Goal: Task Accomplishment & Management: Use online tool/utility

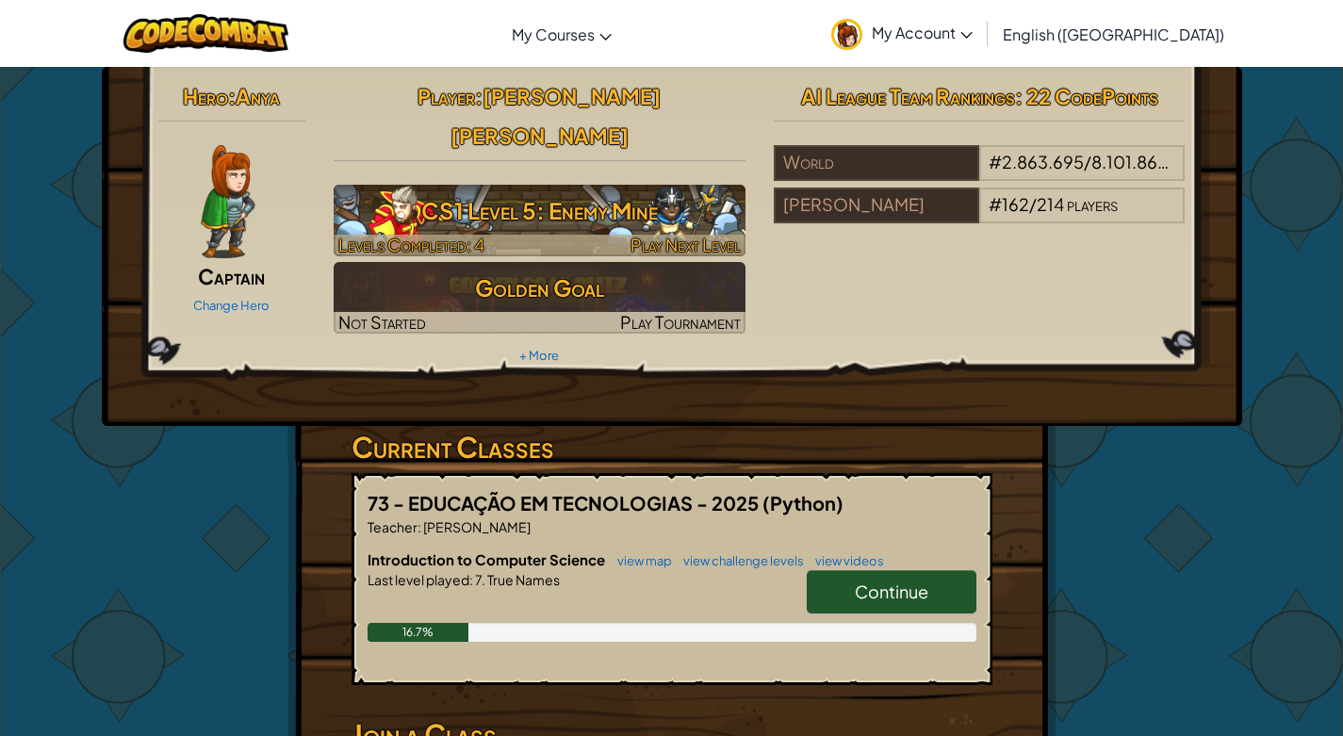
click at [590, 189] on h3 "CS1 Level 5: Enemy Mine" at bounding box center [540, 210] width 412 height 42
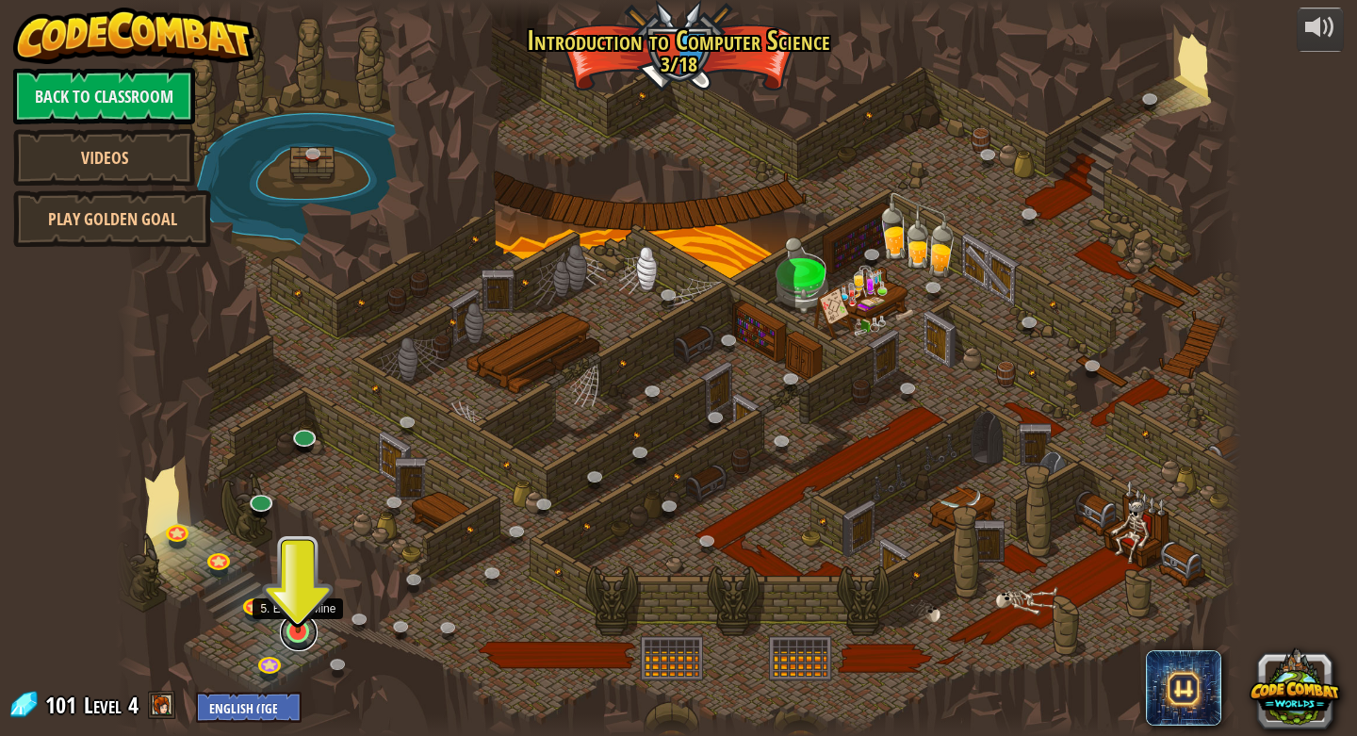
click at [309, 635] on link at bounding box center [299, 633] width 38 height 38
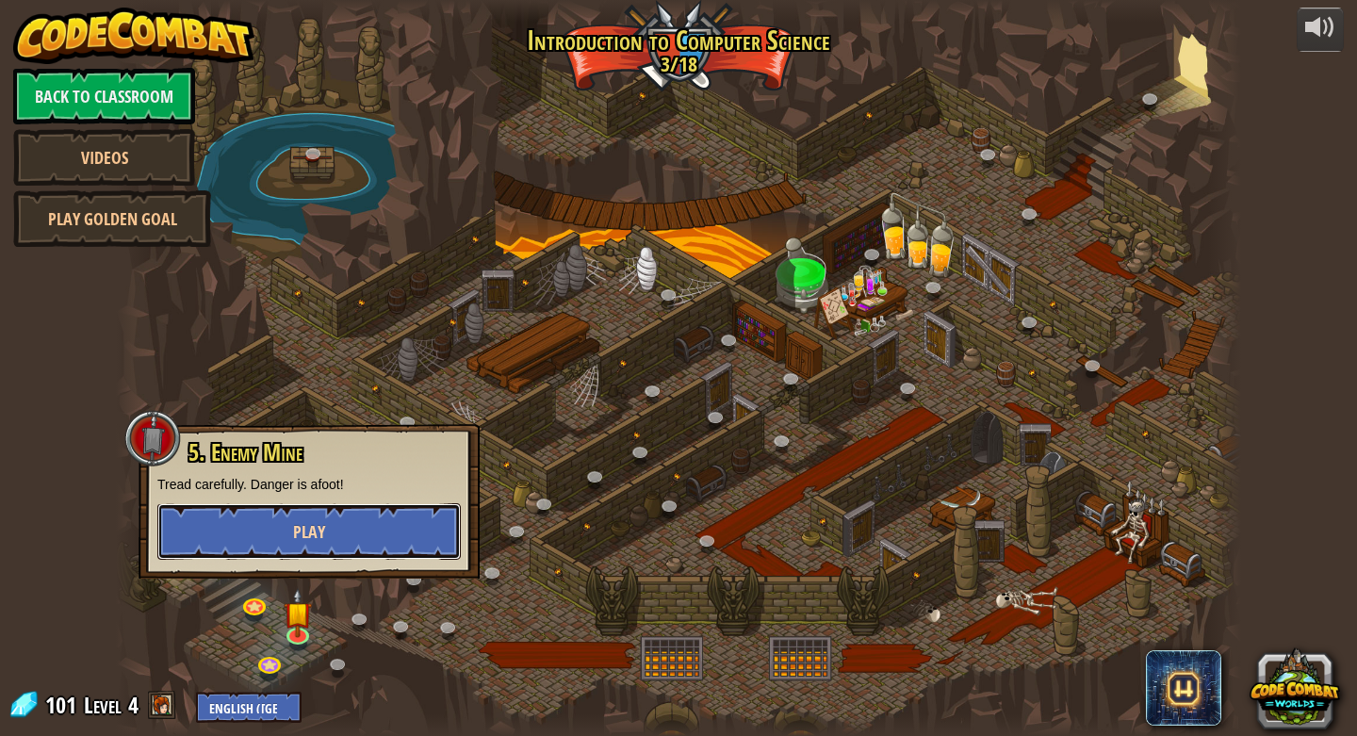
click at [411, 510] on button "Play" at bounding box center [309, 531] width 304 height 57
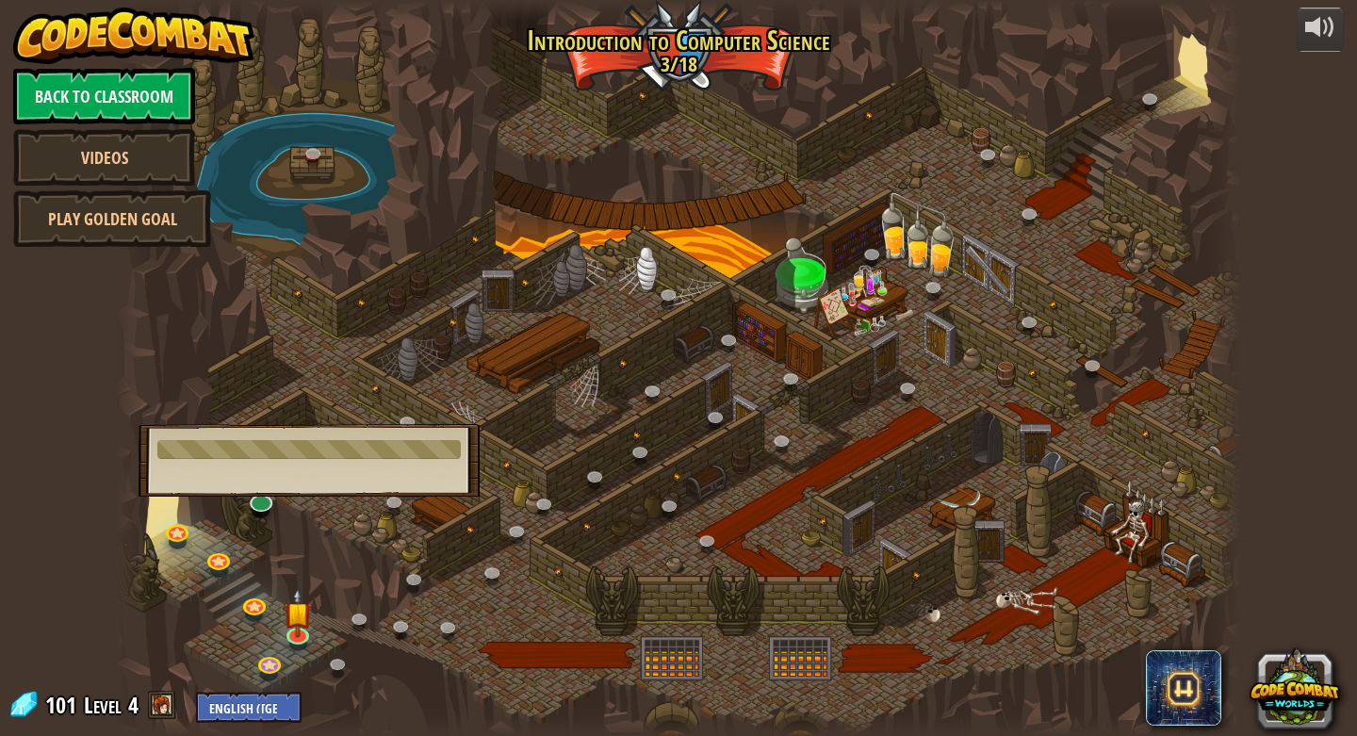
click at [393, 0] on body "powered by Back to Classroom Videos Play Golden Goal 25. Kithgard Gates (Locked…" at bounding box center [678, 0] width 1357 height 0
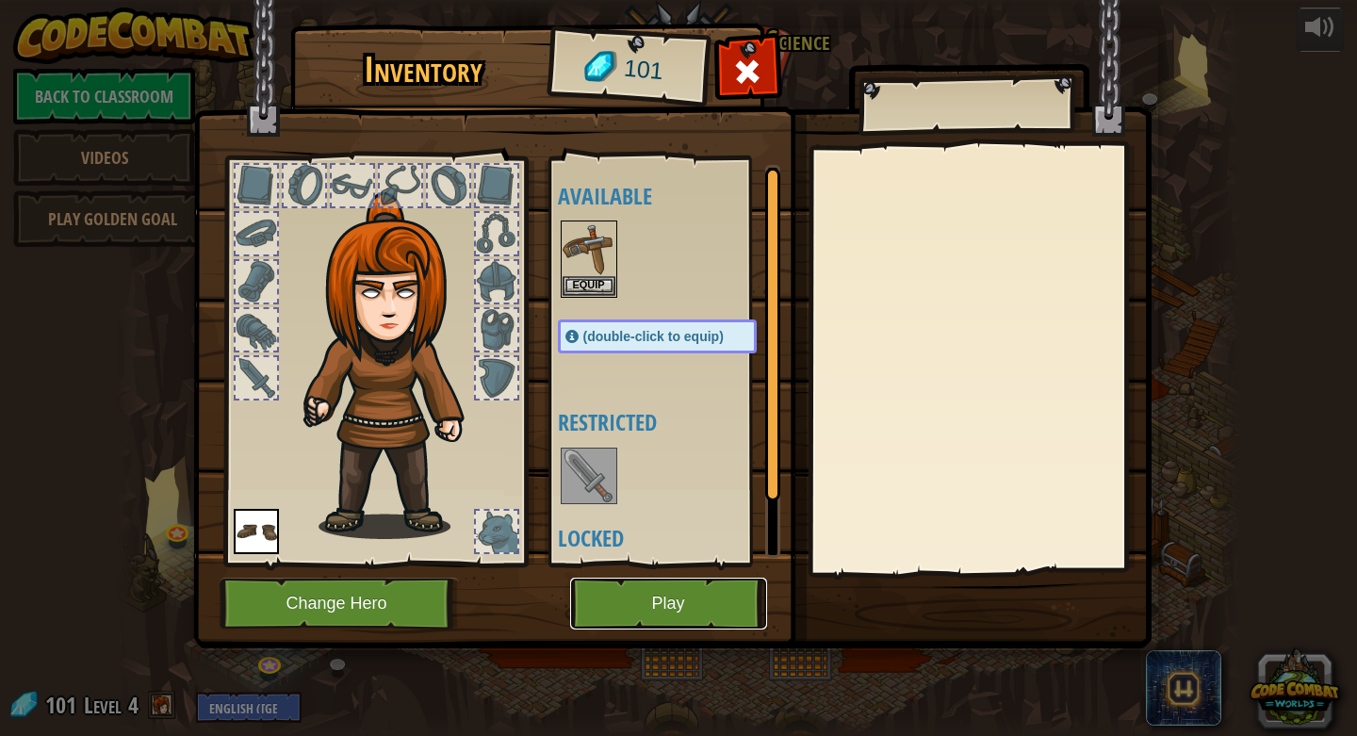
click at [649, 612] on button "Play" at bounding box center [668, 604] width 197 height 52
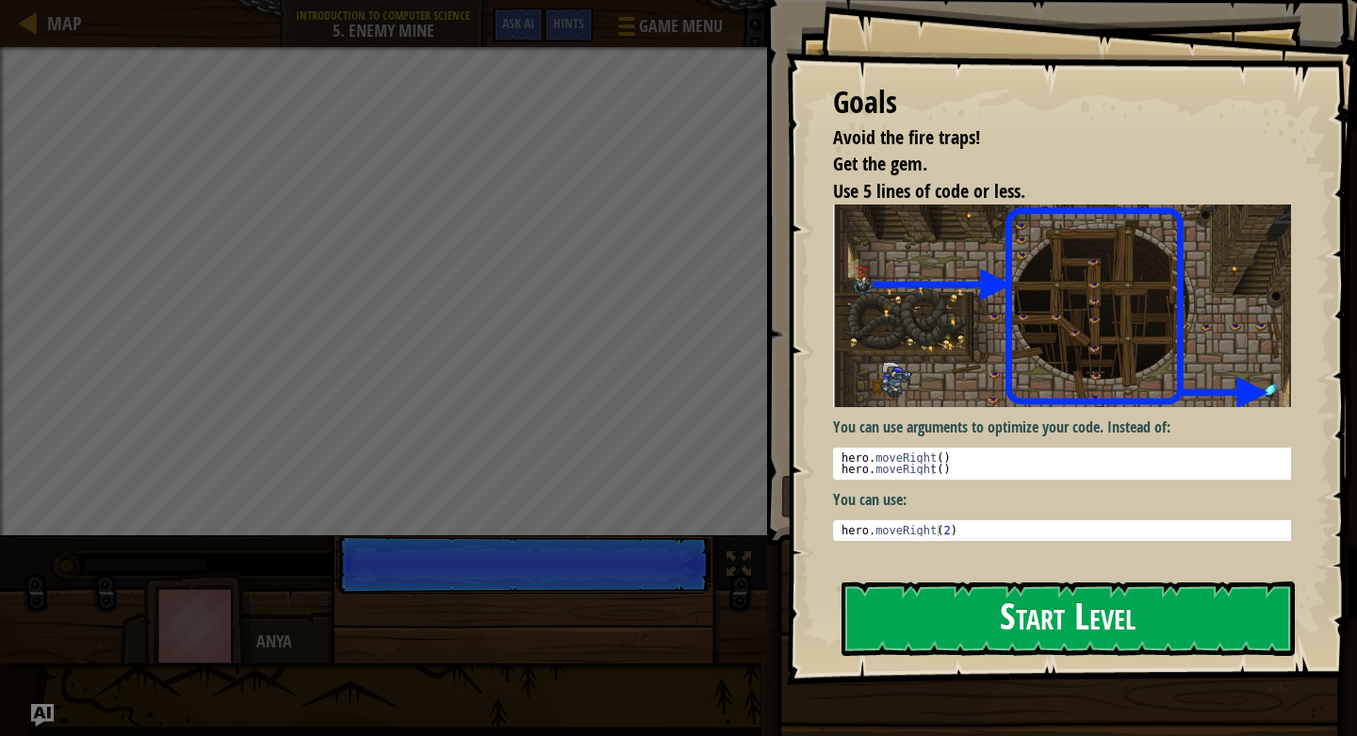
click at [1090, 616] on button "Start Level" at bounding box center [1068, 619] width 453 height 74
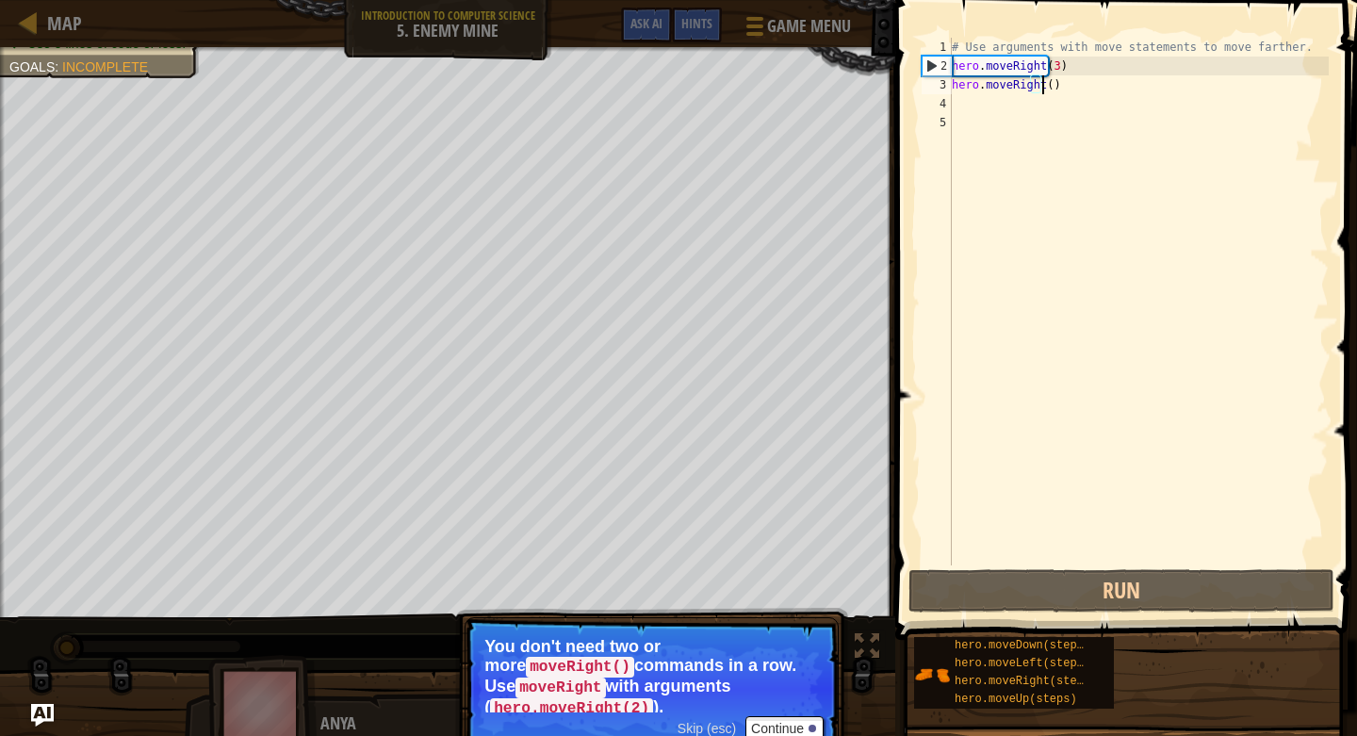
click at [1061, 78] on div "# Use arguments with move statements to move farther. hero . moveRight ( 3 ) he…" at bounding box center [1138, 321] width 381 height 566
click at [1067, 60] on div "# Use arguments with move statements to move farther. hero . moveRight ( 3 ) he…" at bounding box center [1138, 321] width 381 height 566
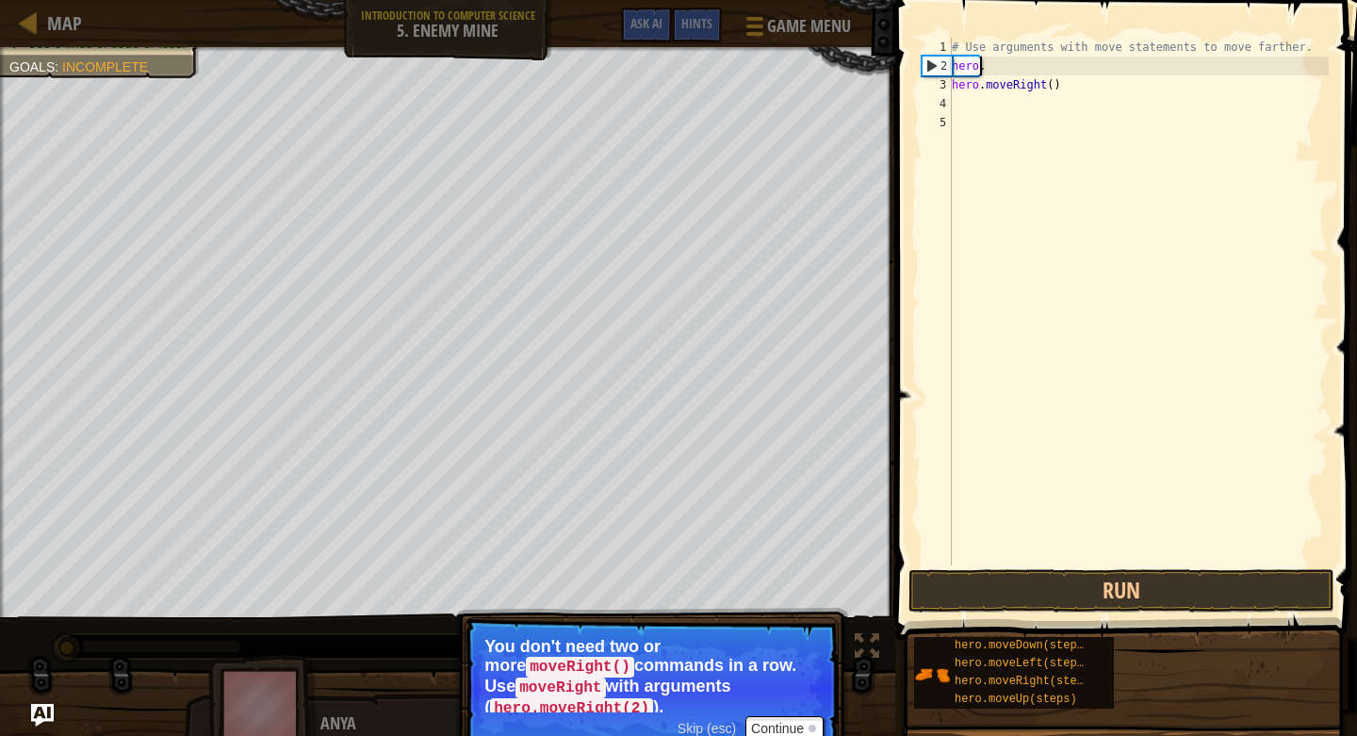
type textarea "h"
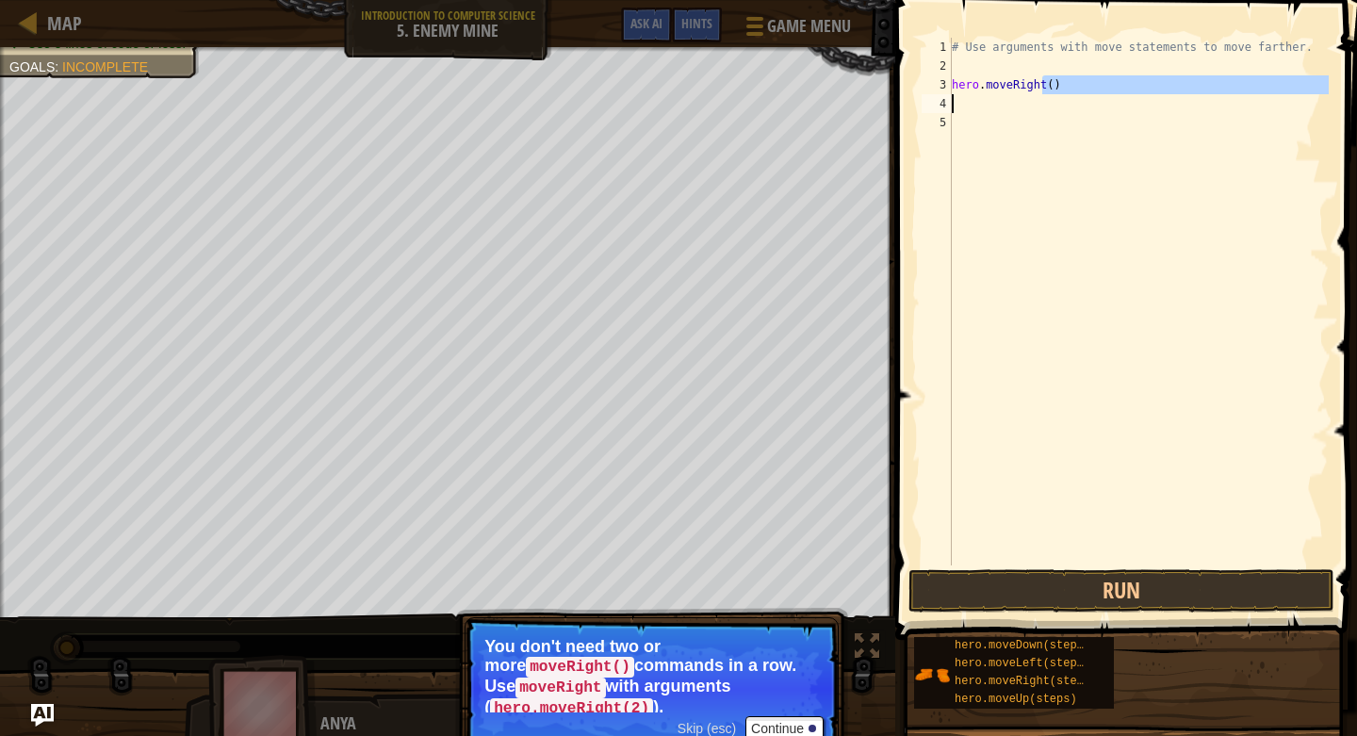
drag, startPoint x: 1053, startPoint y: 82, endPoint x: 1057, endPoint y: 104, distance: 22.0
click at [1057, 104] on div "# Use arguments with move statements to move farther. hero . moveRight ( )" at bounding box center [1138, 321] width 381 height 566
type textarea "h"
click at [971, 58] on div "# Use arguments with move statements to move farther." at bounding box center [1138, 321] width 381 height 566
type textarea "r"
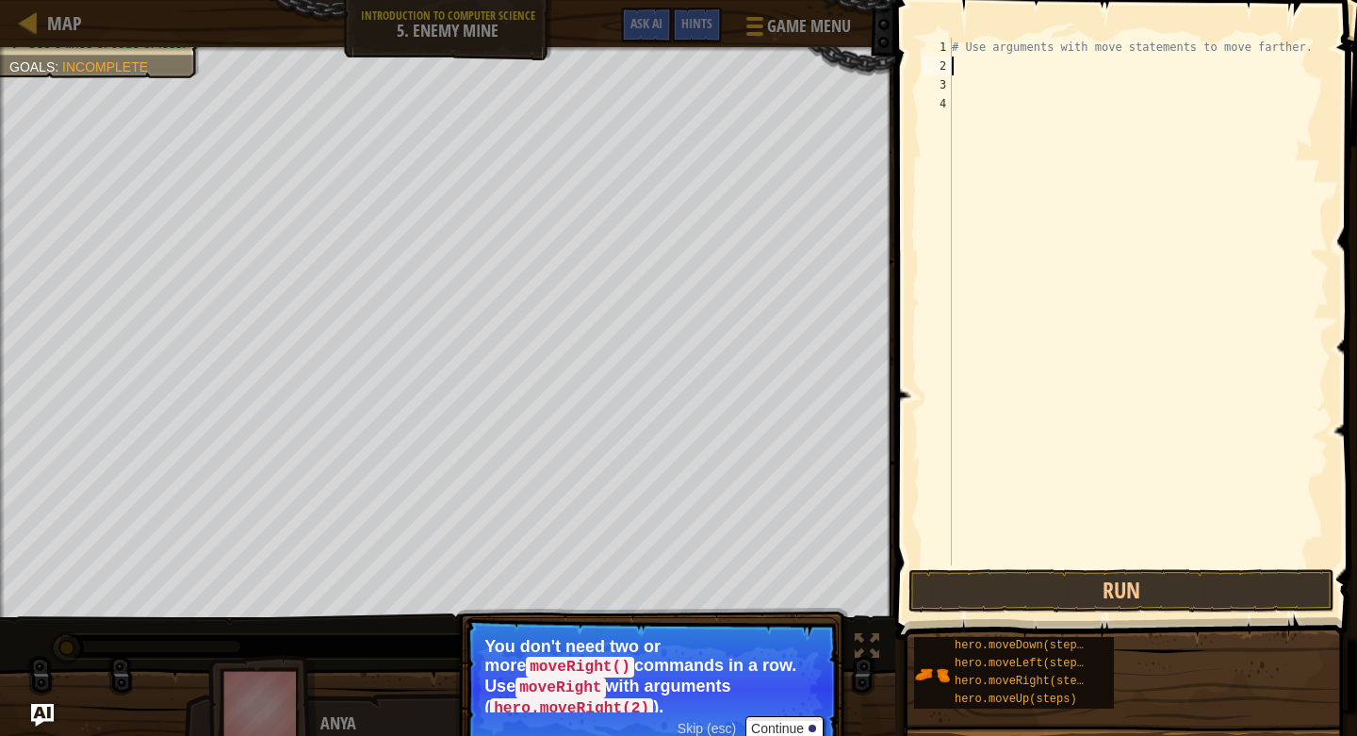
scroll to position [8, 0]
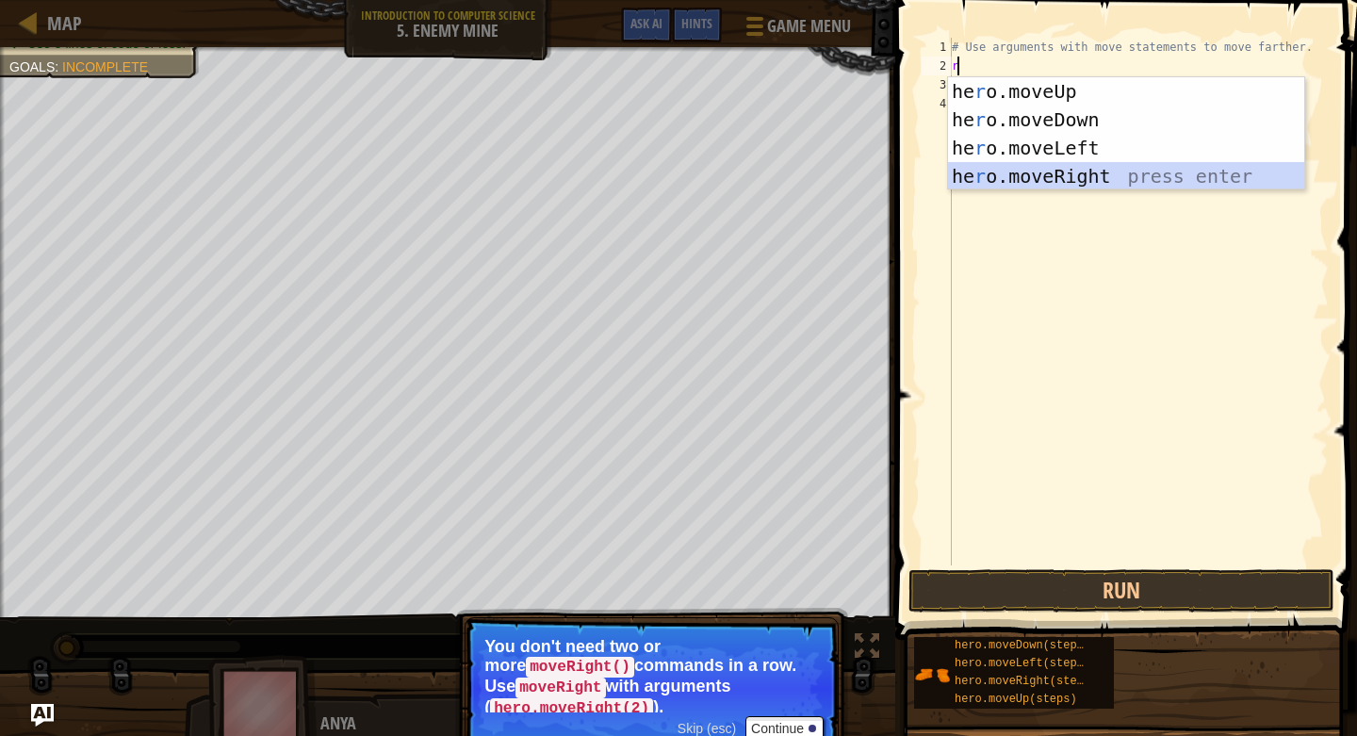
click at [1017, 172] on div "he r o.moveUp press enter he r o.moveDown press enter he r o.moveLeft press ent…" at bounding box center [1126, 162] width 356 height 170
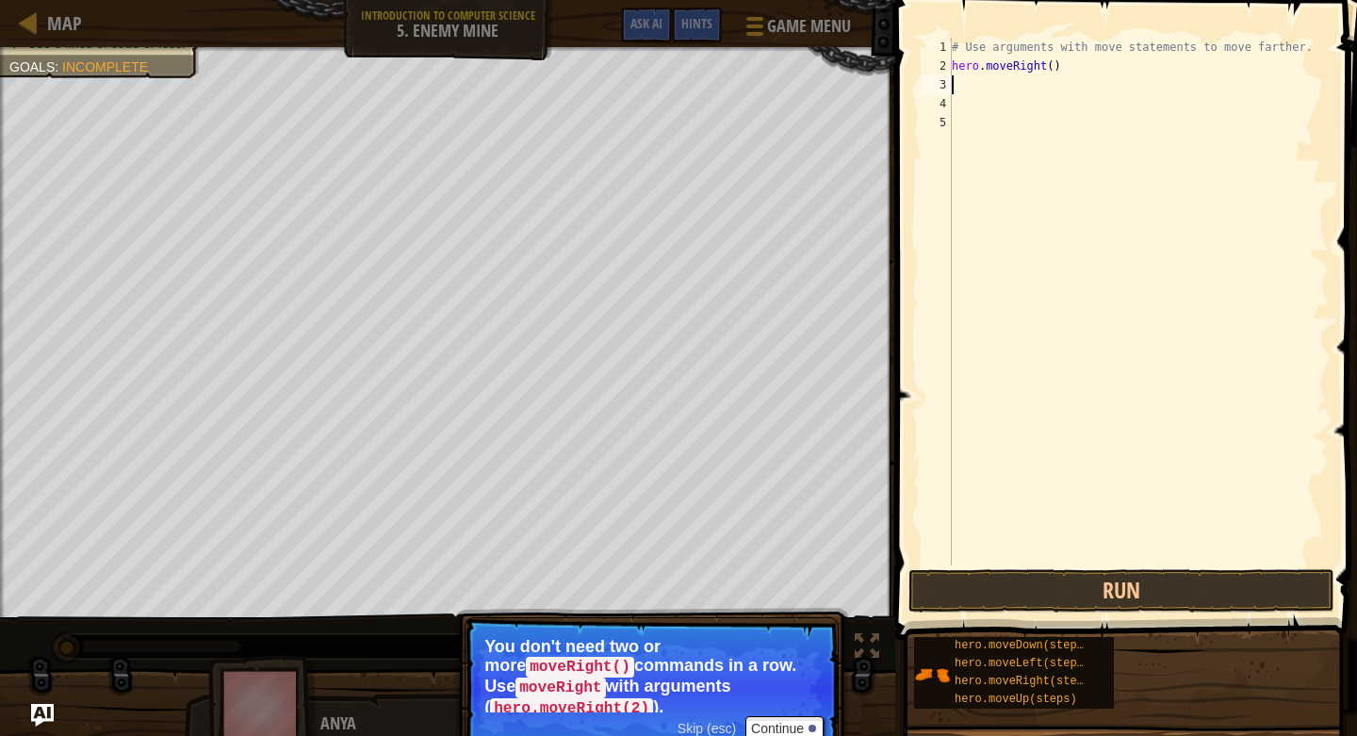
type textarea "u"
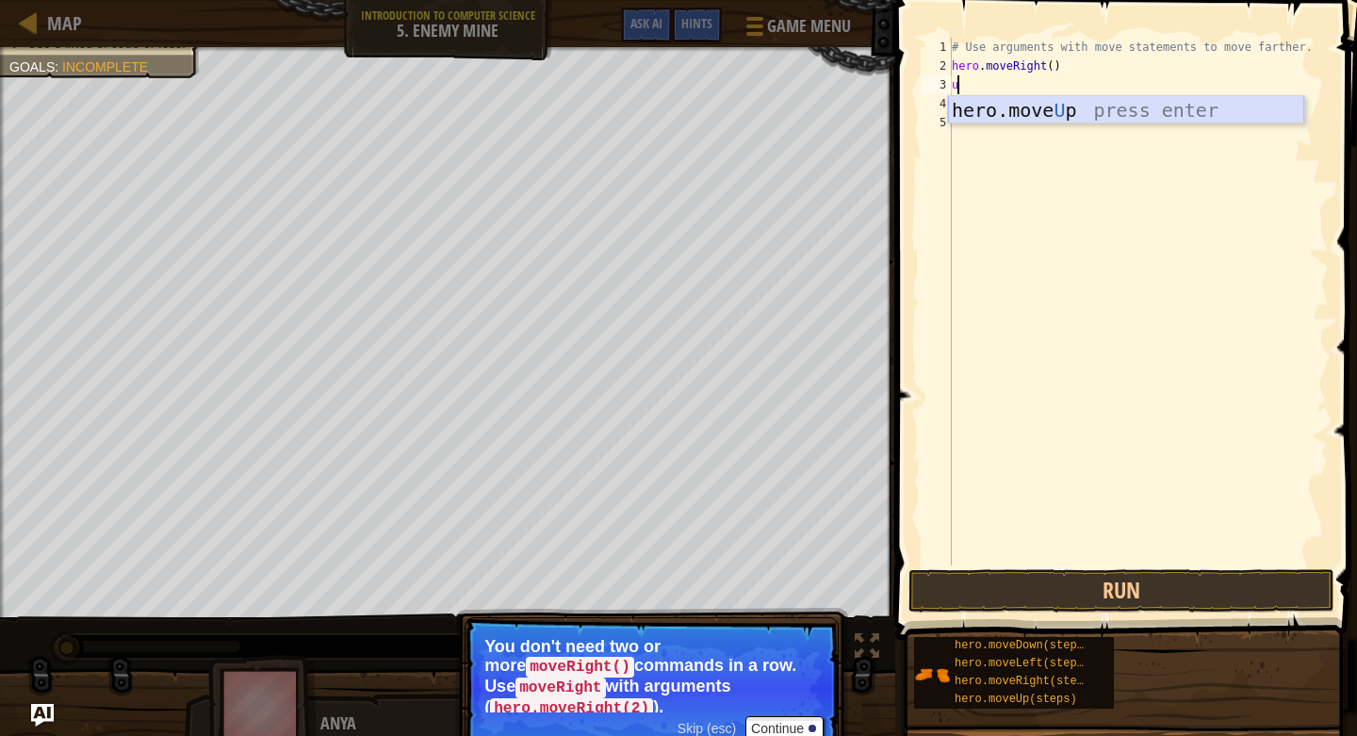
click at [1091, 115] on div "hero.move U p press enter" at bounding box center [1126, 138] width 356 height 85
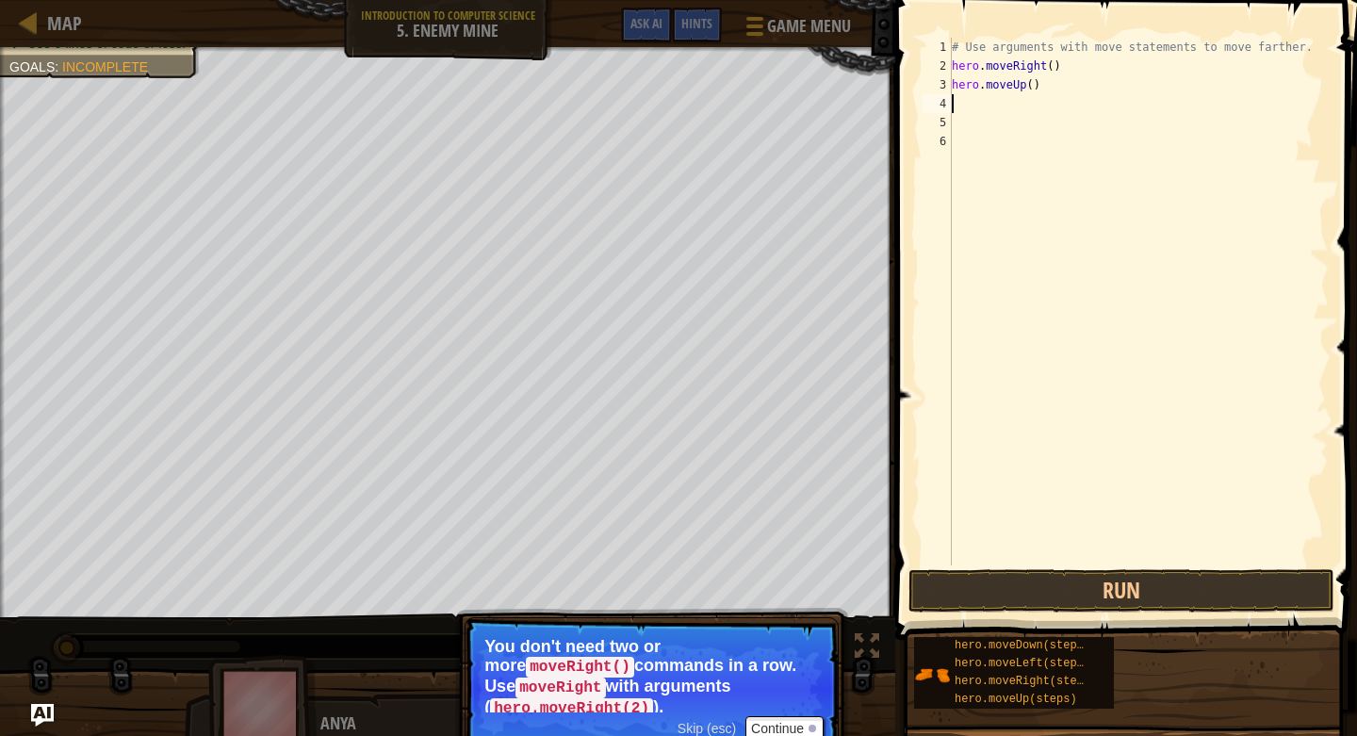
type textarea "r"
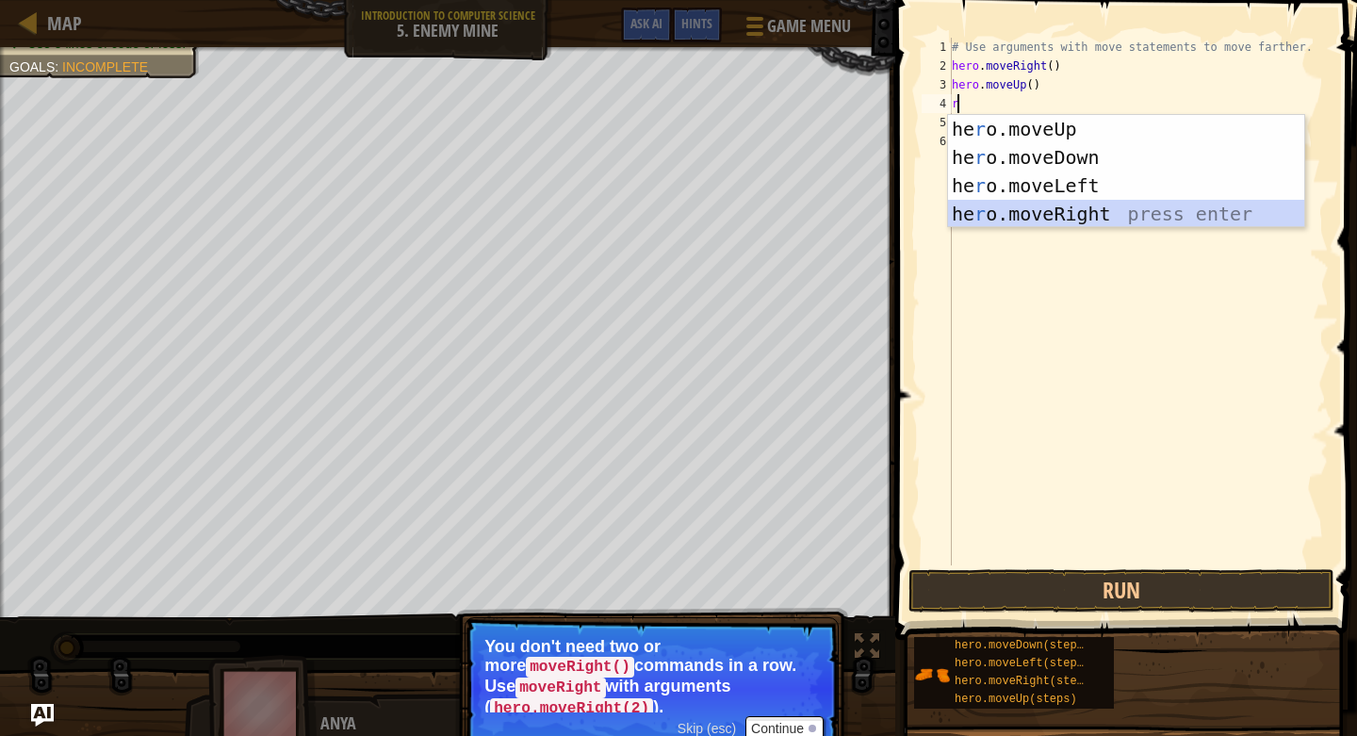
click at [1043, 222] on div "he r o.moveUp press enter he r o.moveDown press enter he r o.moveLeft press ent…" at bounding box center [1126, 200] width 356 height 170
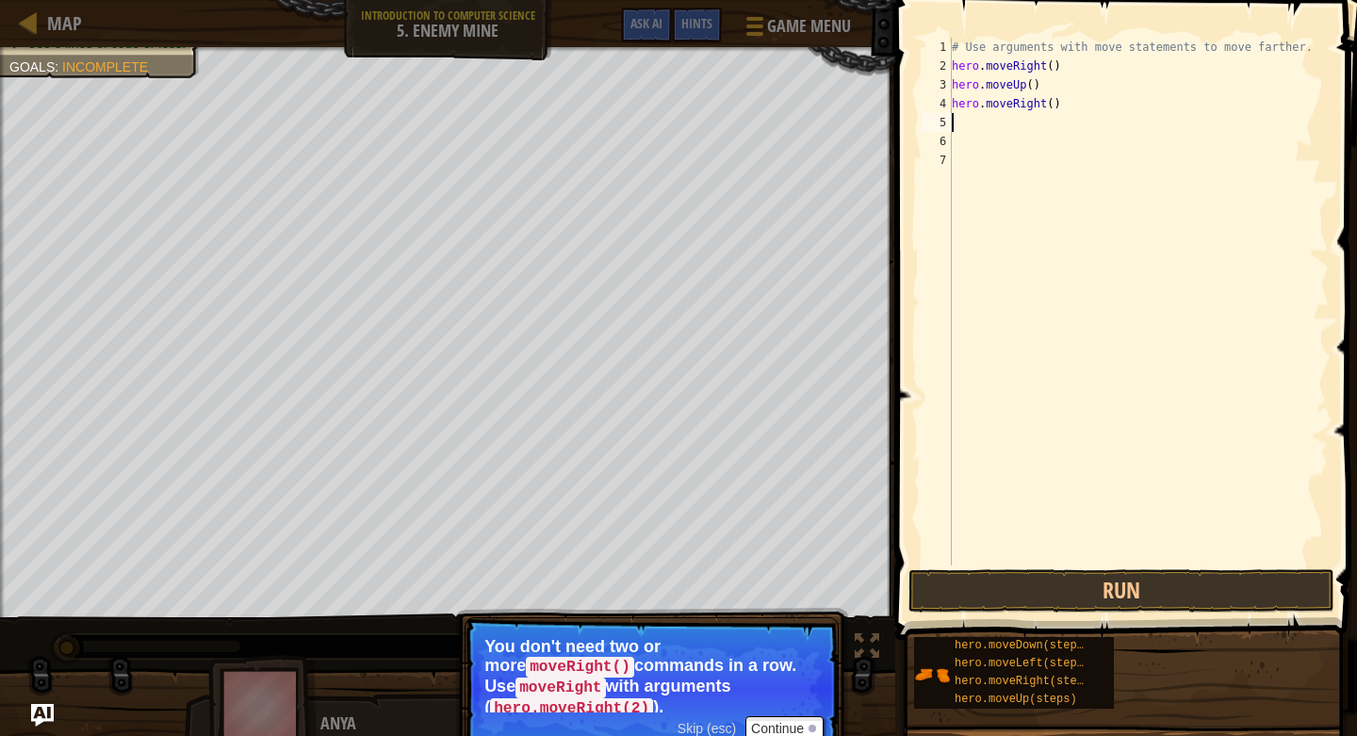
type textarea "d"
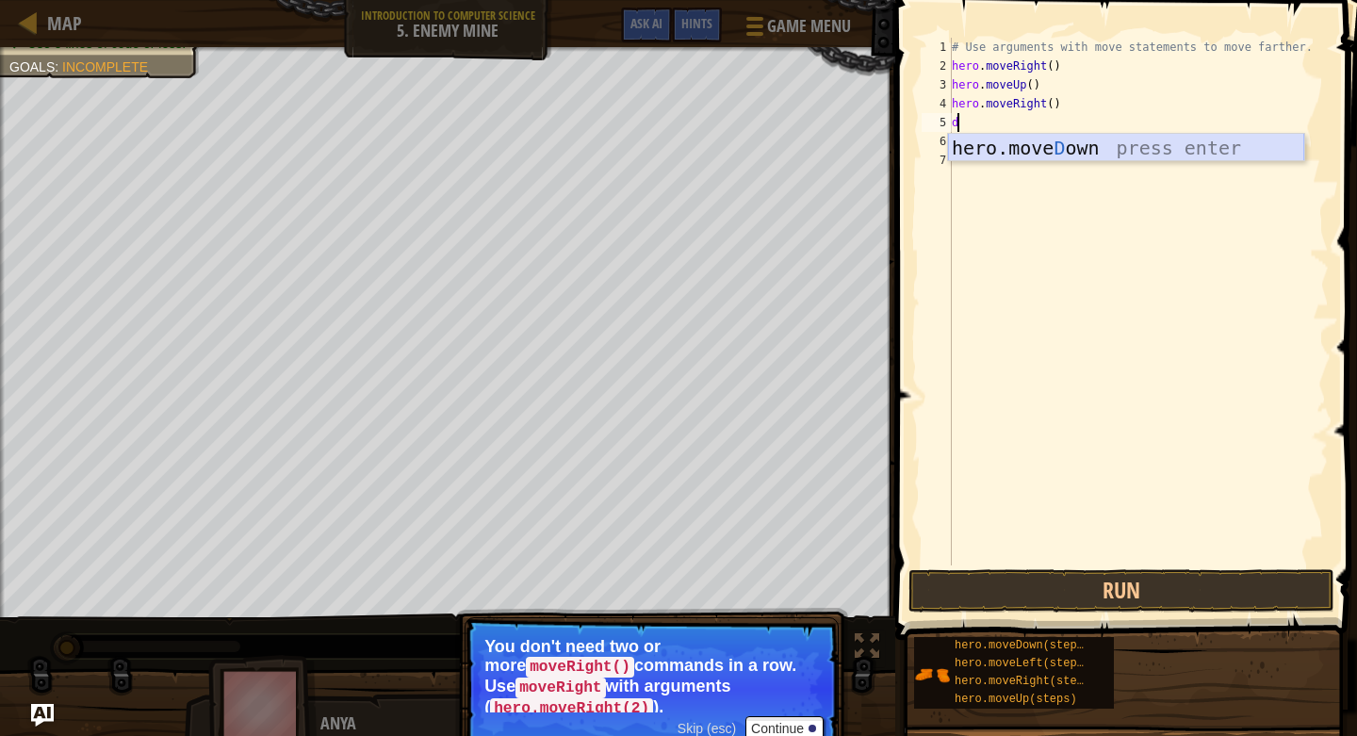
click at [1076, 140] on div "hero.[PERSON_NAME] own press enter" at bounding box center [1126, 176] width 356 height 85
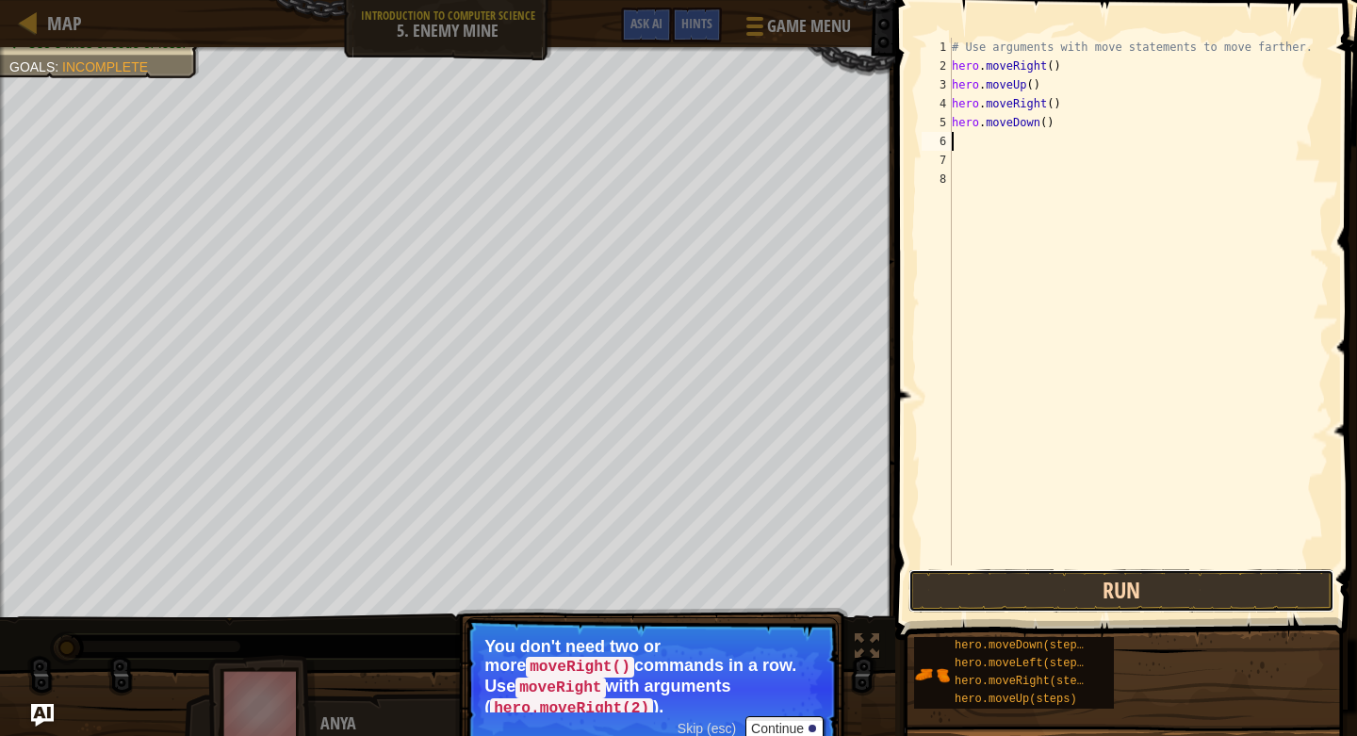
click at [1159, 586] on button "Run" at bounding box center [1122, 590] width 426 height 43
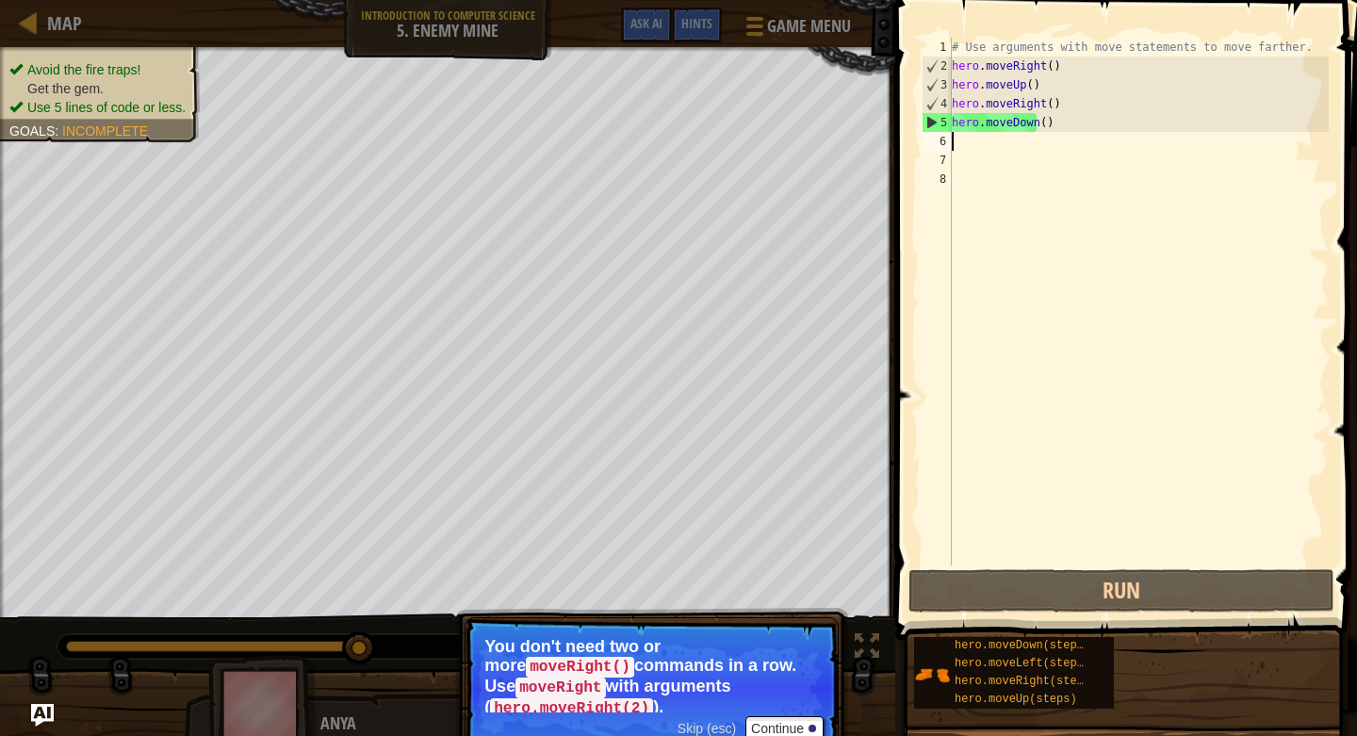
type textarea "r"
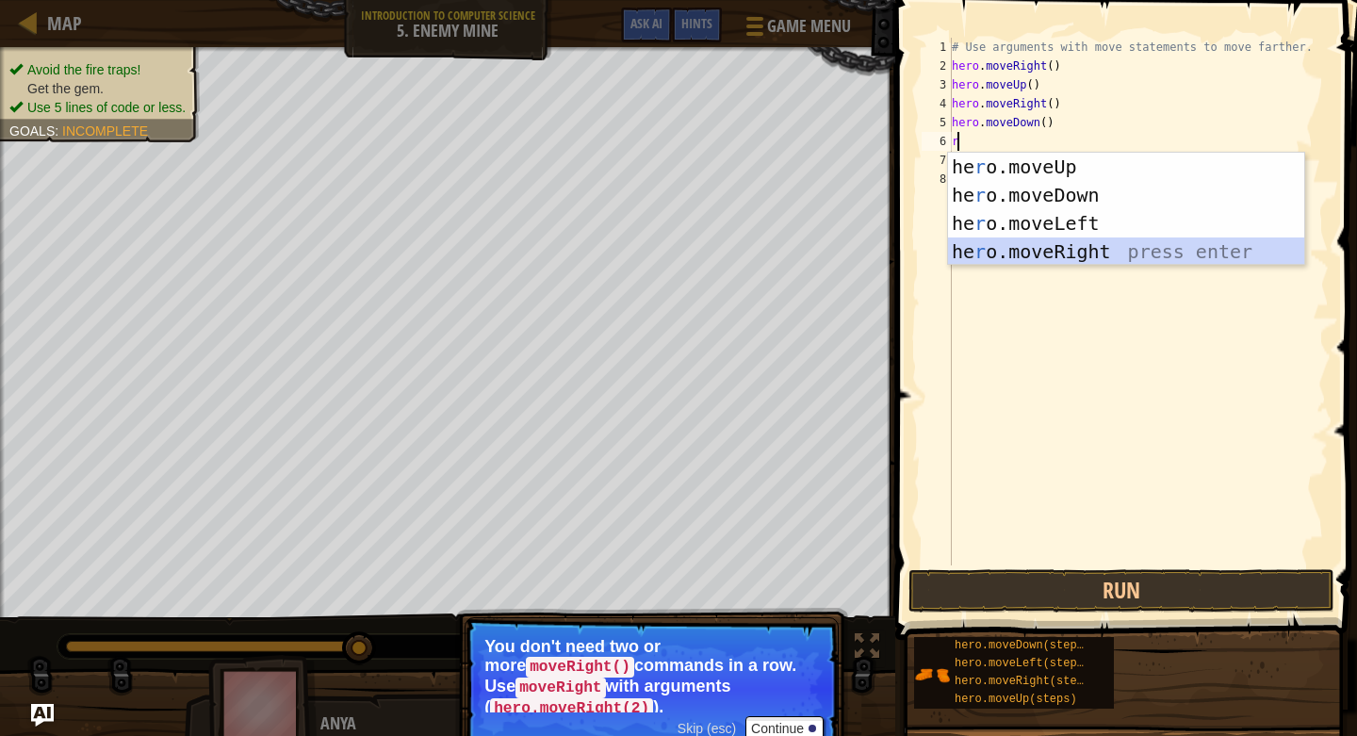
click at [1076, 258] on div "he r o.moveUp press enter he r o.moveDown press enter he r o.moveLeft press ent…" at bounding box center [1126, 238] width 356 height 170
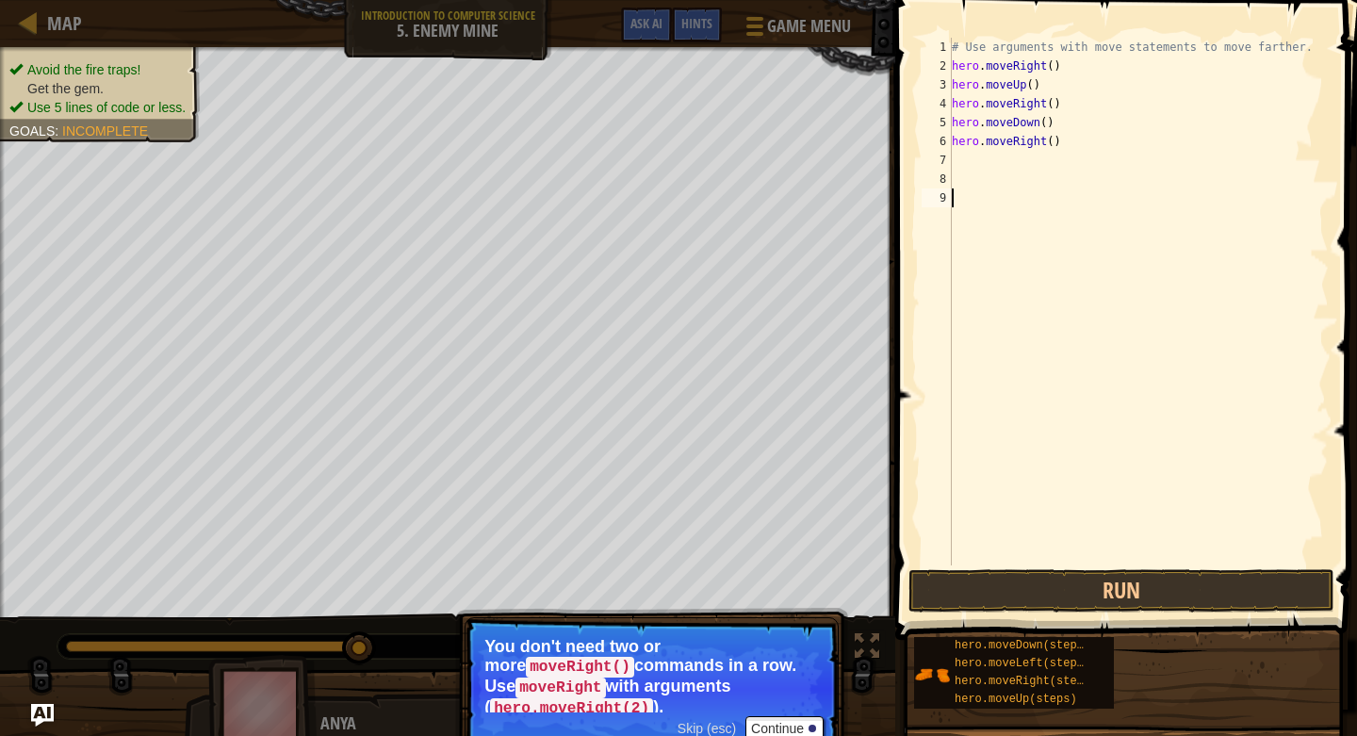
drag, startPoint x: 1069, startPoint y: 263, endPoint x: 1054, endPoint y: 238, distance: 29.6
click at [1054, 238] on div "# Use arguments with move statements to move farther. hero . moveRight ( ) hero…" at bounding box center [1138, 321] width 381 height 566
click at [1163, 607] on button "Run" at bounding box center [1122, 590] width 426 height 43
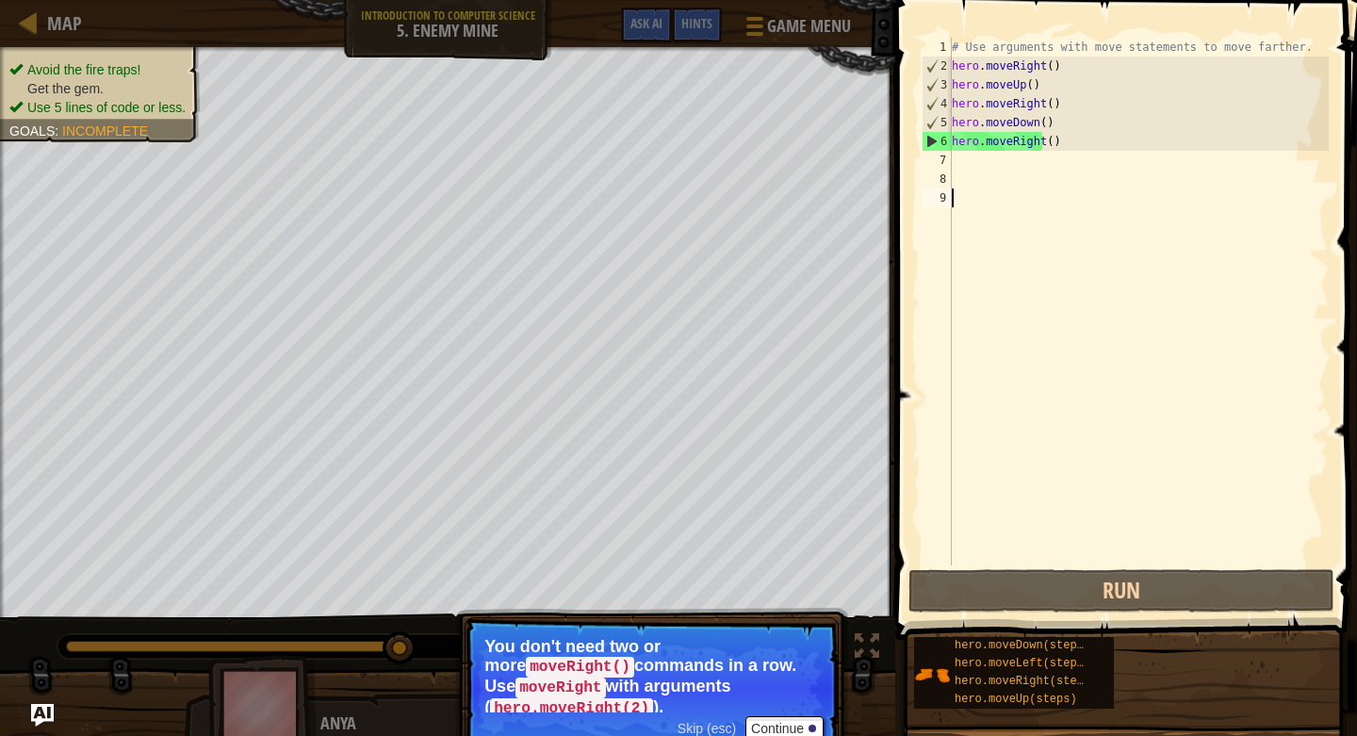
type textarea "u"
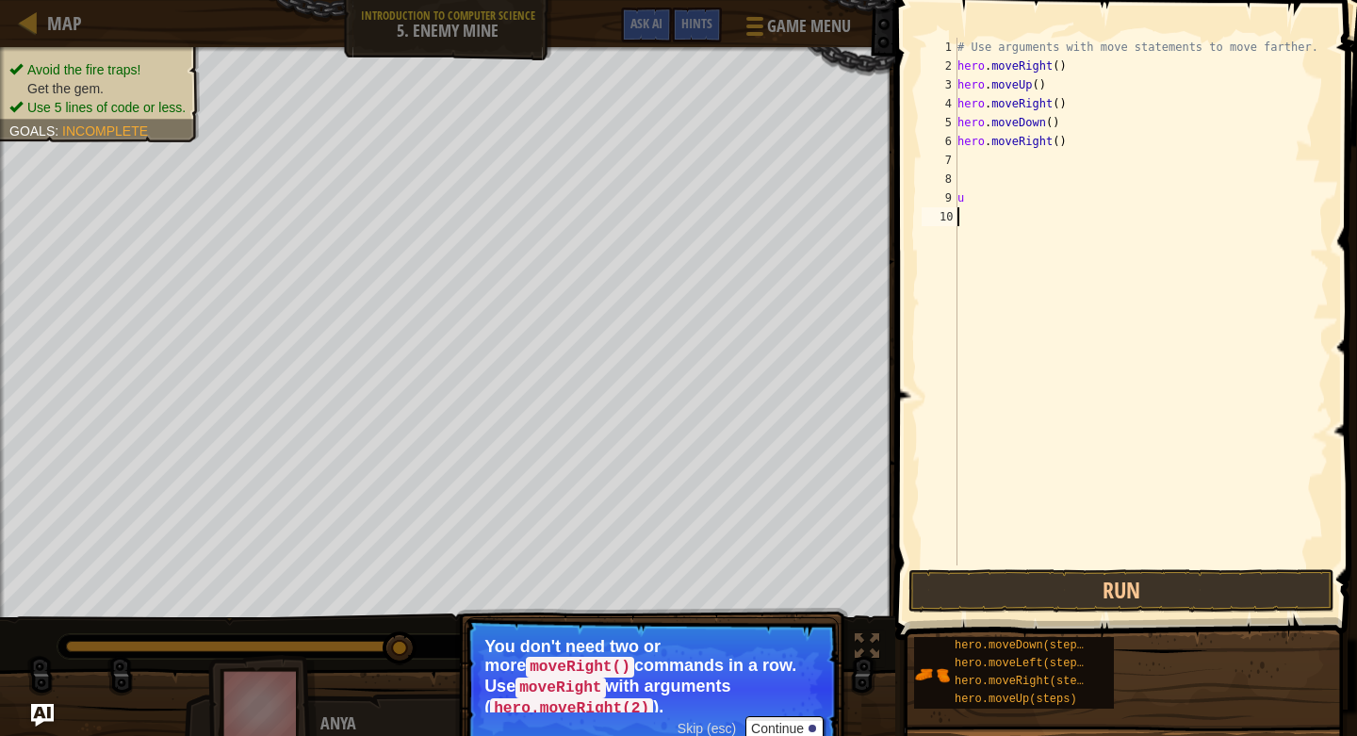
click at [1005, 236] on div "# Use arguments with move statements to move farther. hero . moveRight ( ) hero…" at bounding box center [1141, 321] width 375 height 566
click at [995, 167] on div "# Use arguments with move statements to move farther. hero . moveRight ( ) hero…" at bounding box center [1141, 321] width 375 height 566
click at [1013, 193] on div "# Use arguments with move statements to move farther. hero . moveRight ( ) hero…" at bounding box center [1141, 321] width 375 height 566
type textarea "u"
click at [964, 159] on div "# Use arguments with move statements to move farther. hero . moveRight ( ) hero…" at bounding box center [1141, 321] width 375 height 566
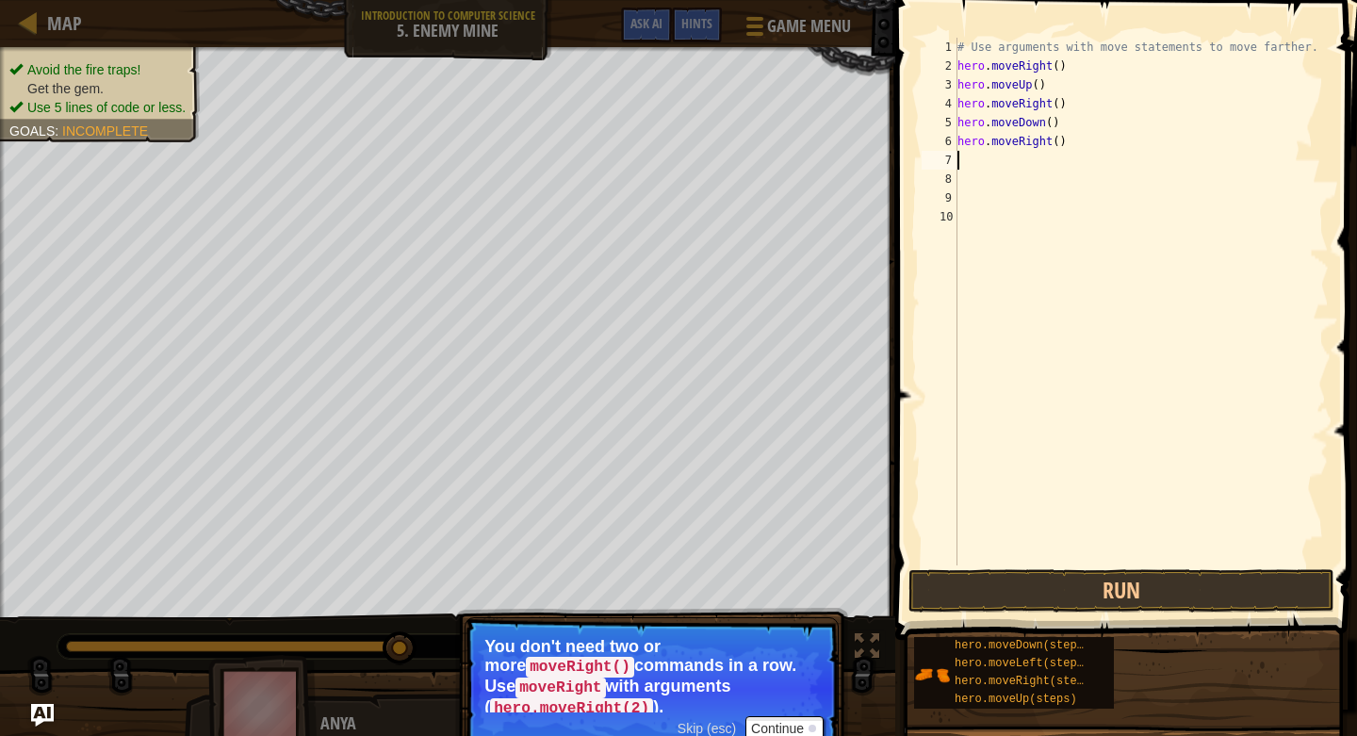
type textarea "u"
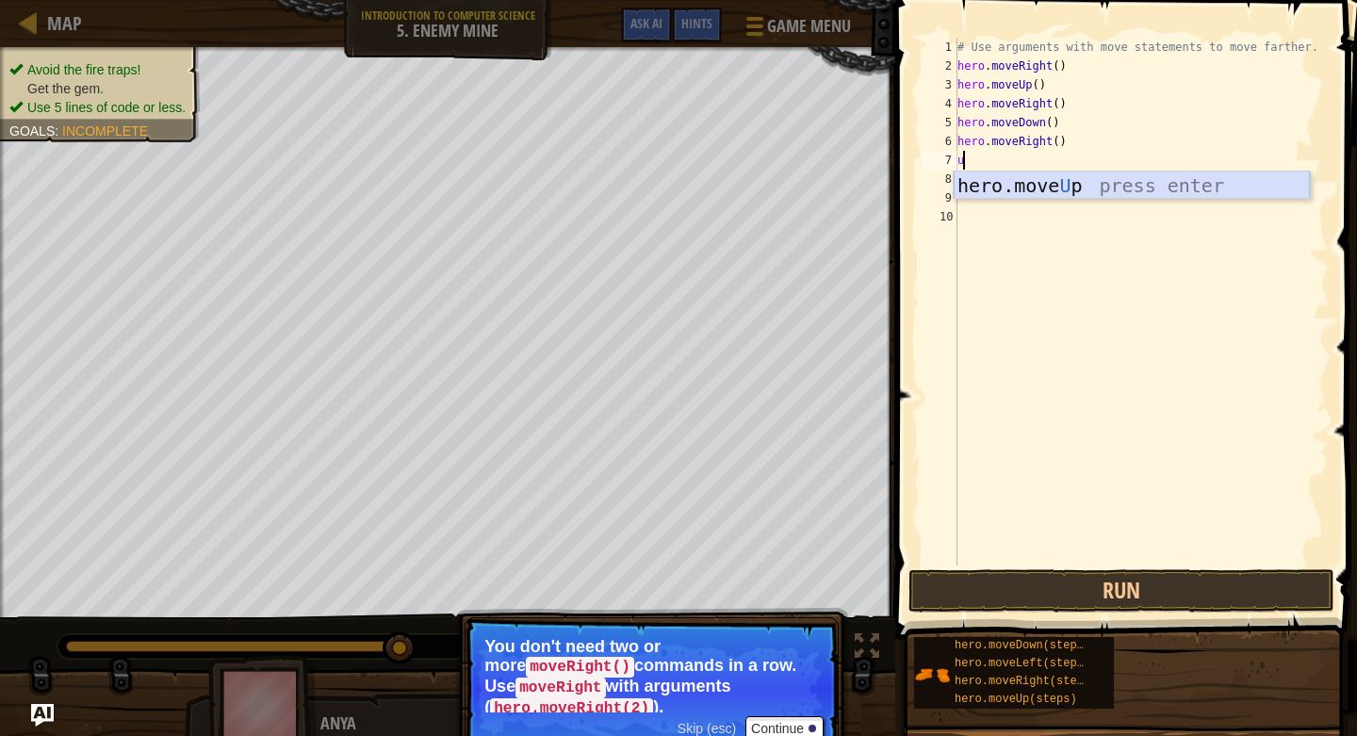
click at [971, 182] on div "hero.move U p press enter" at bounding box center [1132, 214] width 356 height 85
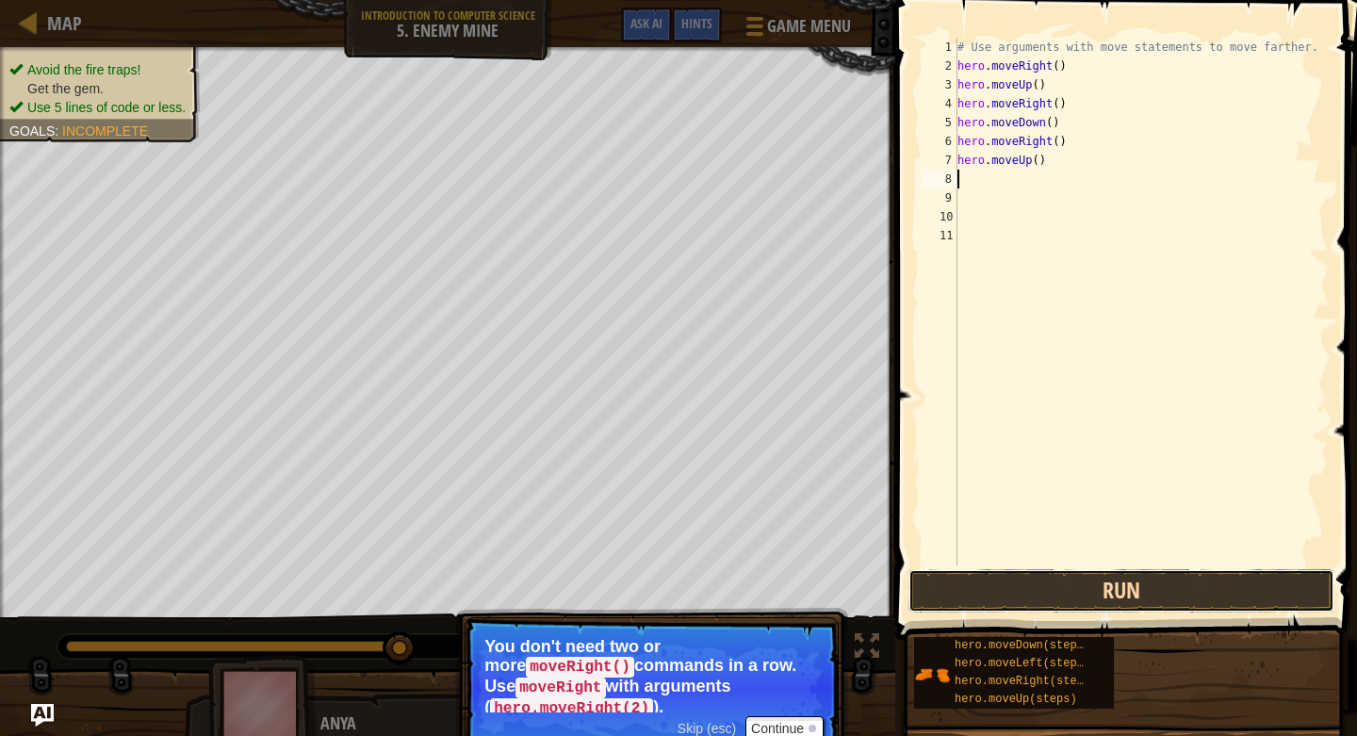
click at [1007, 581] on button "Run" at bounding box center [1122, 590] width 426 height 43
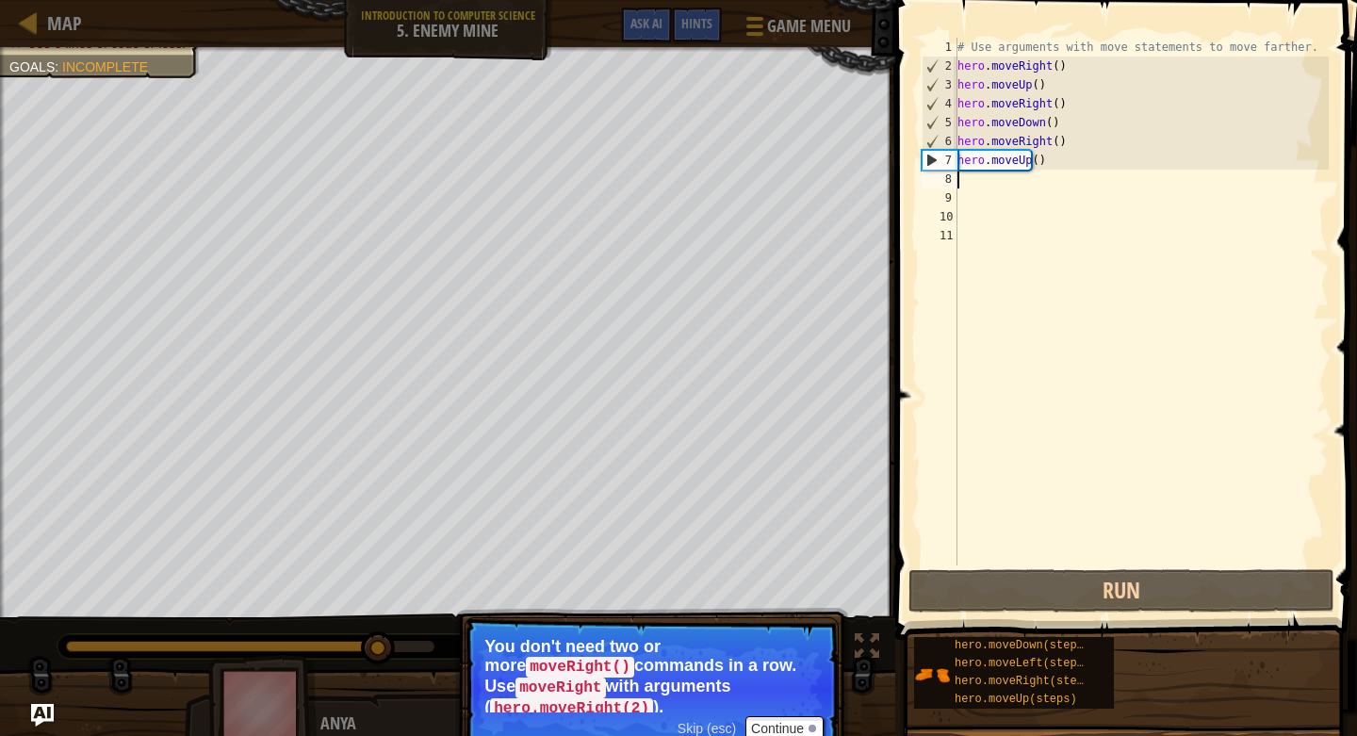
type textarea "r"
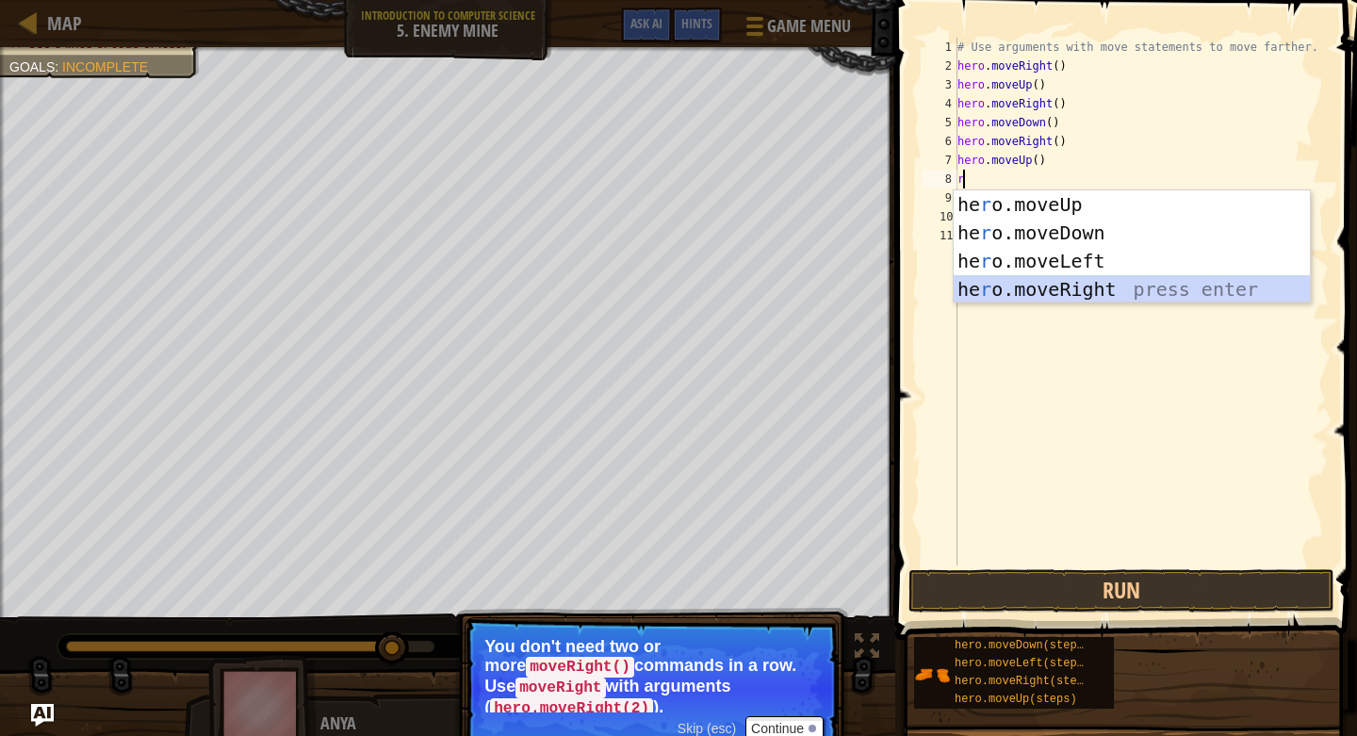
click at [1054, 299] on div "he r o.moveUp press enter he r o.moveDown press enter he r o.moveLeft press ent…" at bounding box center [1132, 275] width 356 height 170
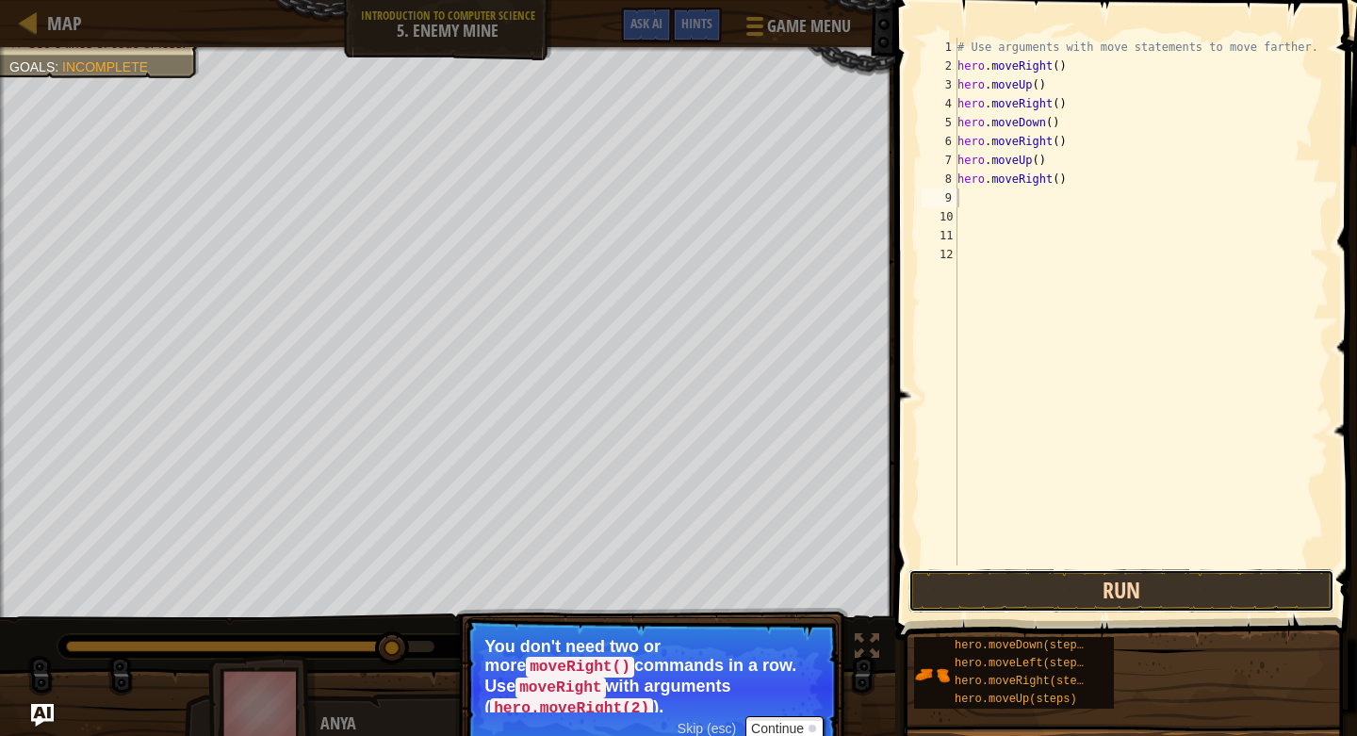
click at [1073, 592] on button "Run" at bounding box center [1122, 590] width 426 height 43
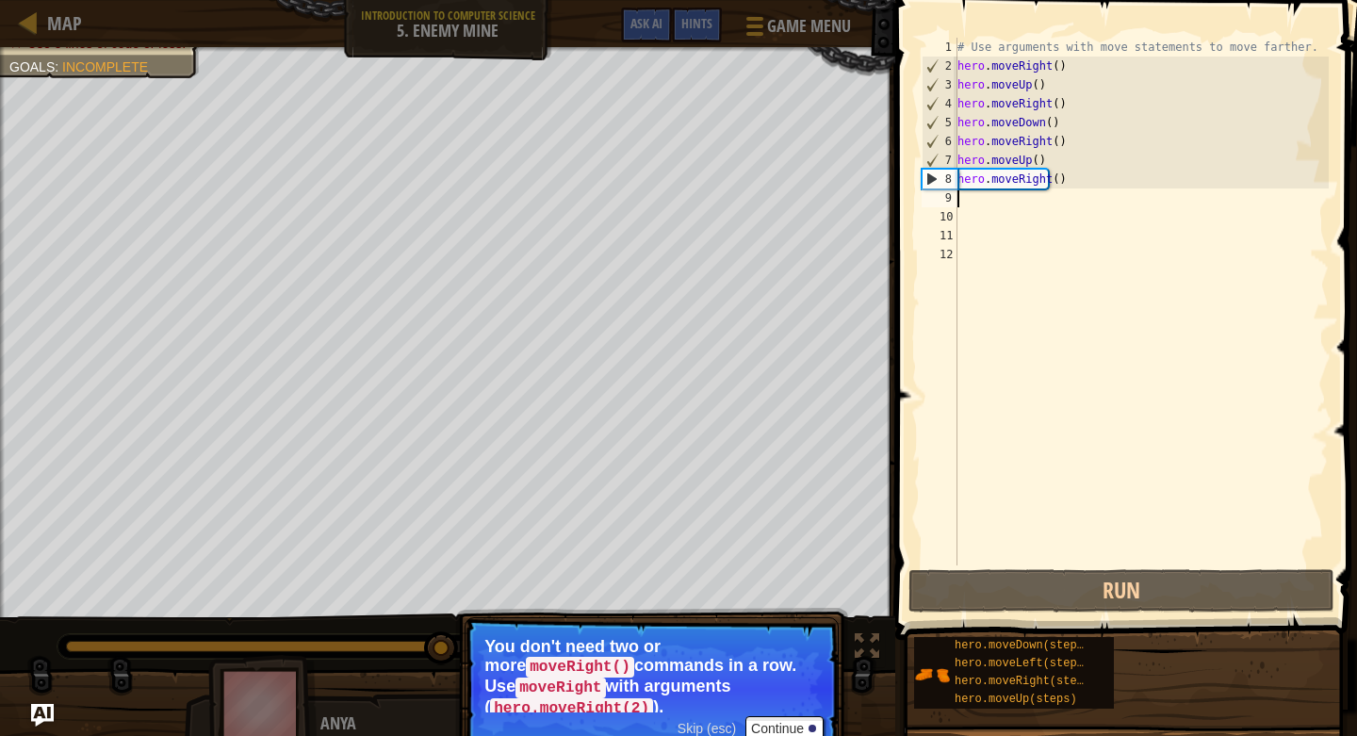
type textarea "d"
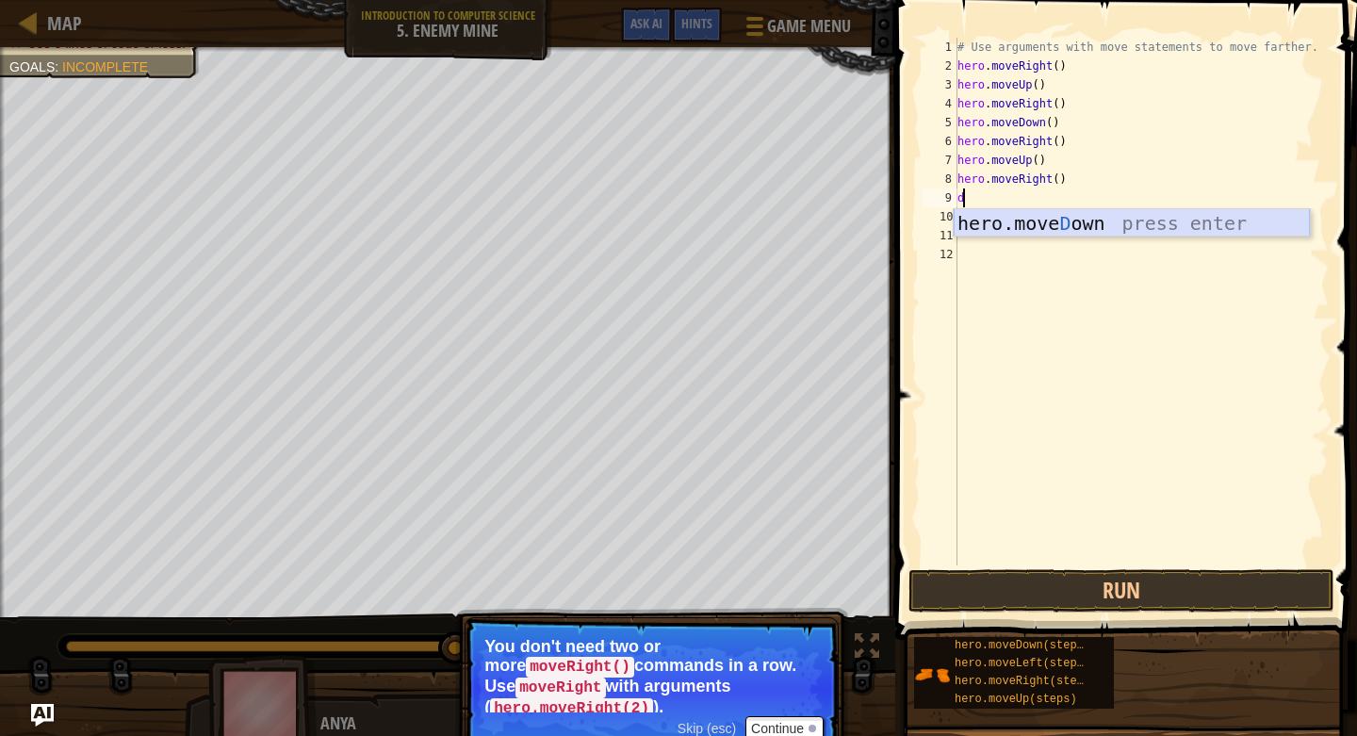
click at [995, 228] on div "hero.[PERSON_NAME] own press enter" at bounding box center [1132, 251] width 356 height 85
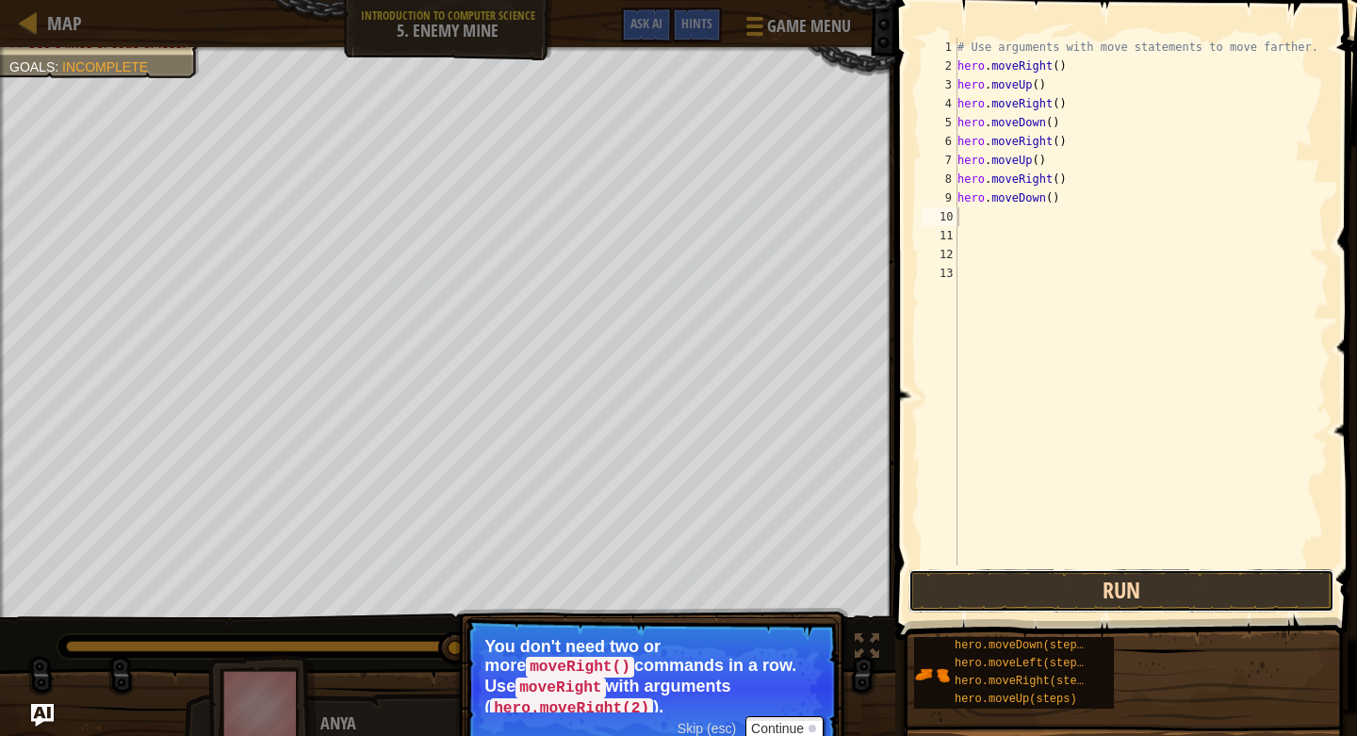
click at [1123, 598] on button "Run" at bounding box center [1122, 590] width 426 height 43
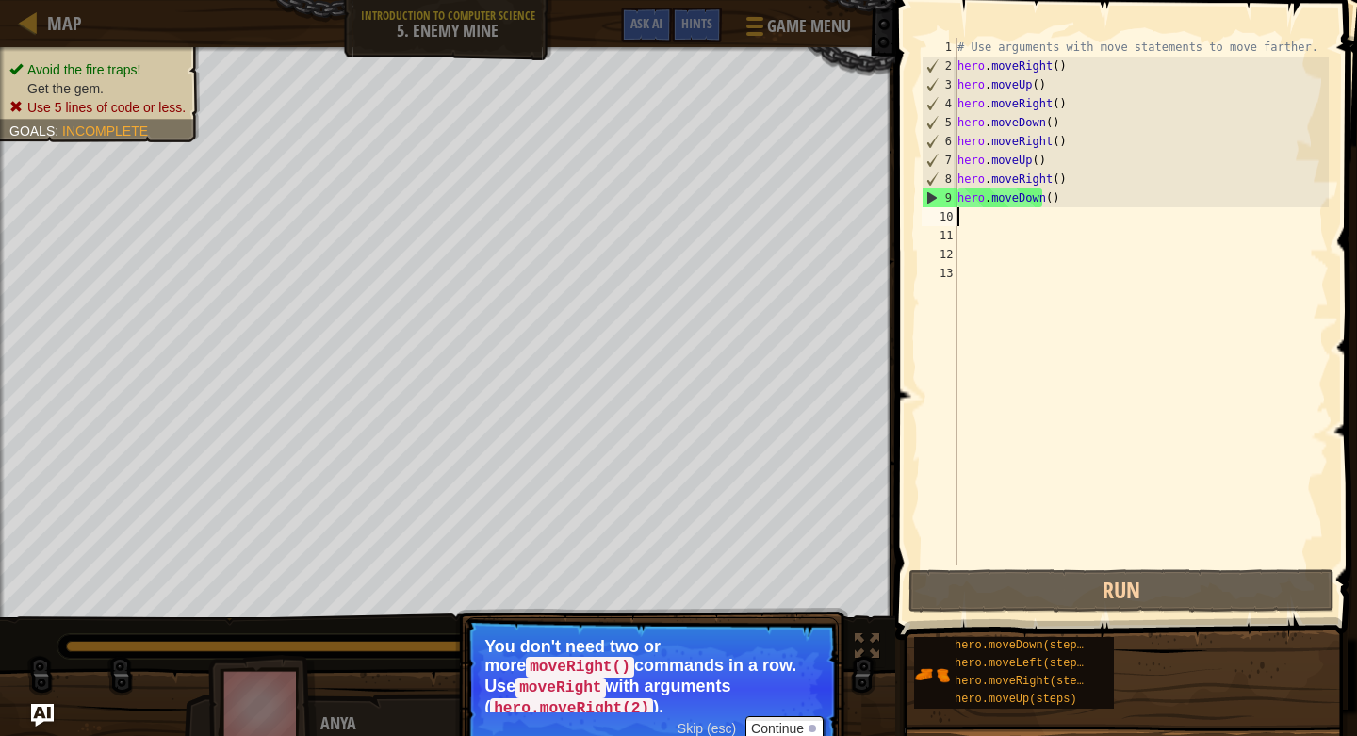
type textarea "d"
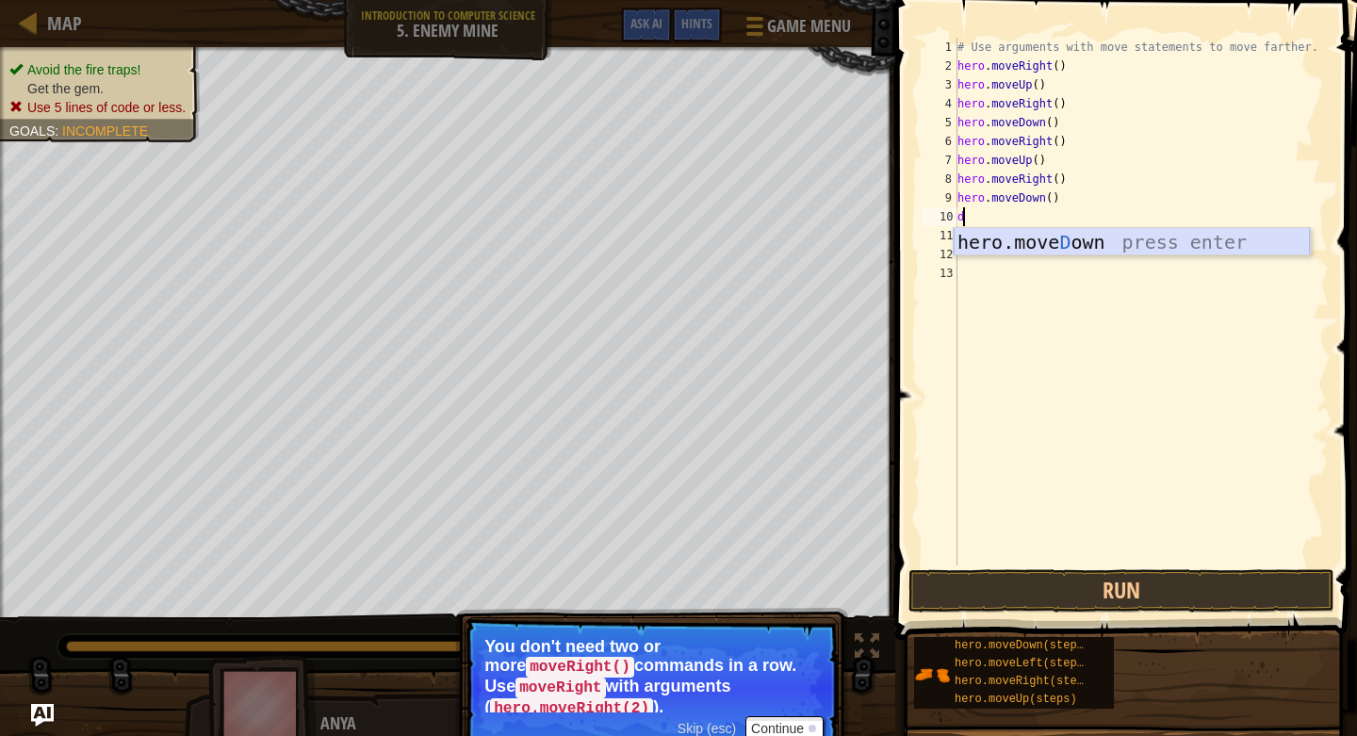
click at [1041, 230] on div "hero.[PERSON_NAME] own press enter" at bounding box center [1132, 270] width 356 height 85
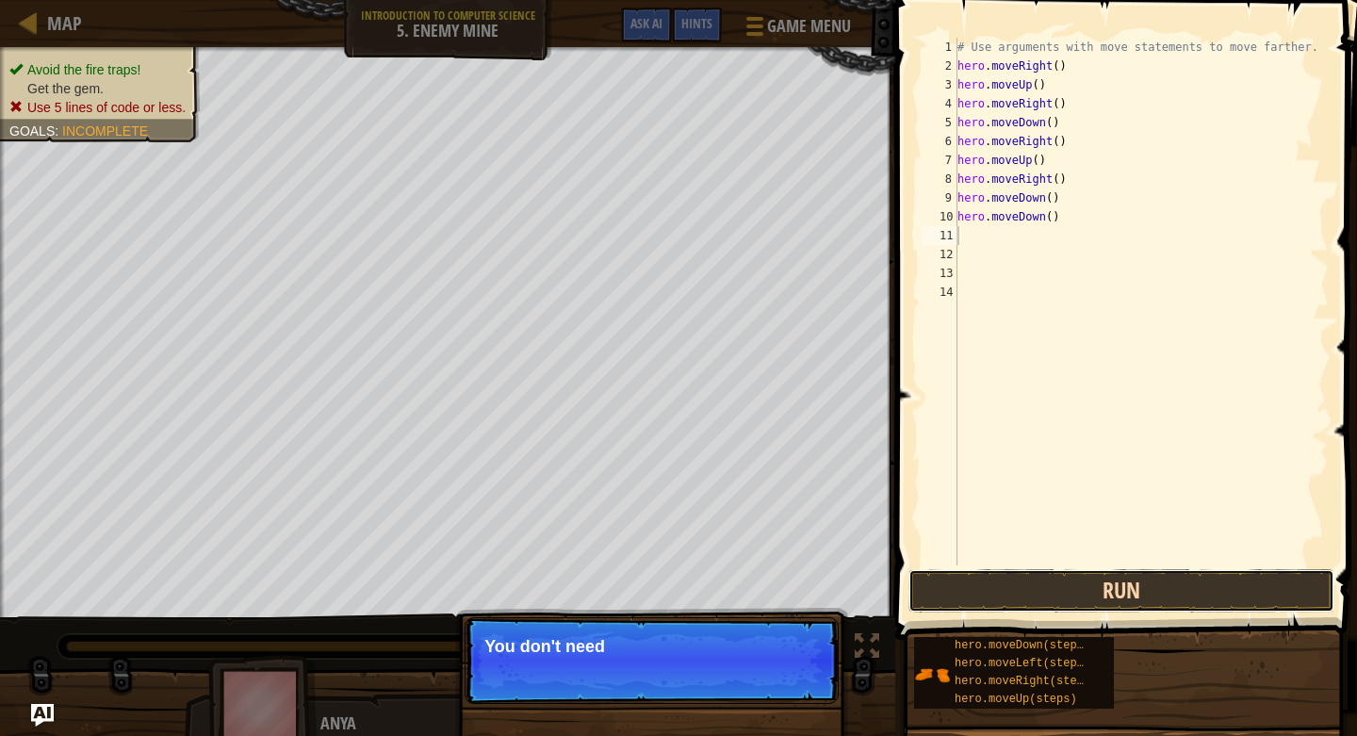
click at [1038, 595] on button "Run" at bounding box center [1122, 590] width 426 height 43
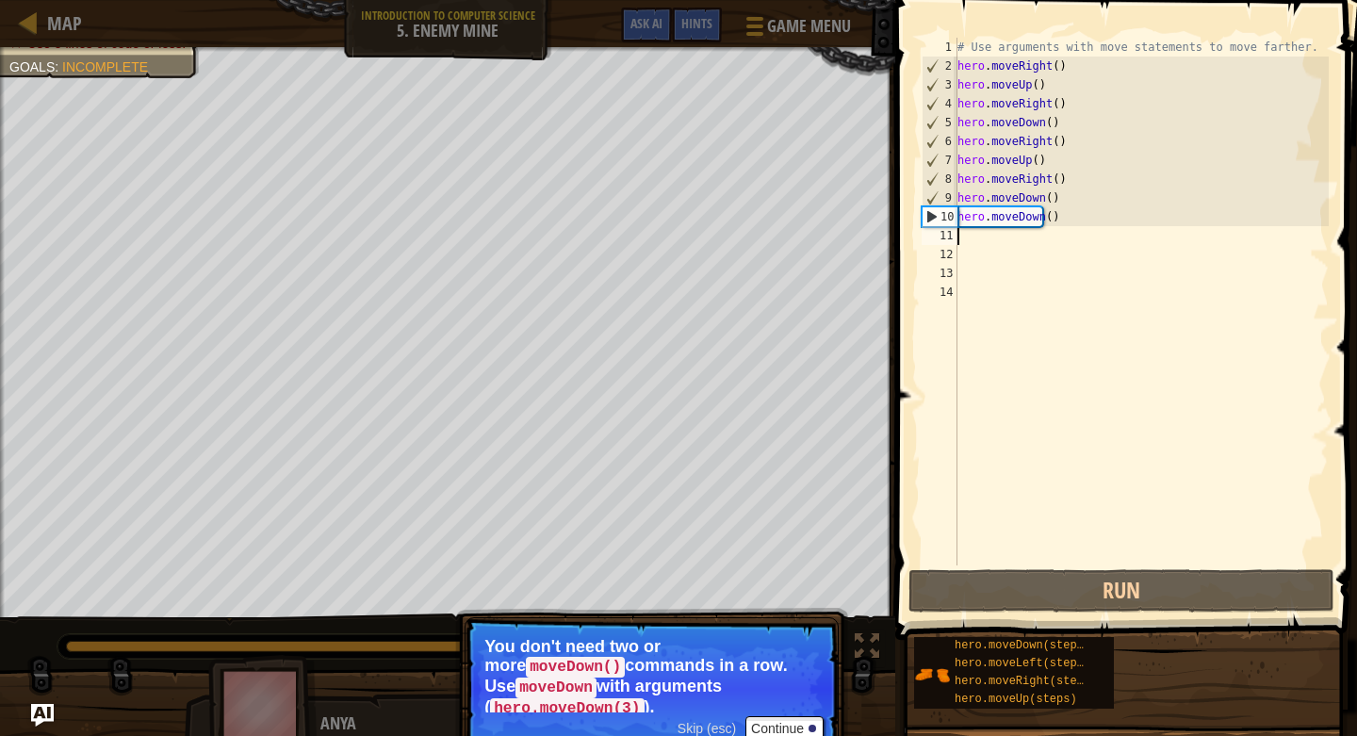
click at [1068, 380] on div "# Use arguments with move statements to move farther. hero . moveRight ( ) hero…" at bounding box center [1141, 321] width 375 height 566
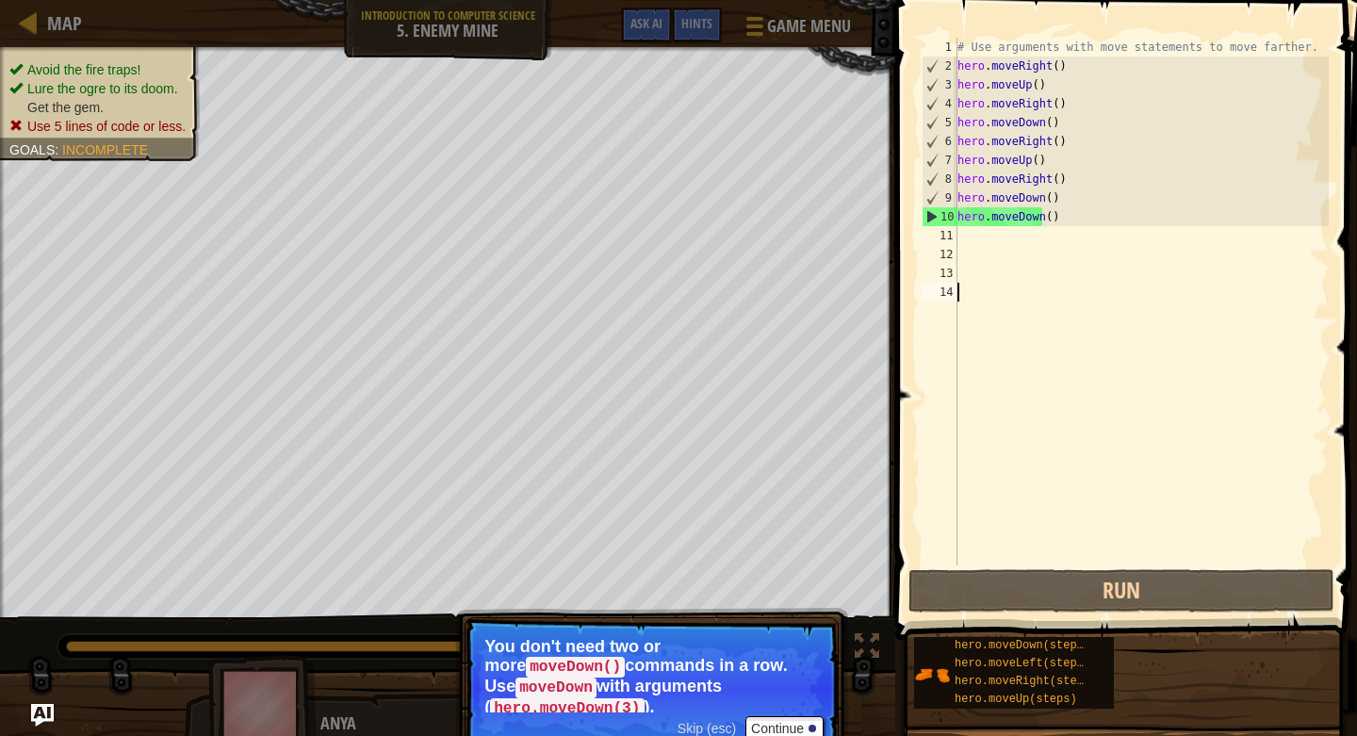
click at [98, 67] on ul "Avoid the fire traps! Lure the ogre to its doom. Get the gem. Use 5 lines of co…" at bounding box center [99, 97] width 181 height 75
click at [21, 123] on icon at bounding box center [15, 125] width 13 height 13
click at [11, 124] on icon at bounding box center [15, 125] width 13 height 13
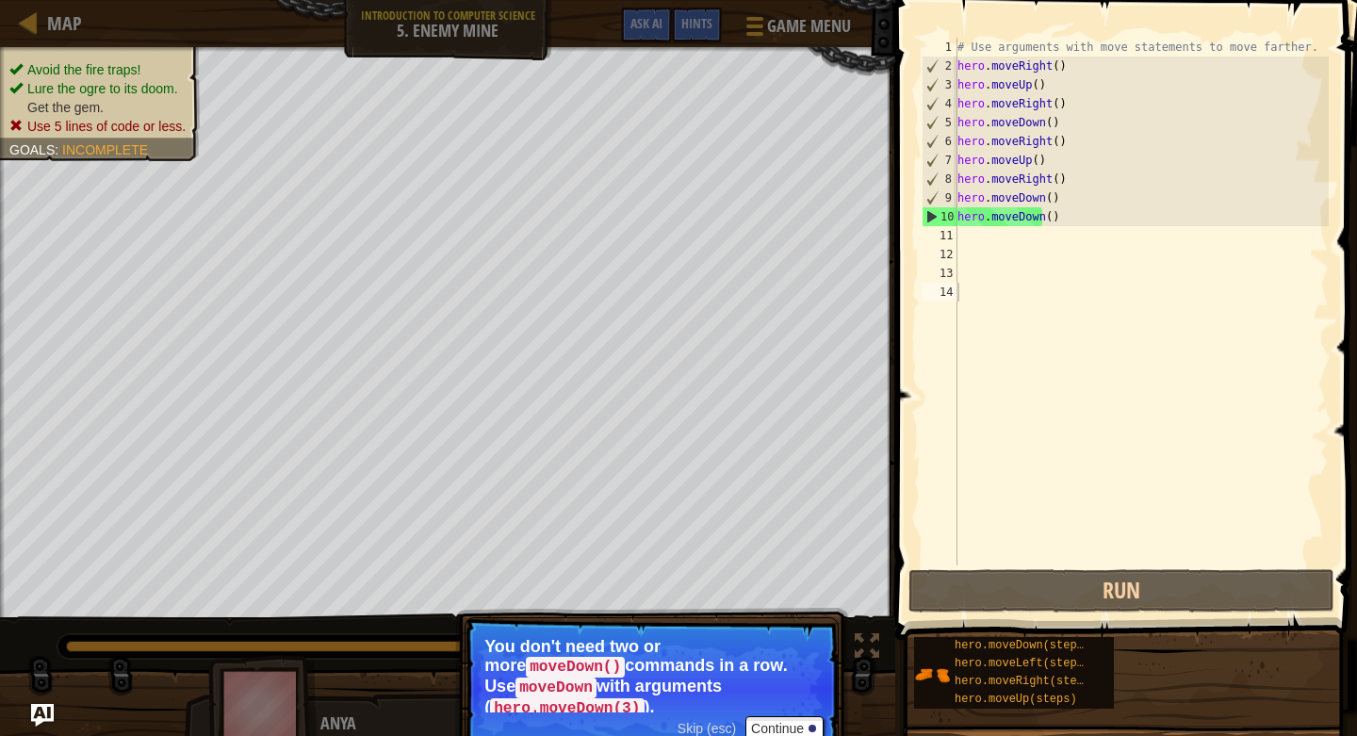
click at [23, 124] on icon at bounding box center [15, 125] width 13 height 13
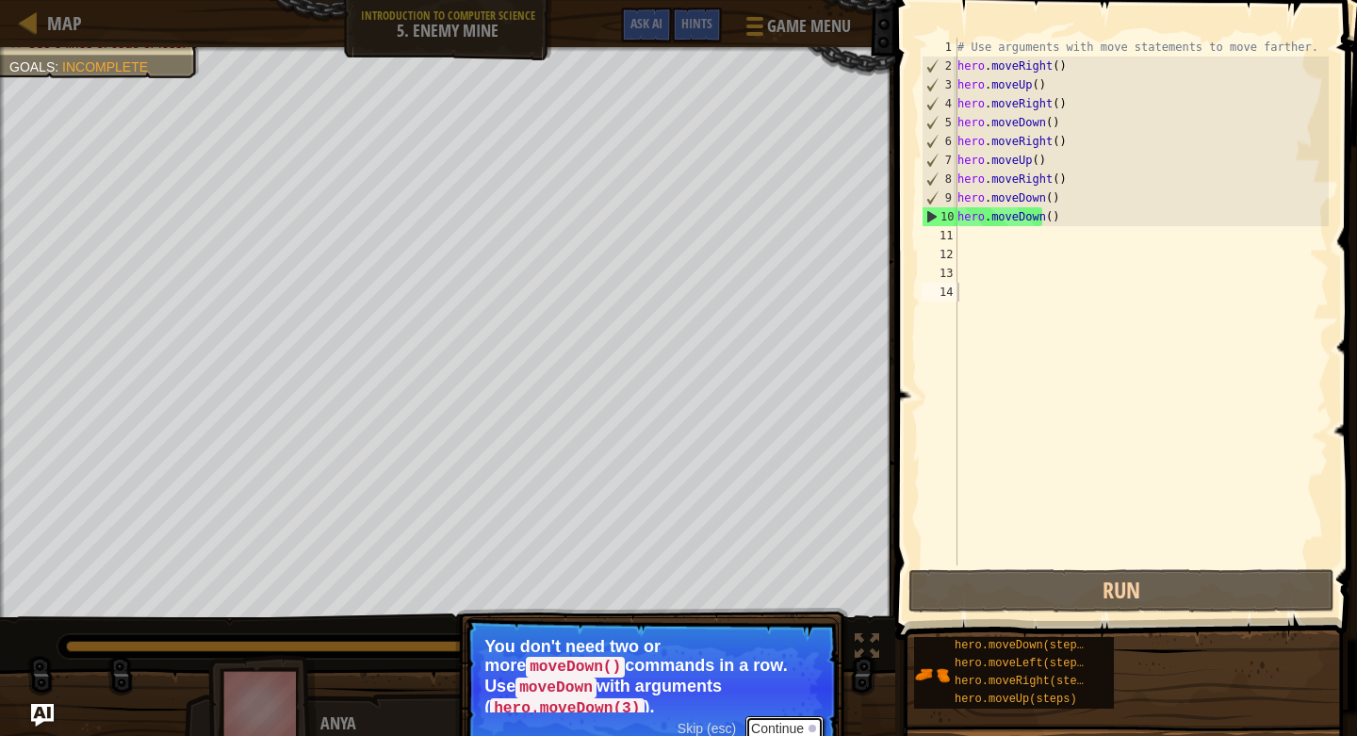
click at [781, 716] on button "Continue" at bounding box center [785, 728] width 78 height 25
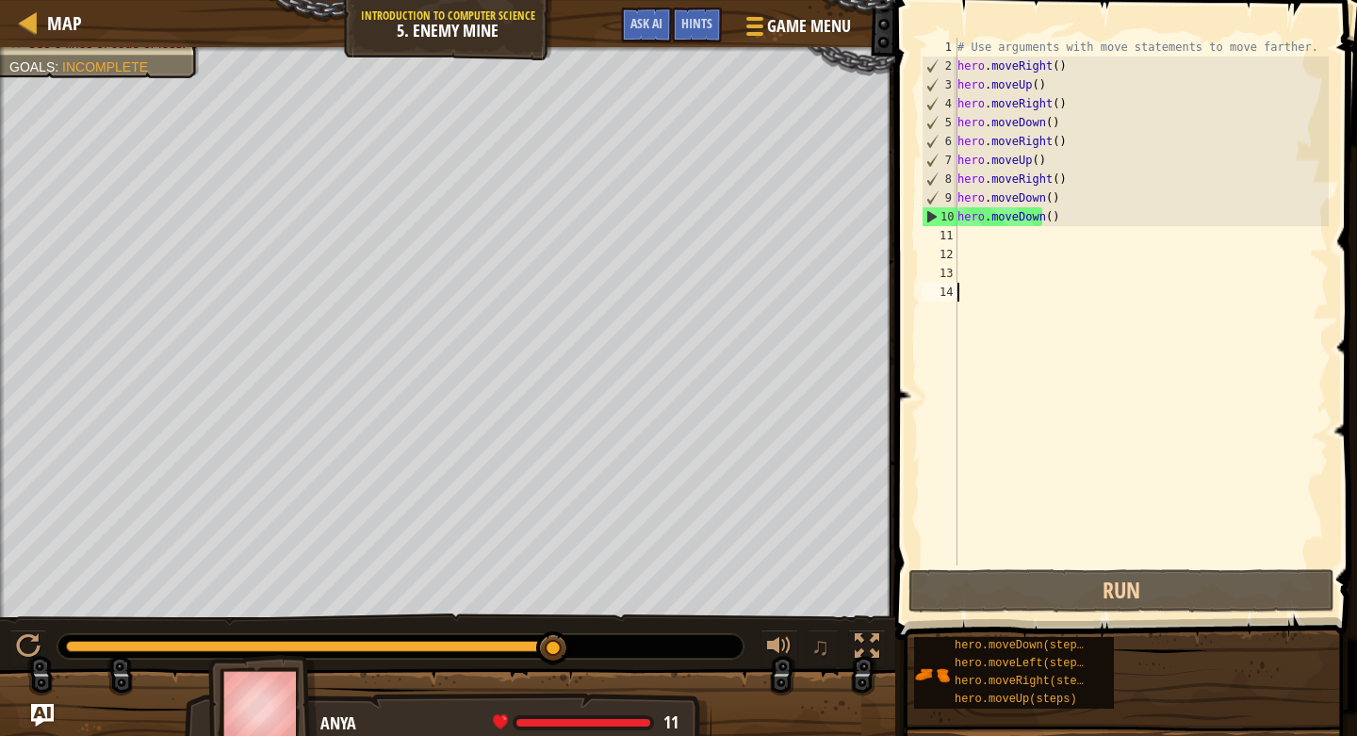
click at [967, 248] on div "# Use arguments with move statements to move farther. hero . moveRight ( ) hero…" at bounding box center [1141, 321] width 375 height 566
click at [967, 244] on div "# Use arguments with move statements to move farther. hero . moveRight ( ) hero…" at bounding box center [1141, 321] width 375 height 566
type textarea "d"
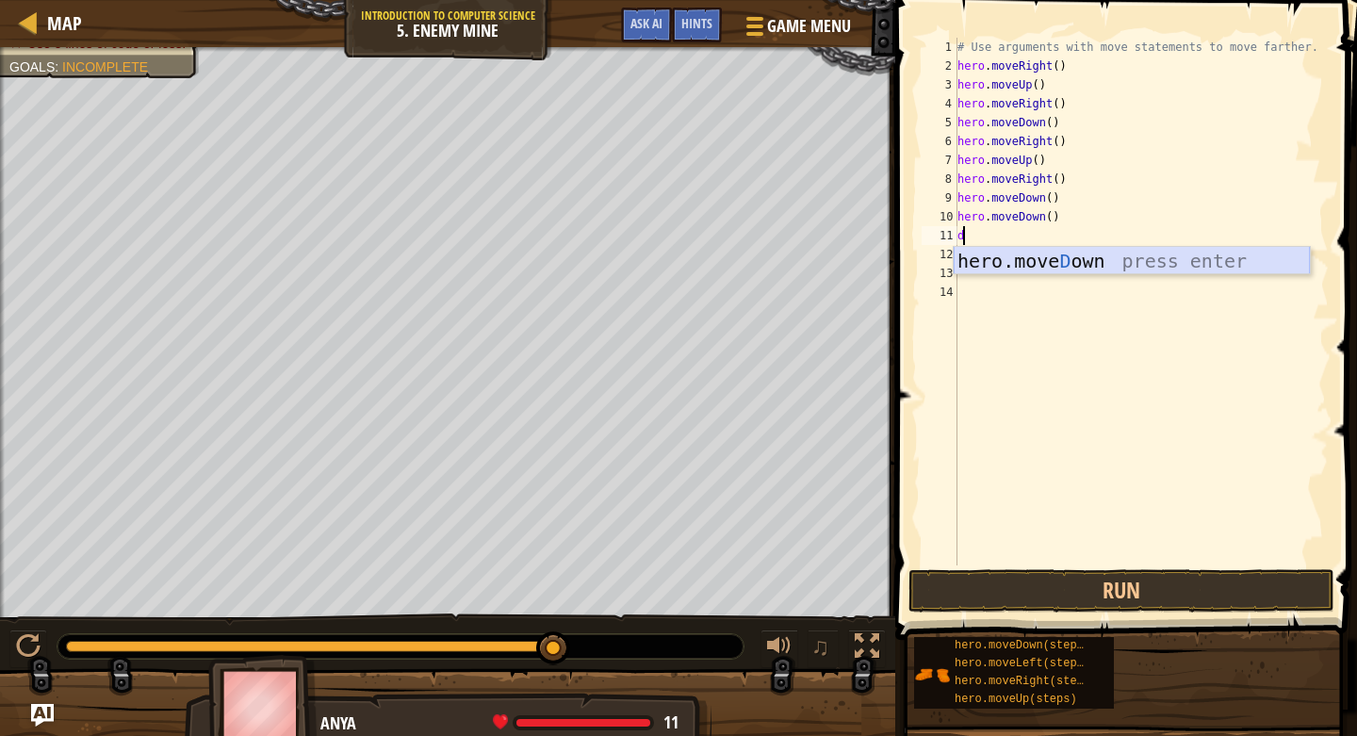
click at [984, 253] on div "hero.[PERSON_NAME] own press enter" at bounding box center [1132, 289] width 356 height 85
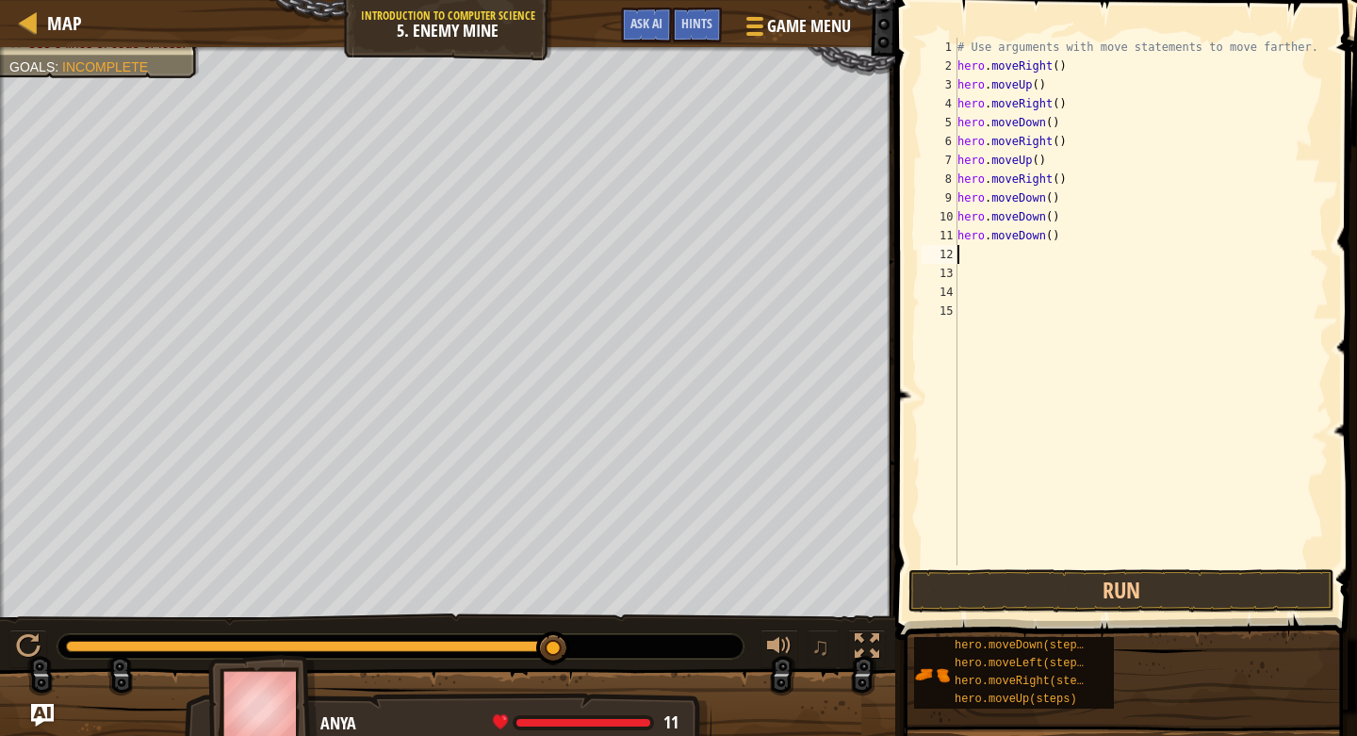
type textarea "r"
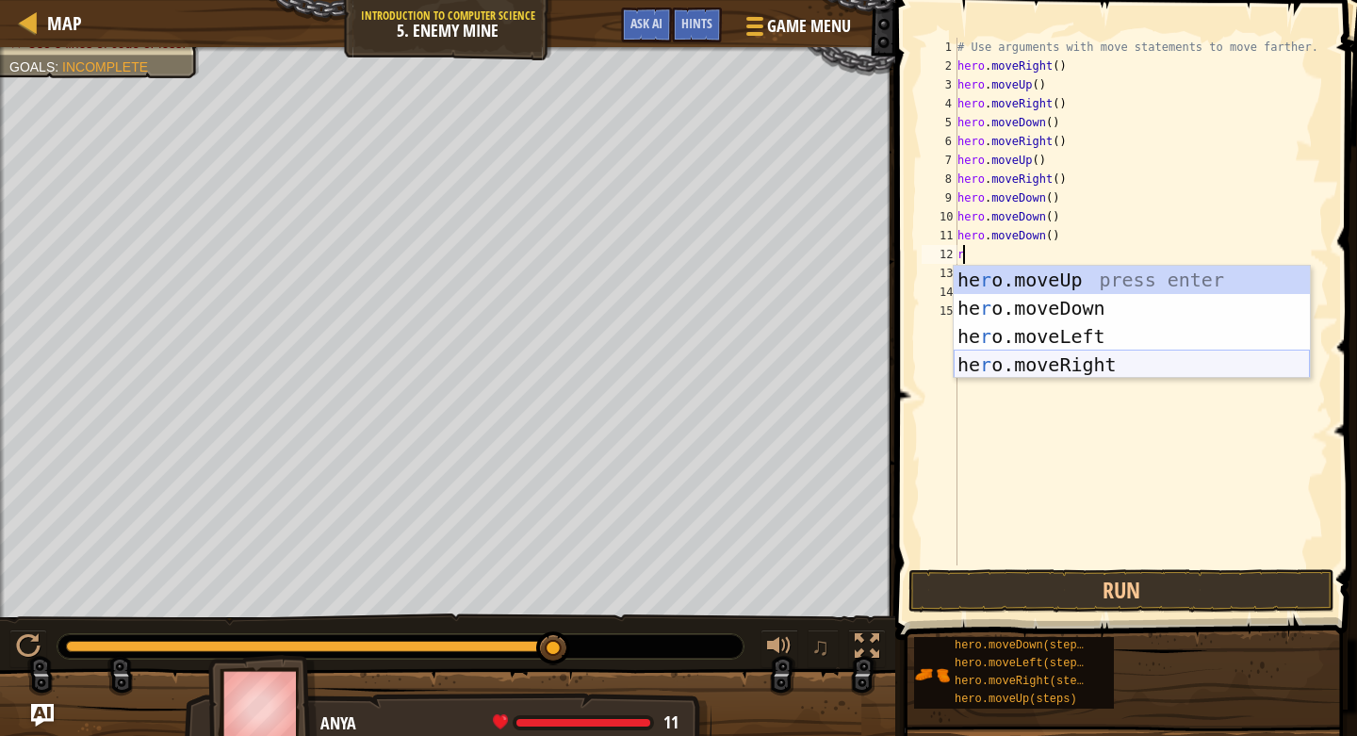
click at [1065, 370] on div "he r o.moveUp press enter he r o.moveDown press enter he r o.moveLeft press ent…" at bounding box center [1132, 351] width 356 height 170
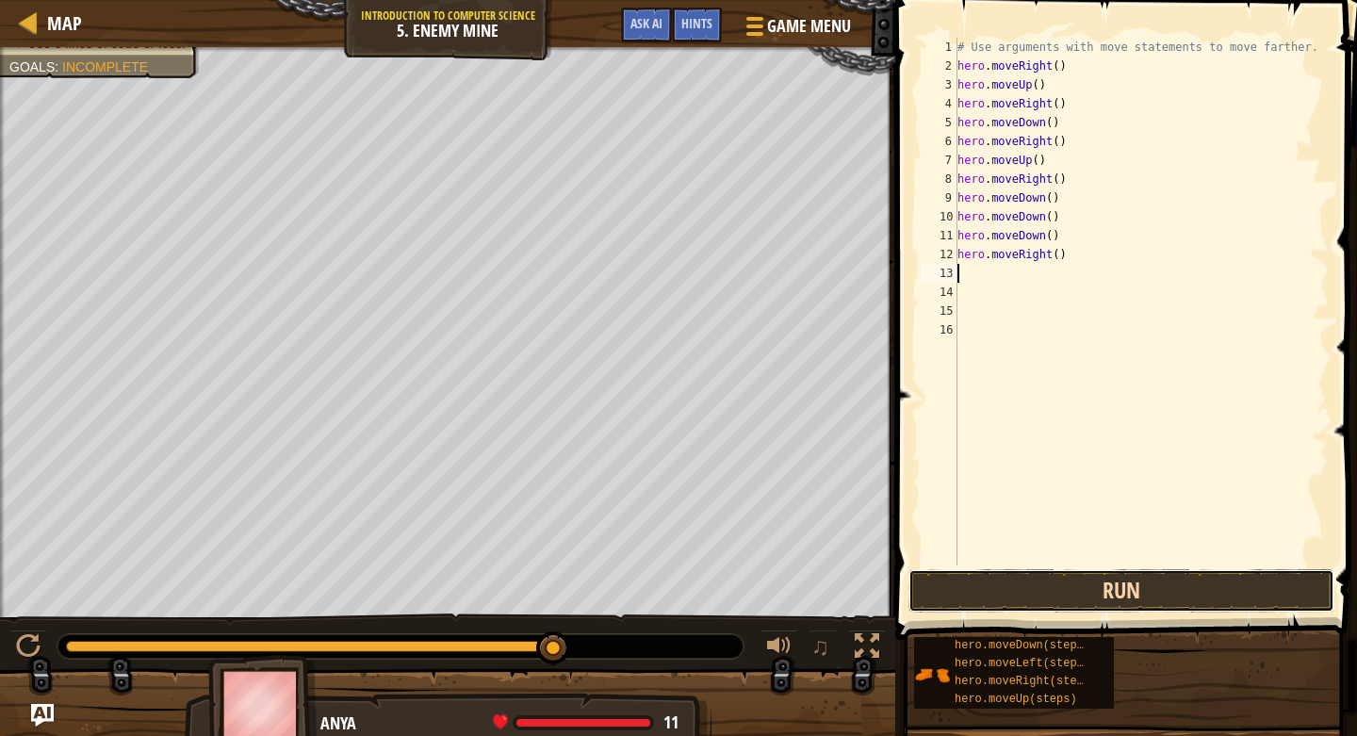
click at [994, 574] on button "Run" at bounding box center [1122, 590] width 426 height 43
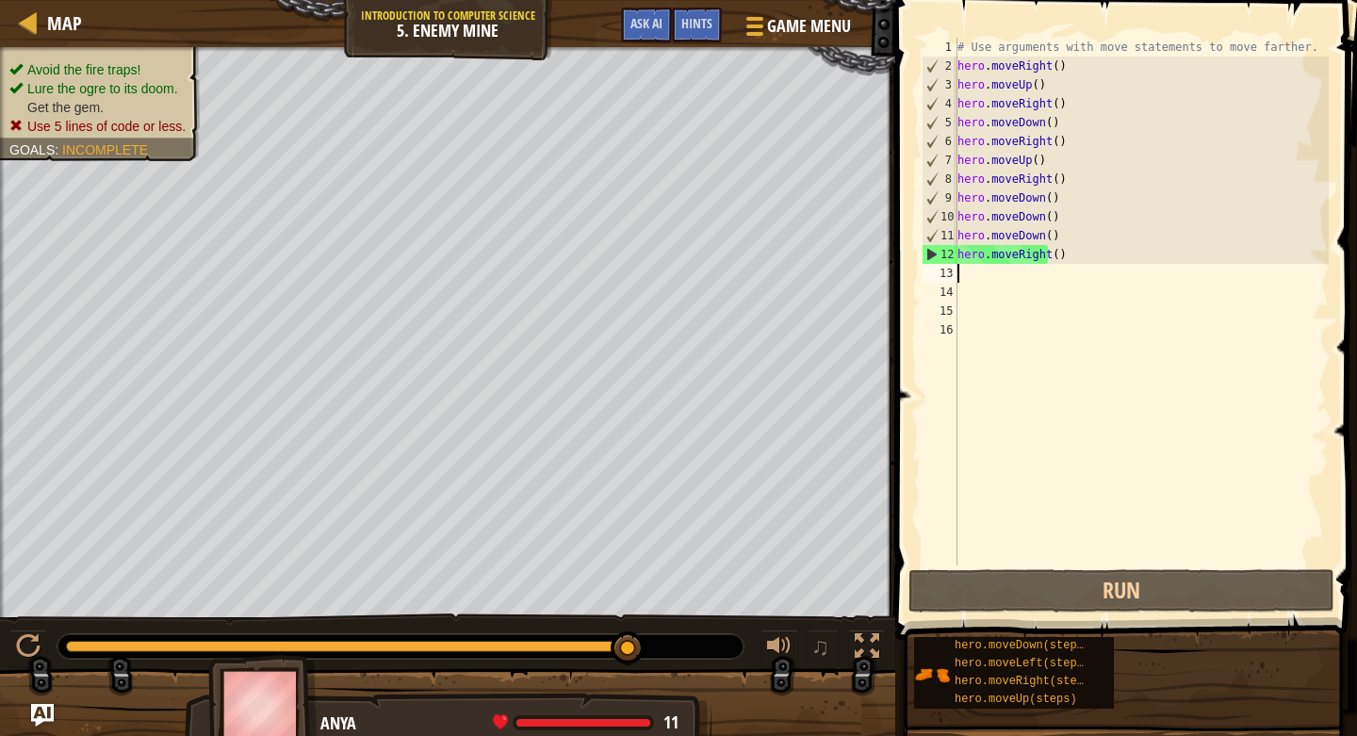
type textarea "r"
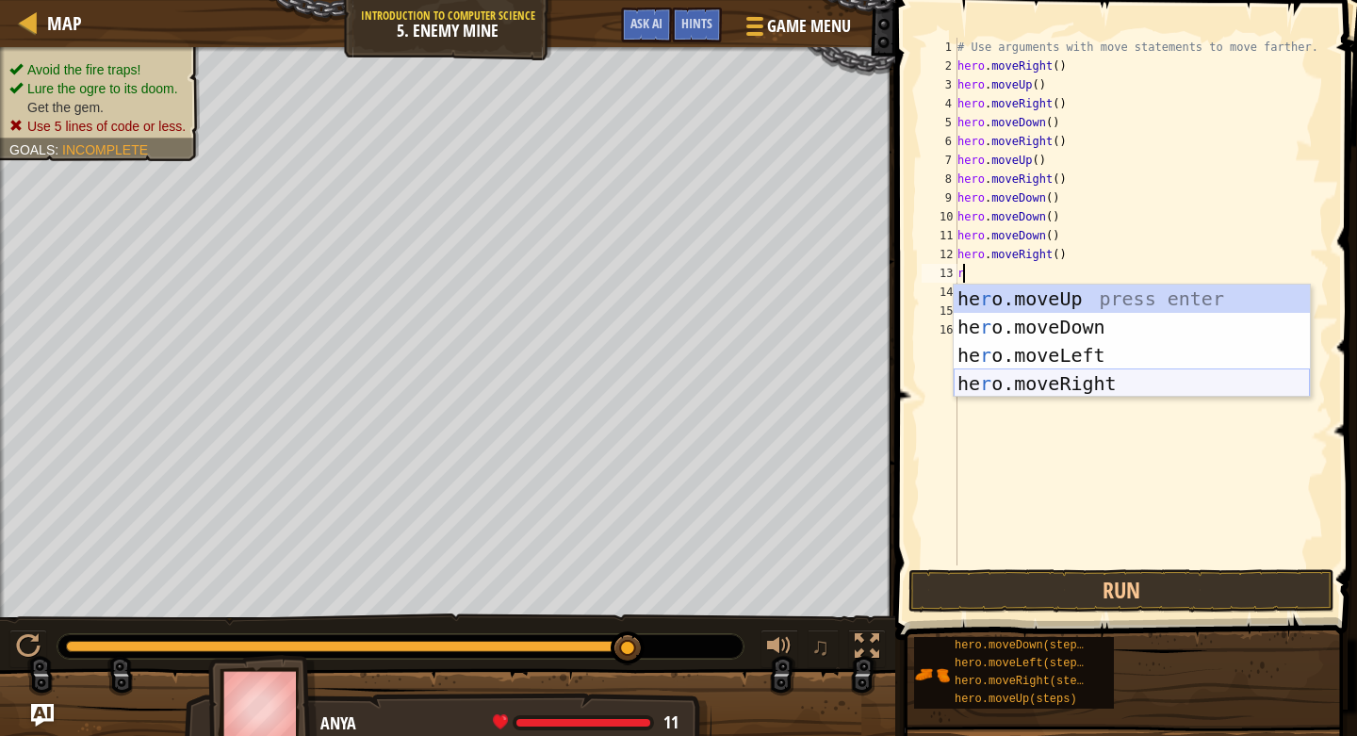
click at [1192, 389] on div "he r o.moveUp press enter he r o.moveDown press enter he r o.moveLeft press ent…" at bounding box center [1132, 370] width 356 height 170
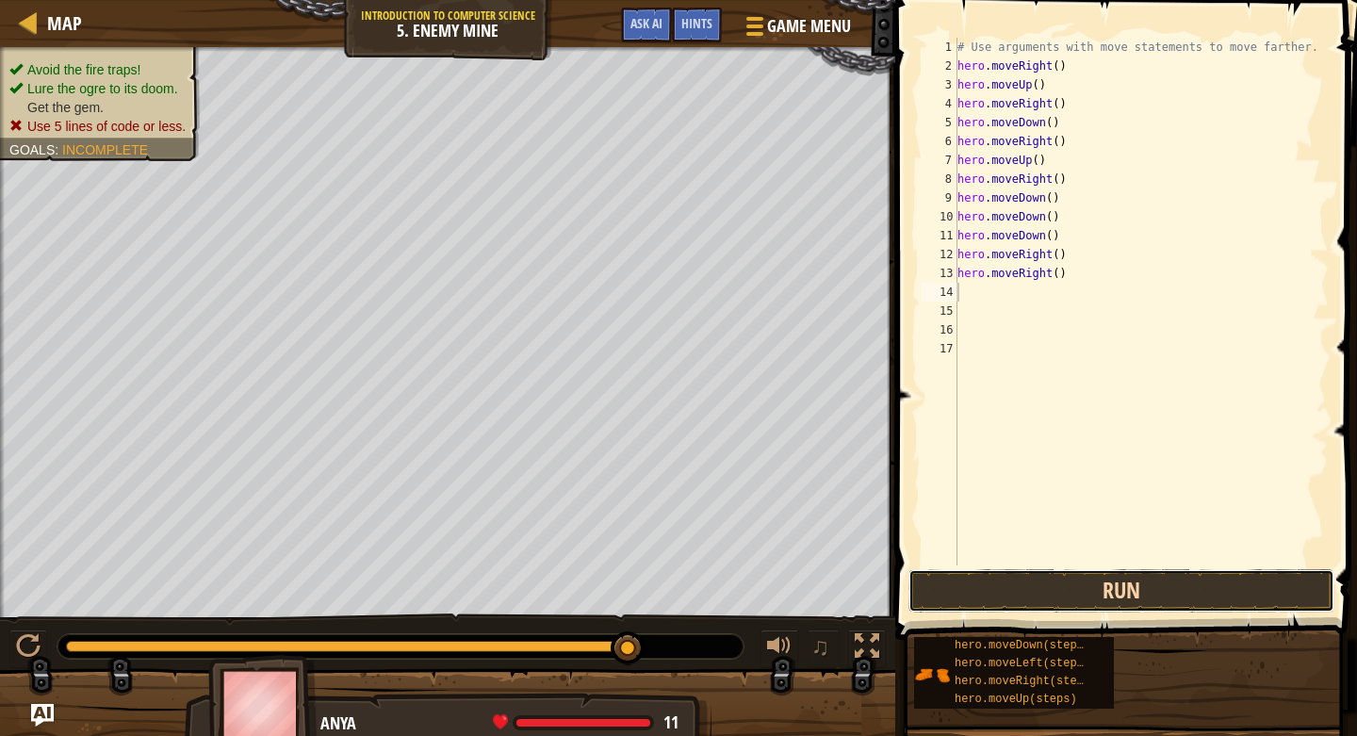
click at [1188, 595] on button "Run" at bounding box center [1122, 590] width 426 height 43
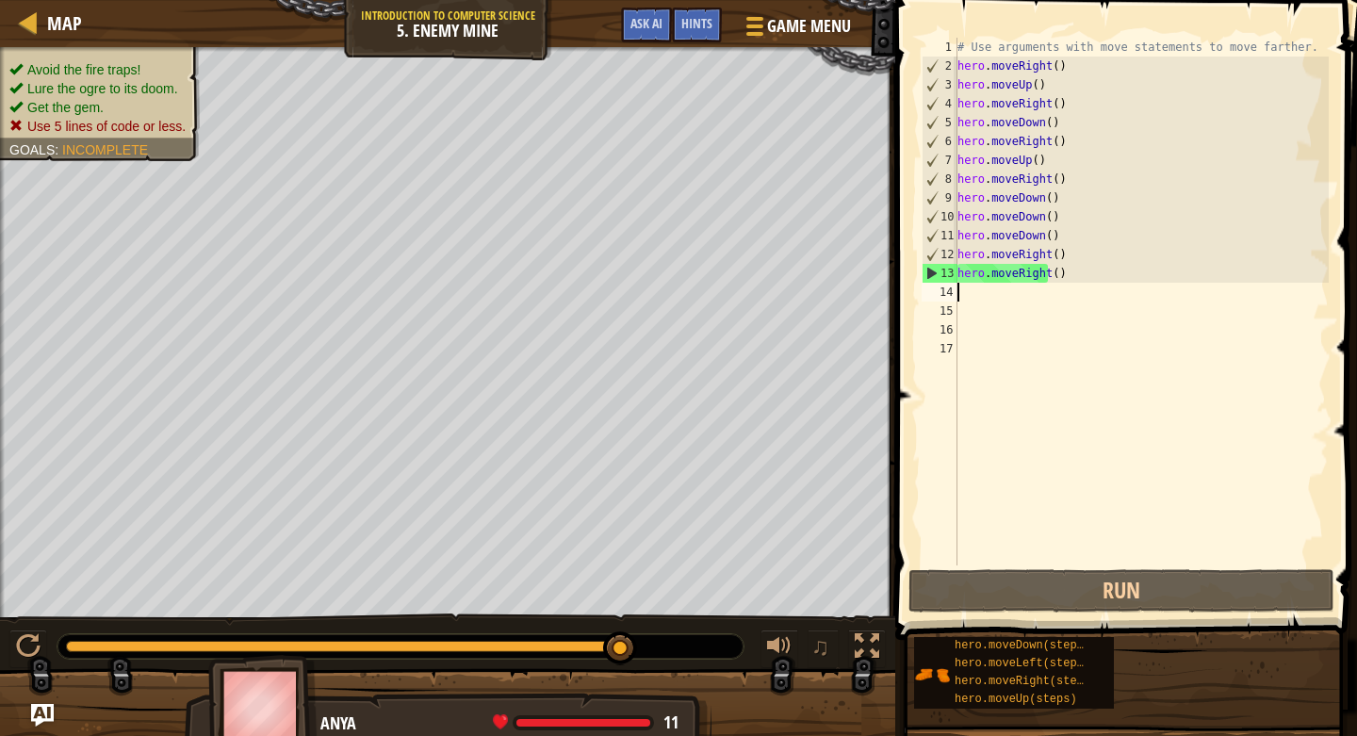
type textarea "l"
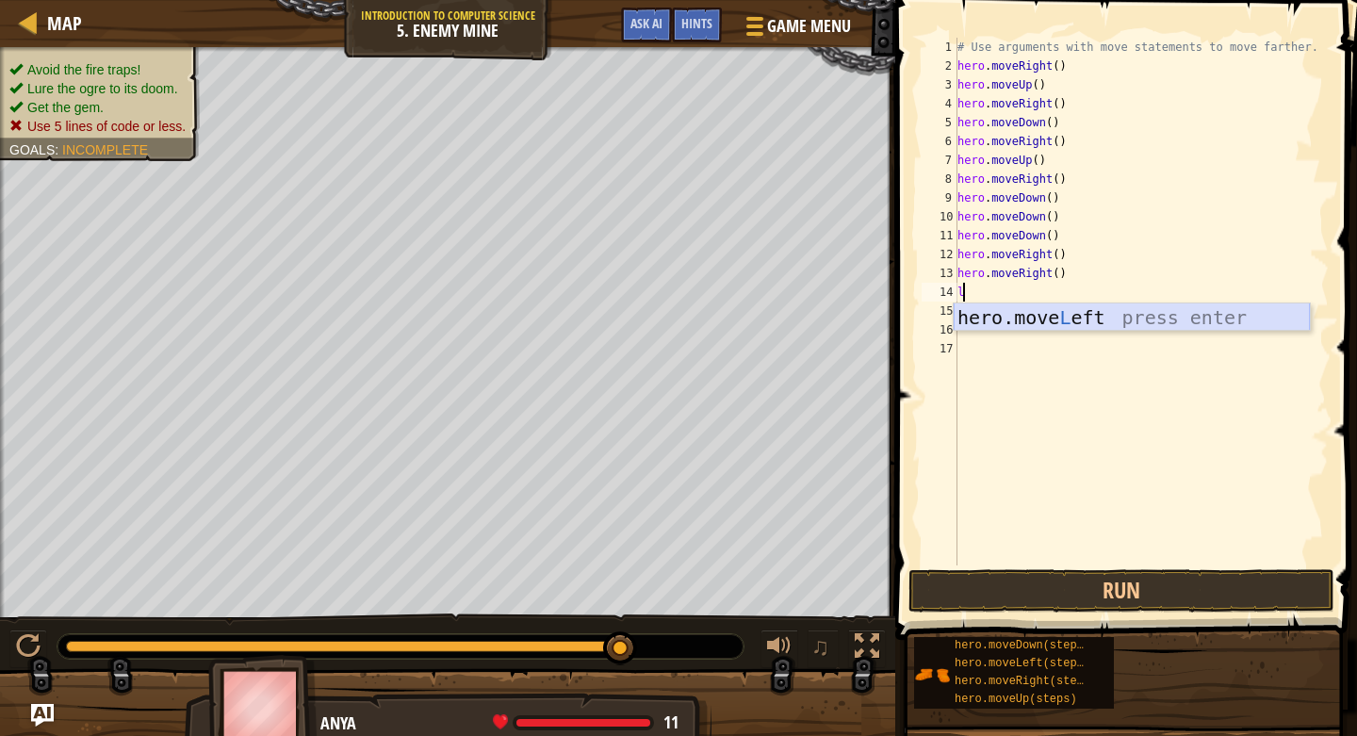
click at [1198, 319] on div "hero.move L eft press enter" at bounding box center [1132, 346] width 356 height 85
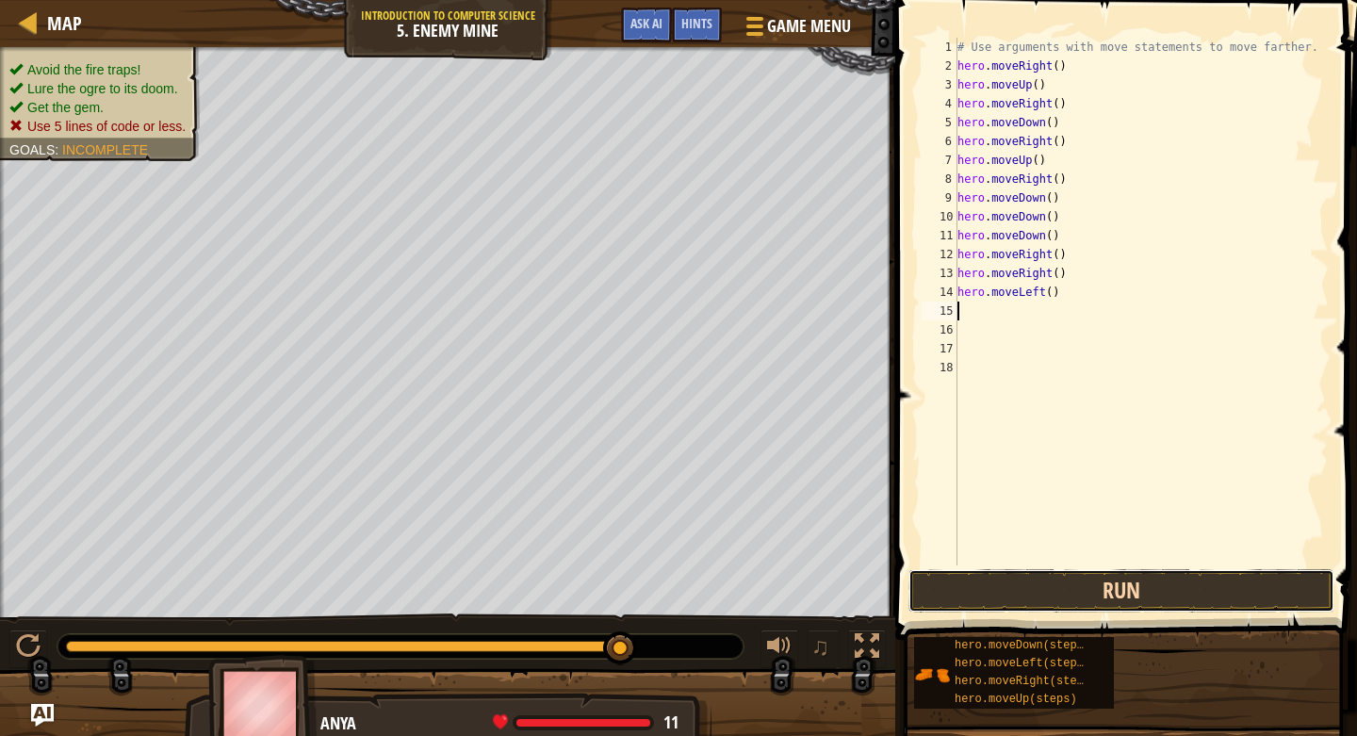
click at [1063, 590] on button "Run" at bounding box center [1122, 590] width 426 height 43
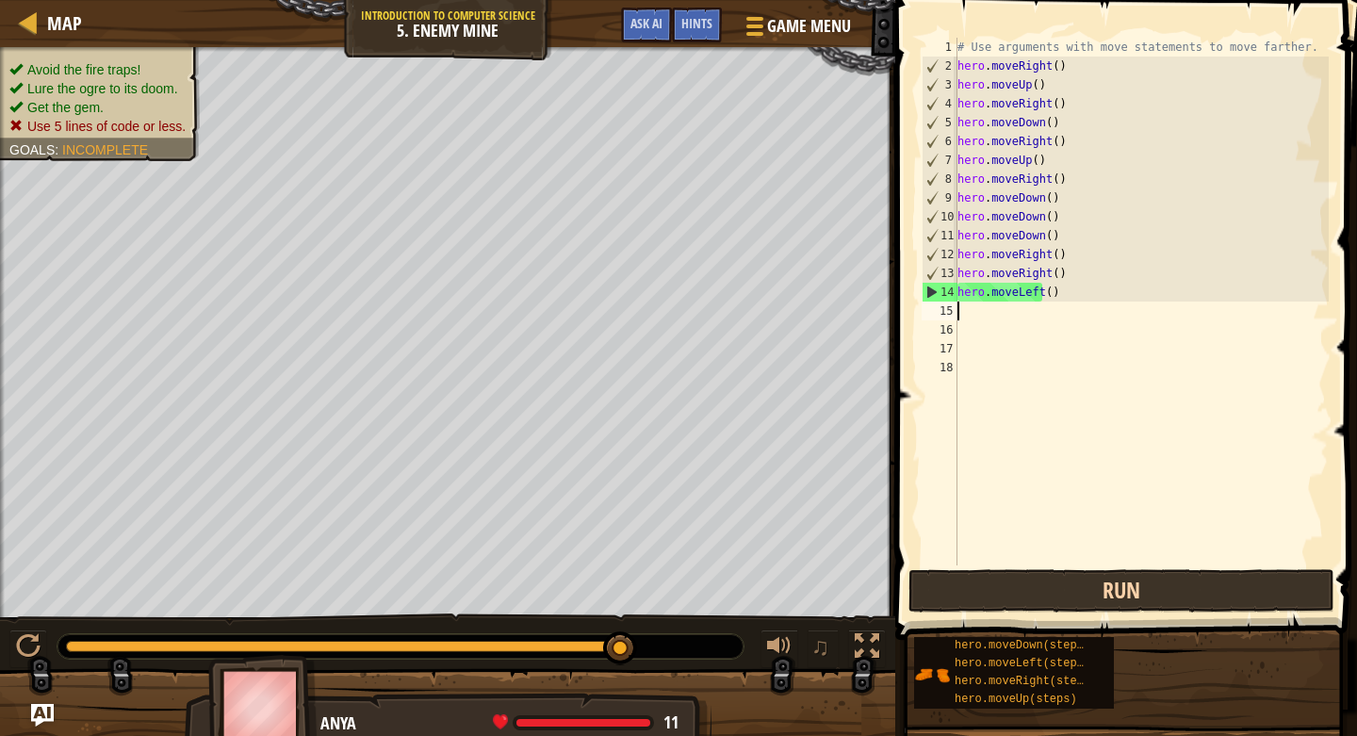
type textarea "l"
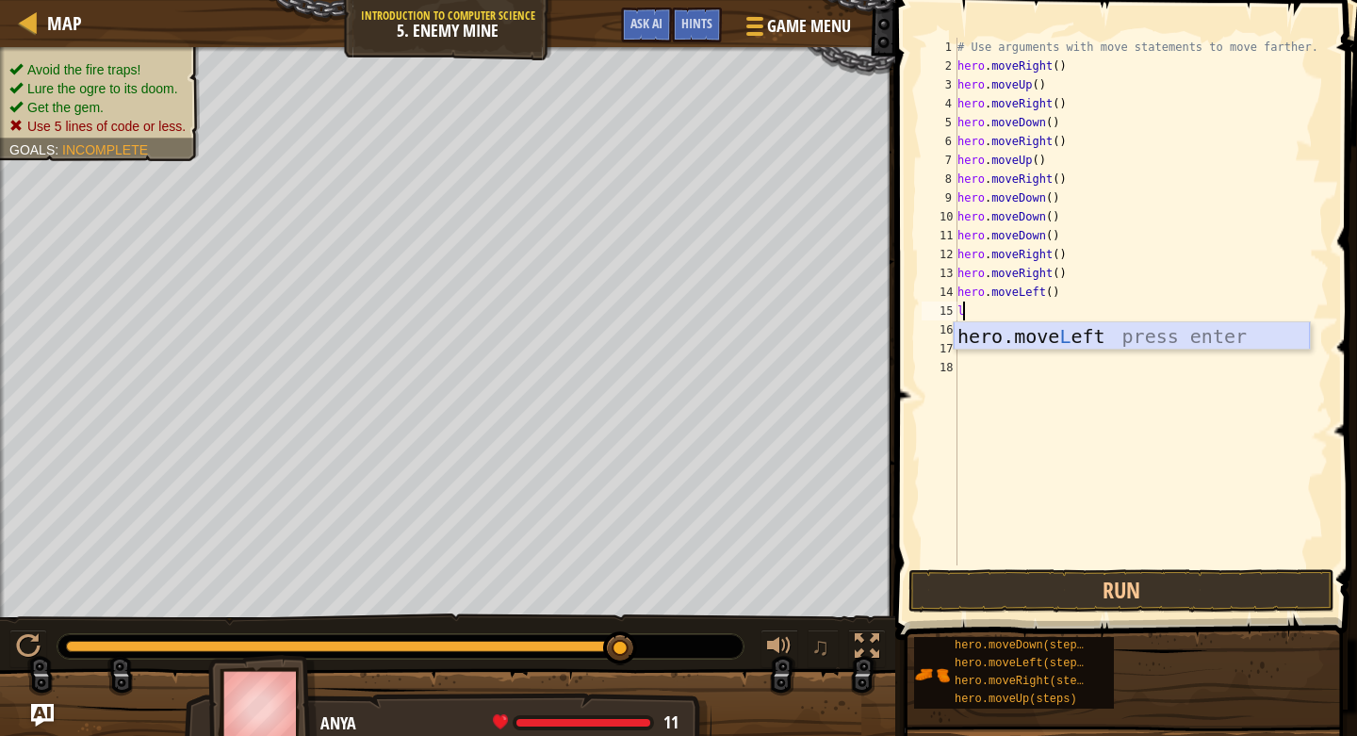
click at [1081, 333] on div "hero.move L eft press enter" at bounding box center [1132, 364] width 356 height 85
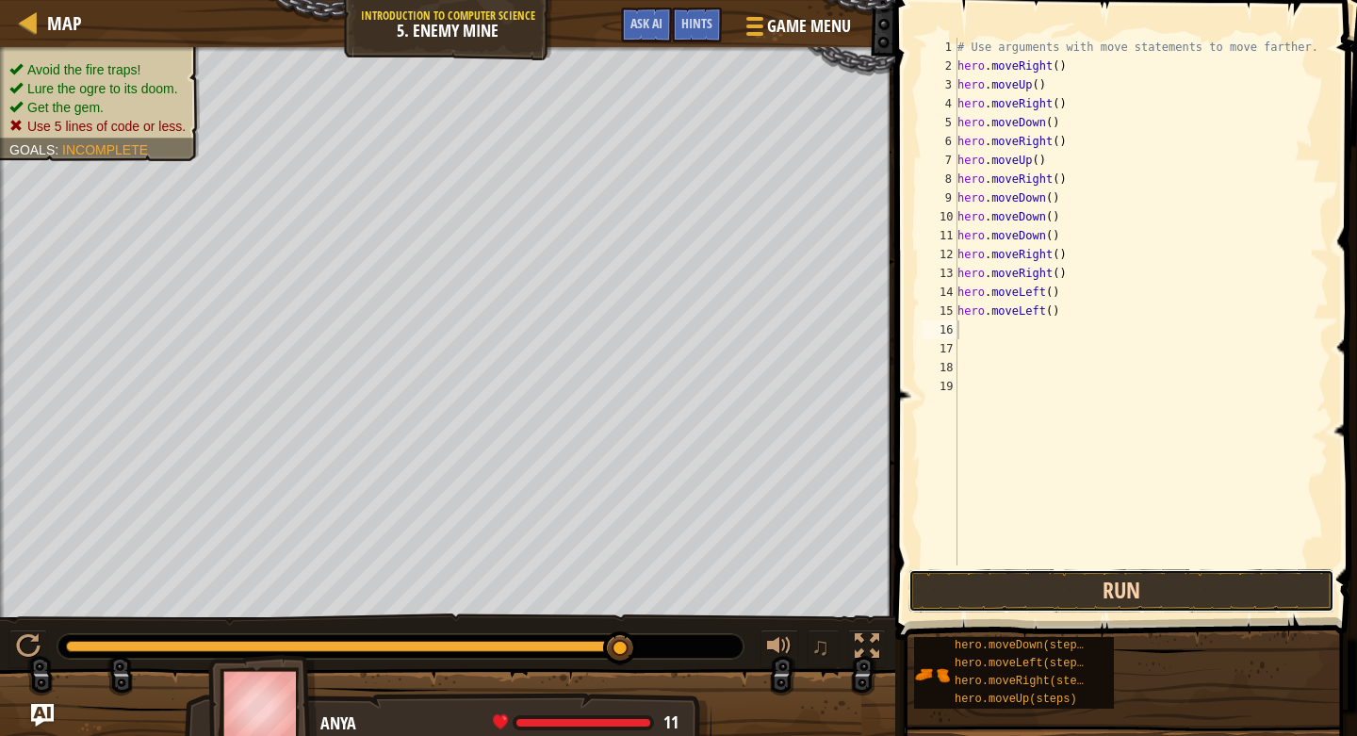
click at [1017, 591] on button "Run" at bounding box center [1122, 590] width 426 height 43
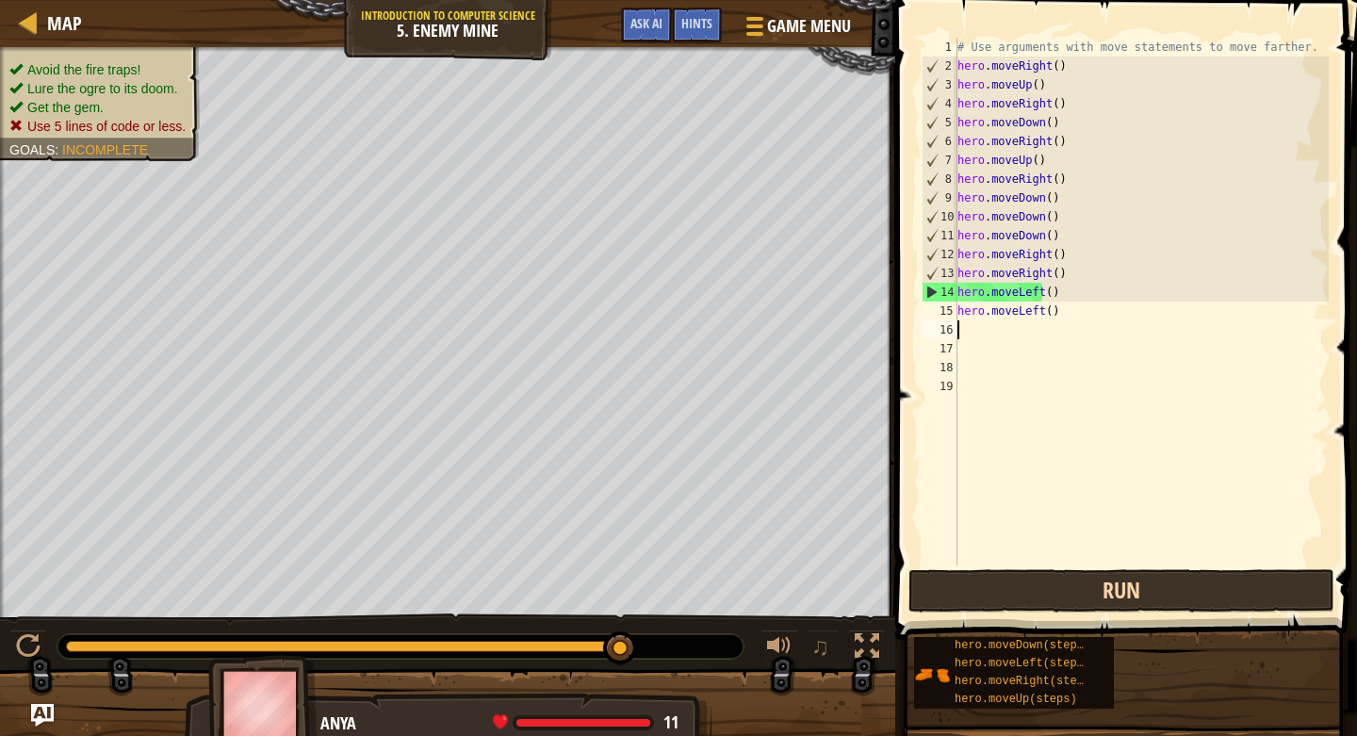
type textarea "r"
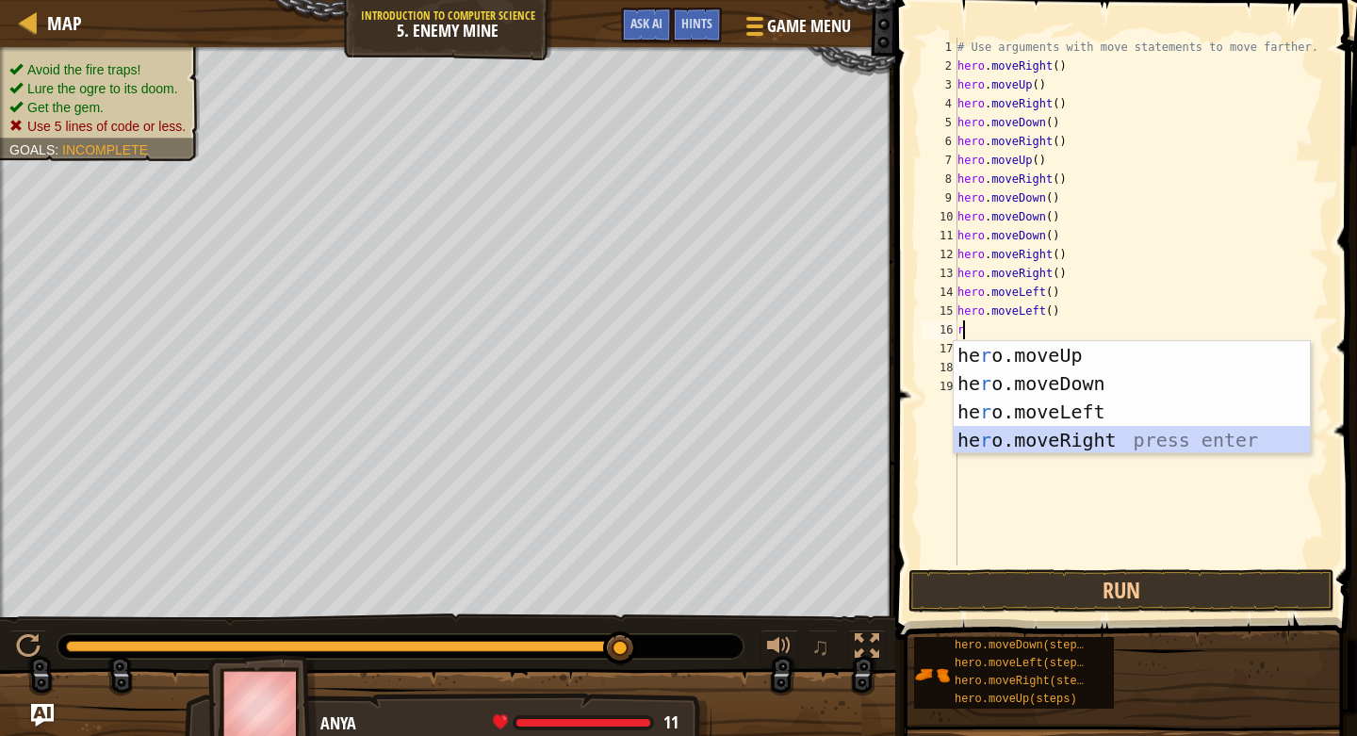
click at [1048, 435] on div "he r o.moveUp press enter he r o.moveDown press enter he r o.moveLeft press ent…" at bounding box center [1132, 426] width 356 height 170
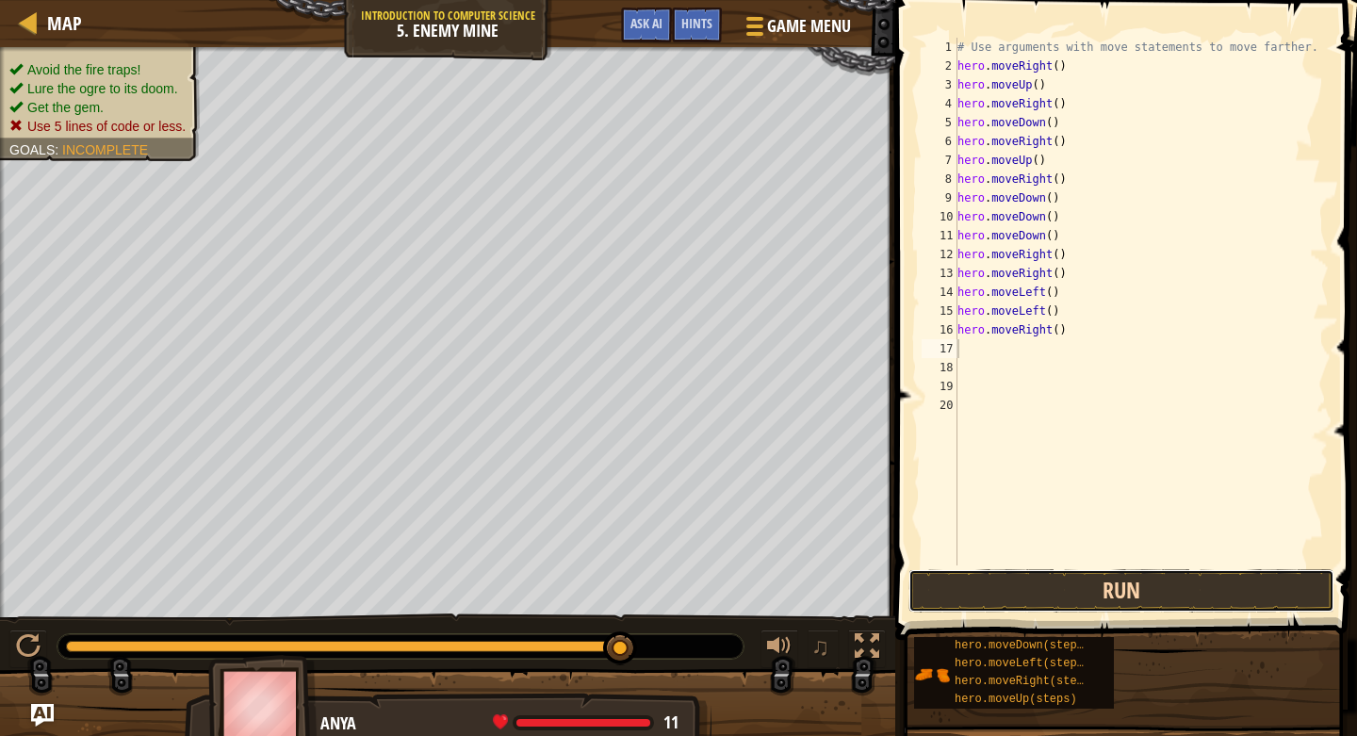
drag, startPoint x: 1022, startPoint y: 607, endPoint x: 1021, endPoint y: 596, distance: 11.4
click at [1021, 600] on button "Run" at bounding box center [1122, 590] width 426 height 43
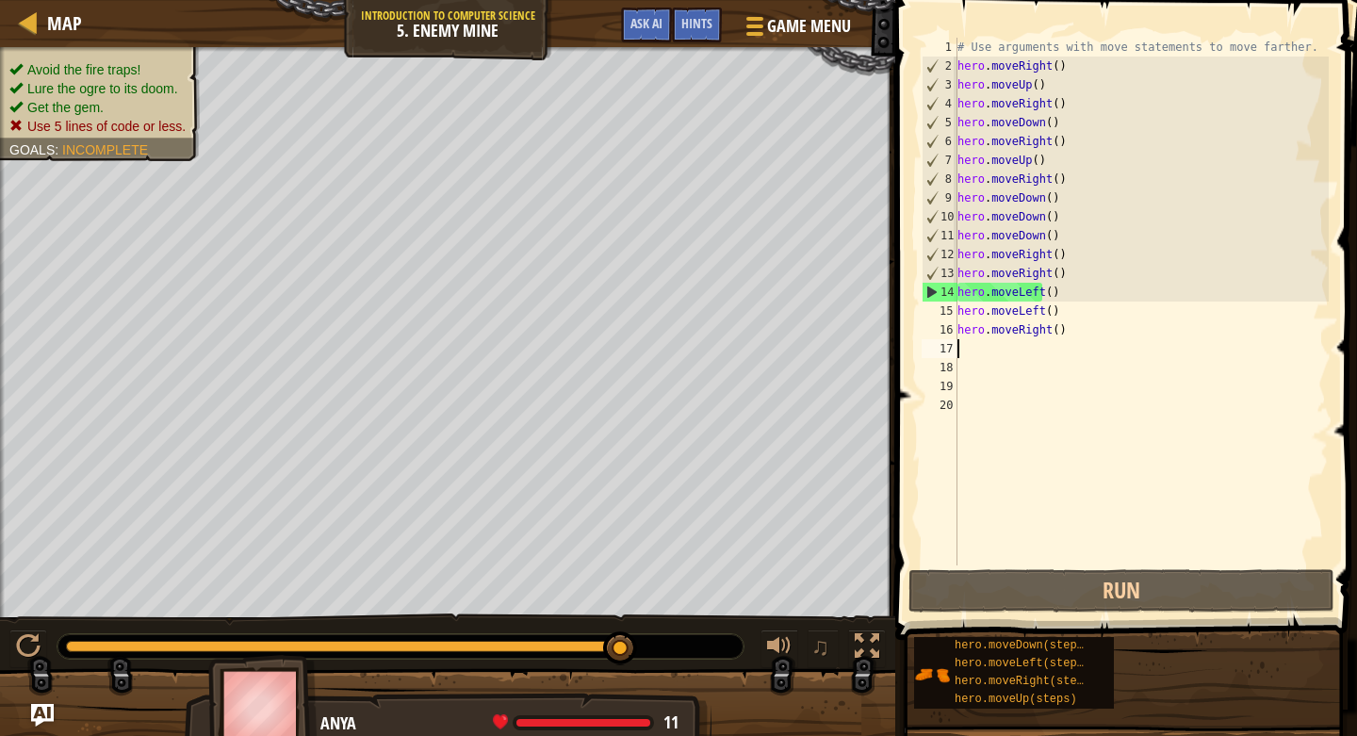
click at [1065, 338] on div "# Use arguments with move statements to move farther. hero . moveRight ( ) hero…" at bounding box center [1141, 321] width 375 height 566
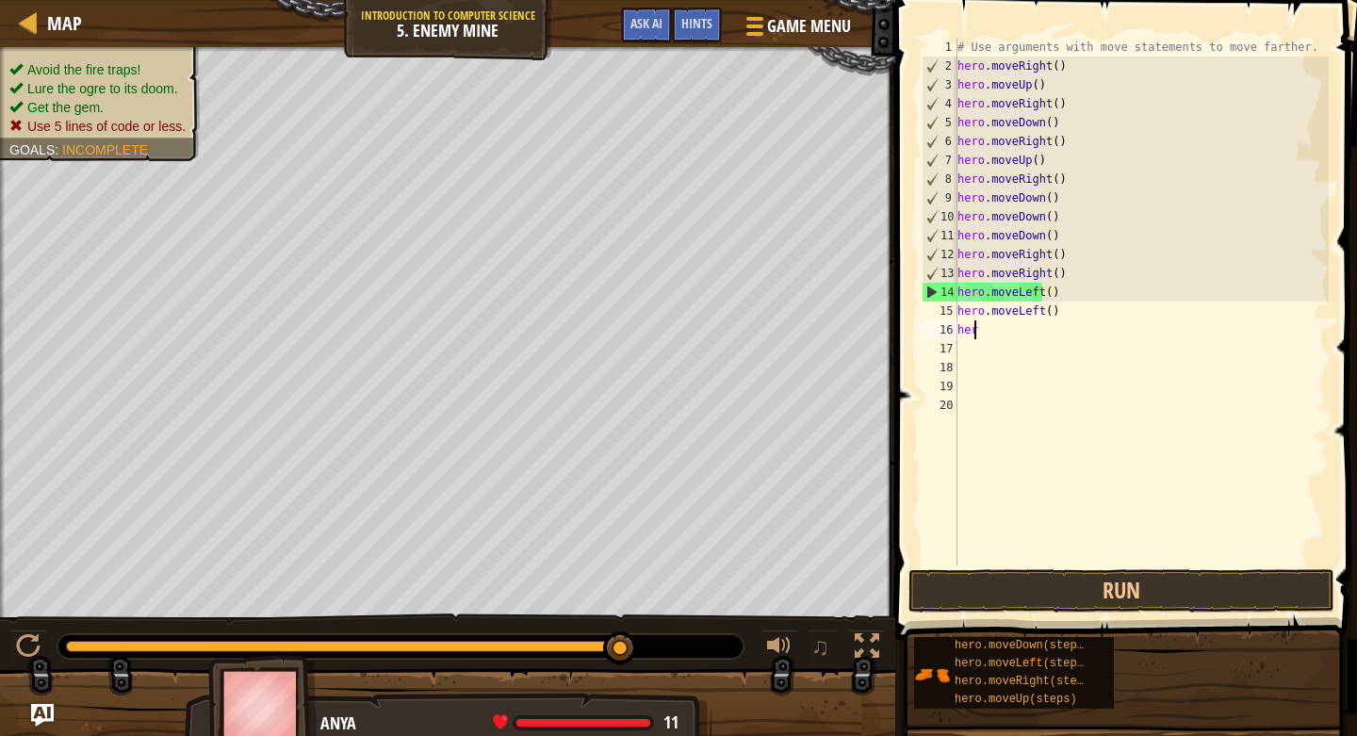
type textarea "h"
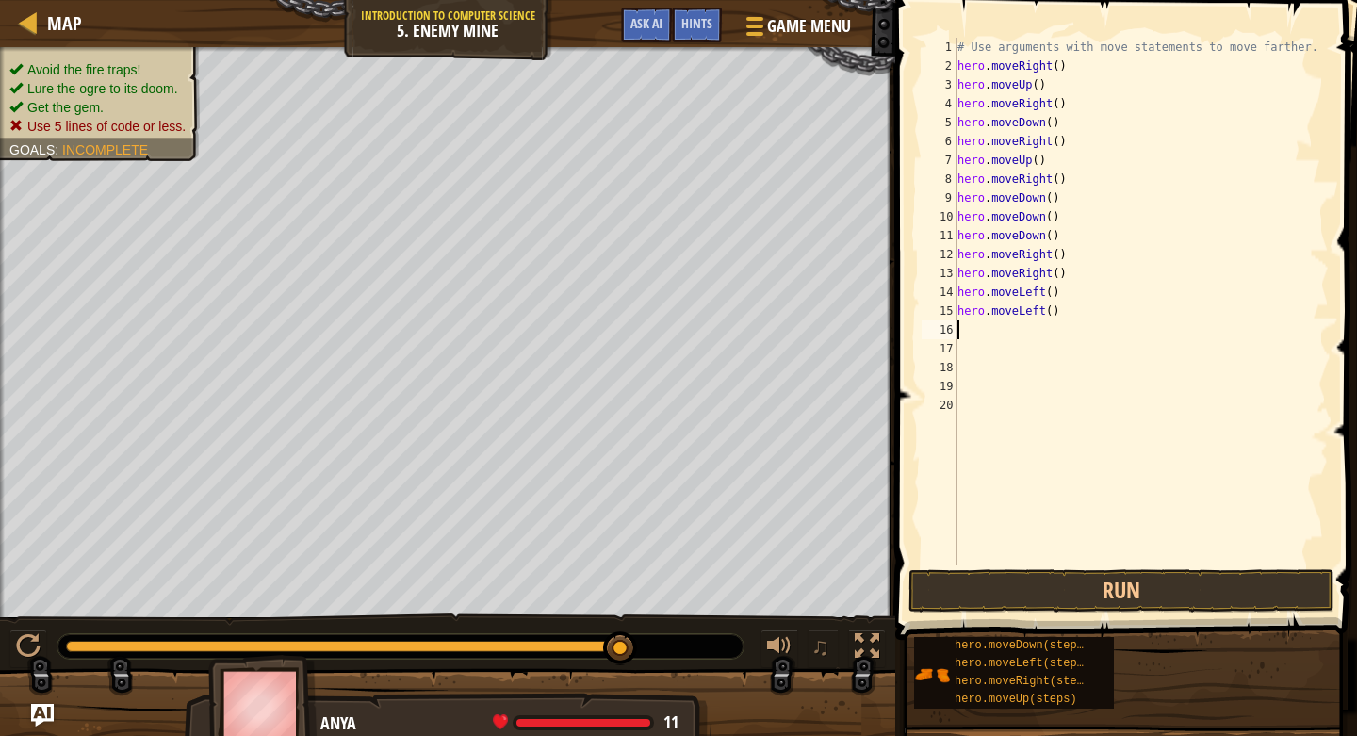
click at [1075, 329] on div "# Use arguments with move statements to move farther. hero . moveRight ( ) hero…" at bounding box center [1141, 321] width 375 height 566
click at [1076, 313] on div "# Use arguments with move statements to move farther. hero . moveRight ( ) hero…" at bounding box center [1141, 321] width 375 height 566
type textarea "h"
click at [1055, 584] on button "Run" at bounding box center [1122, 590] width 426 height 43
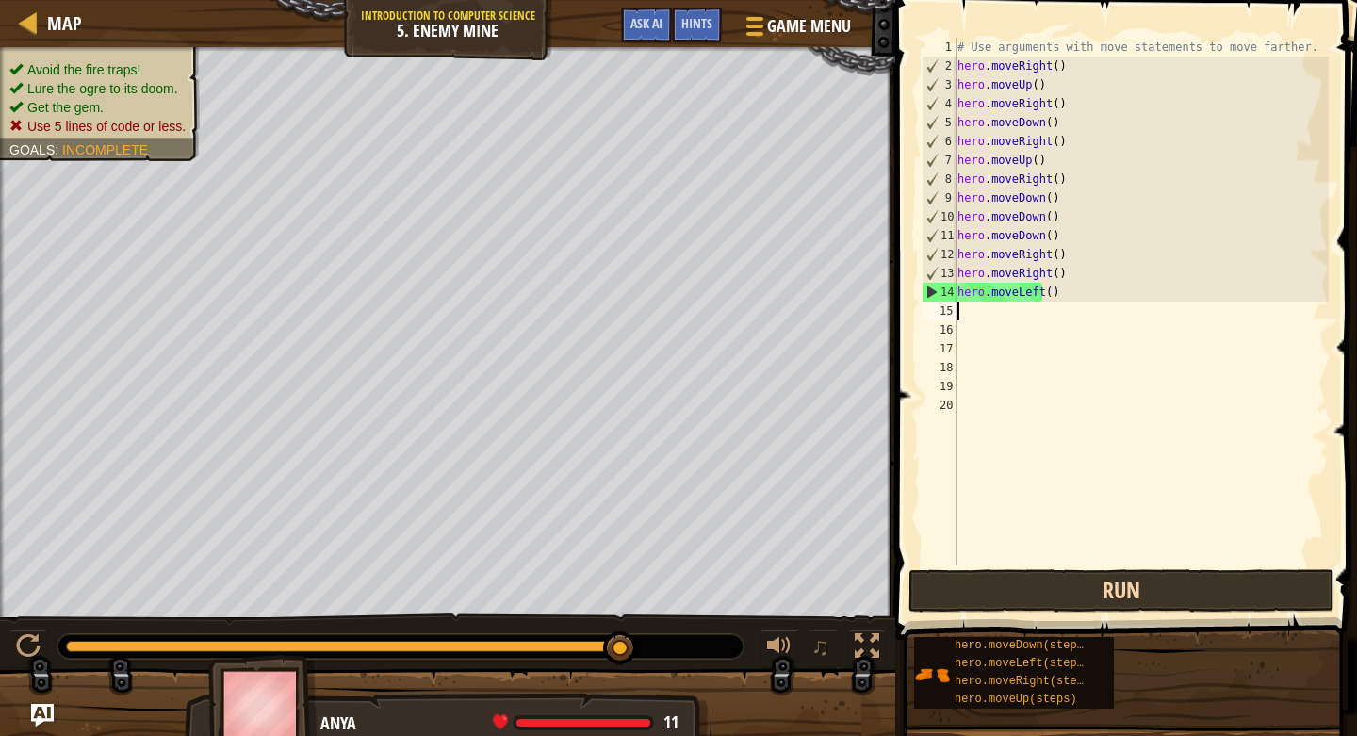
type textarea "l"
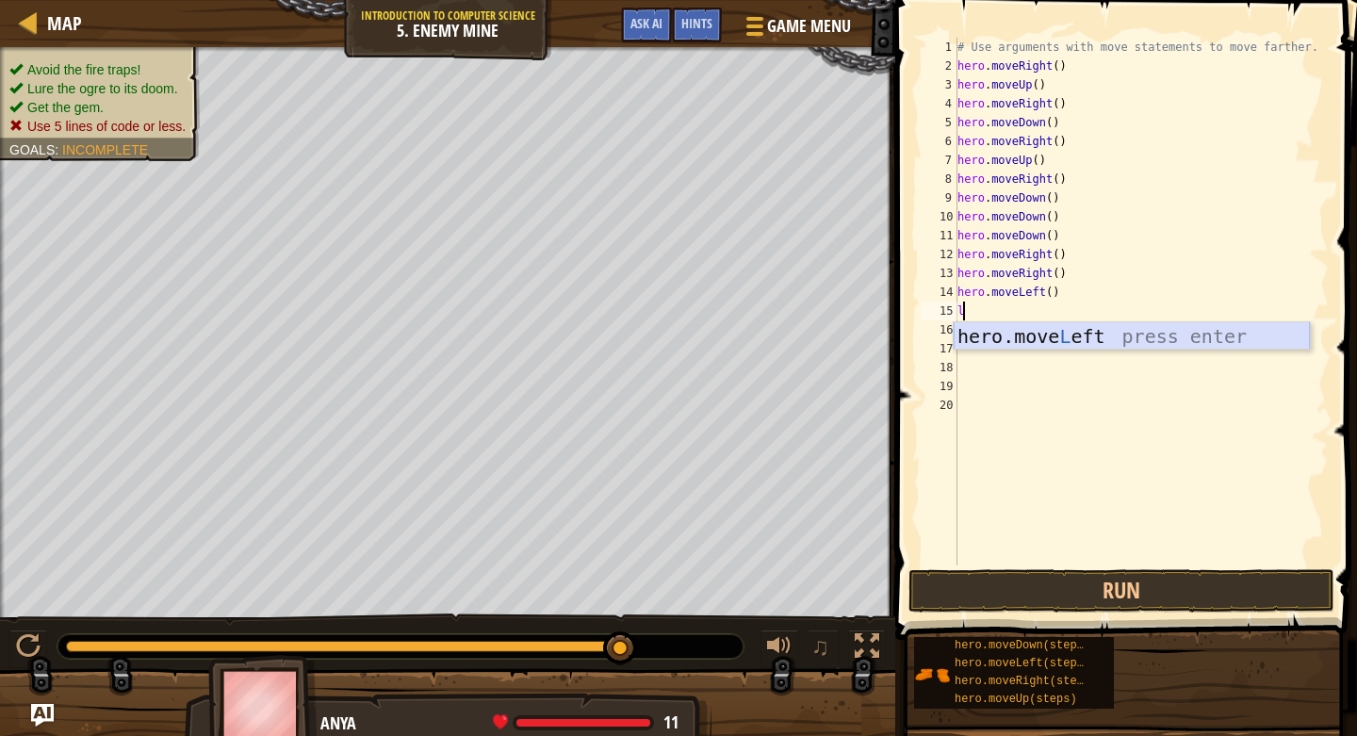
click at [1132, 339] on div "hero.move L eft press enter" at bounding box center [1132, 364] width 356 height 85
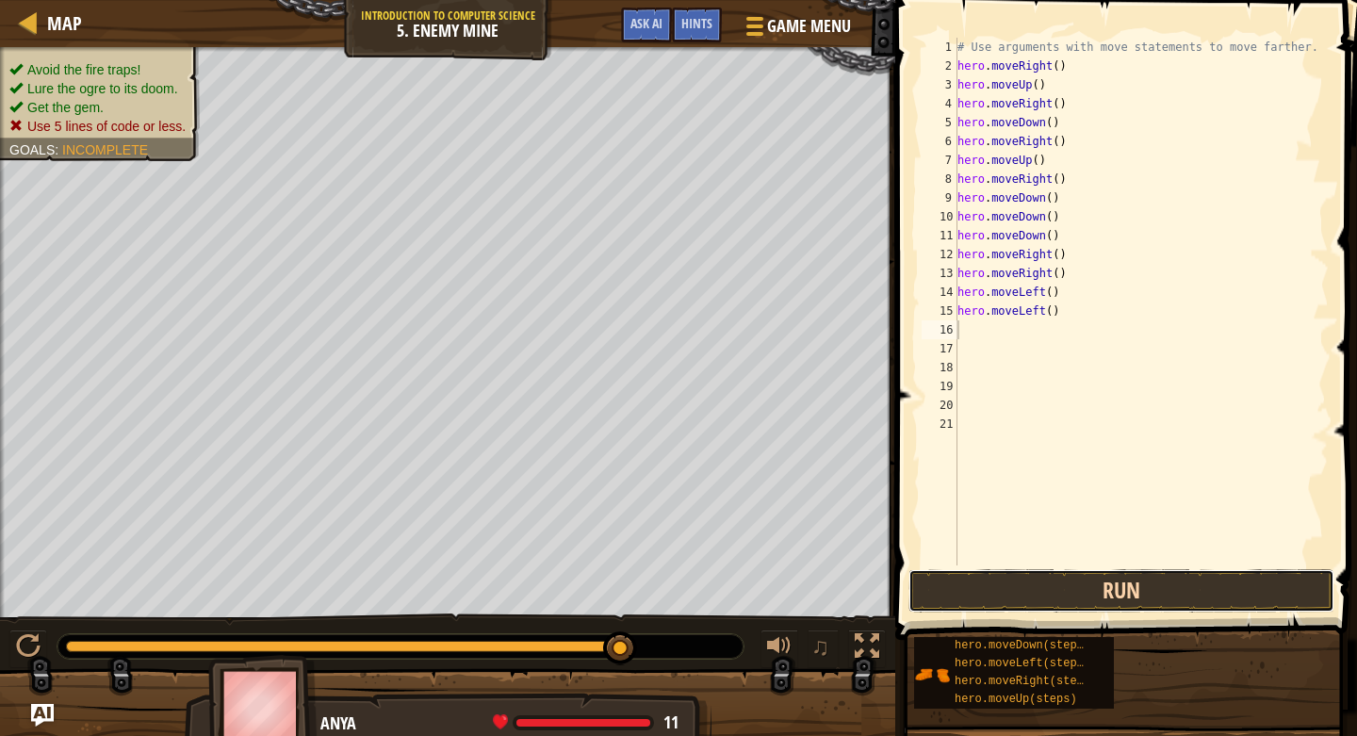
click at [1159, 571] on button "Run" at bounding box center [1122, 590] width 426 height 43
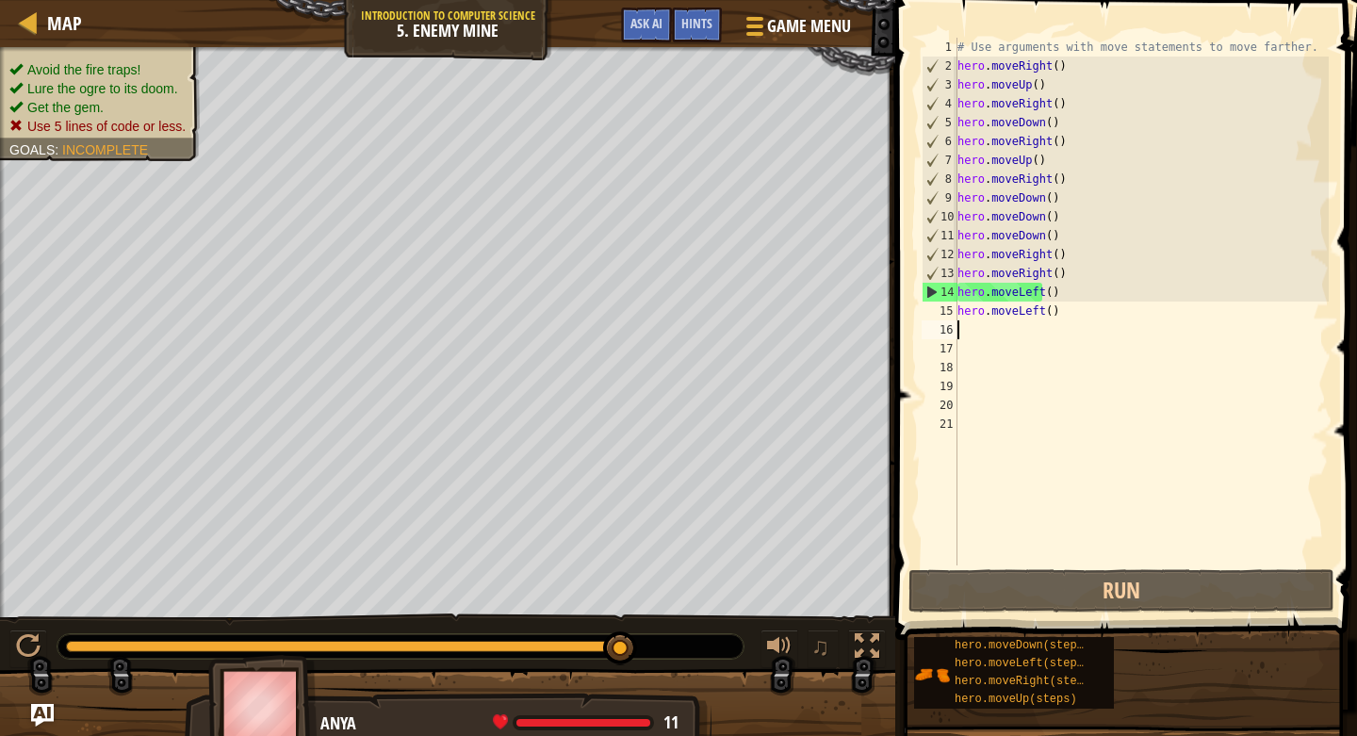
type textarea "u"
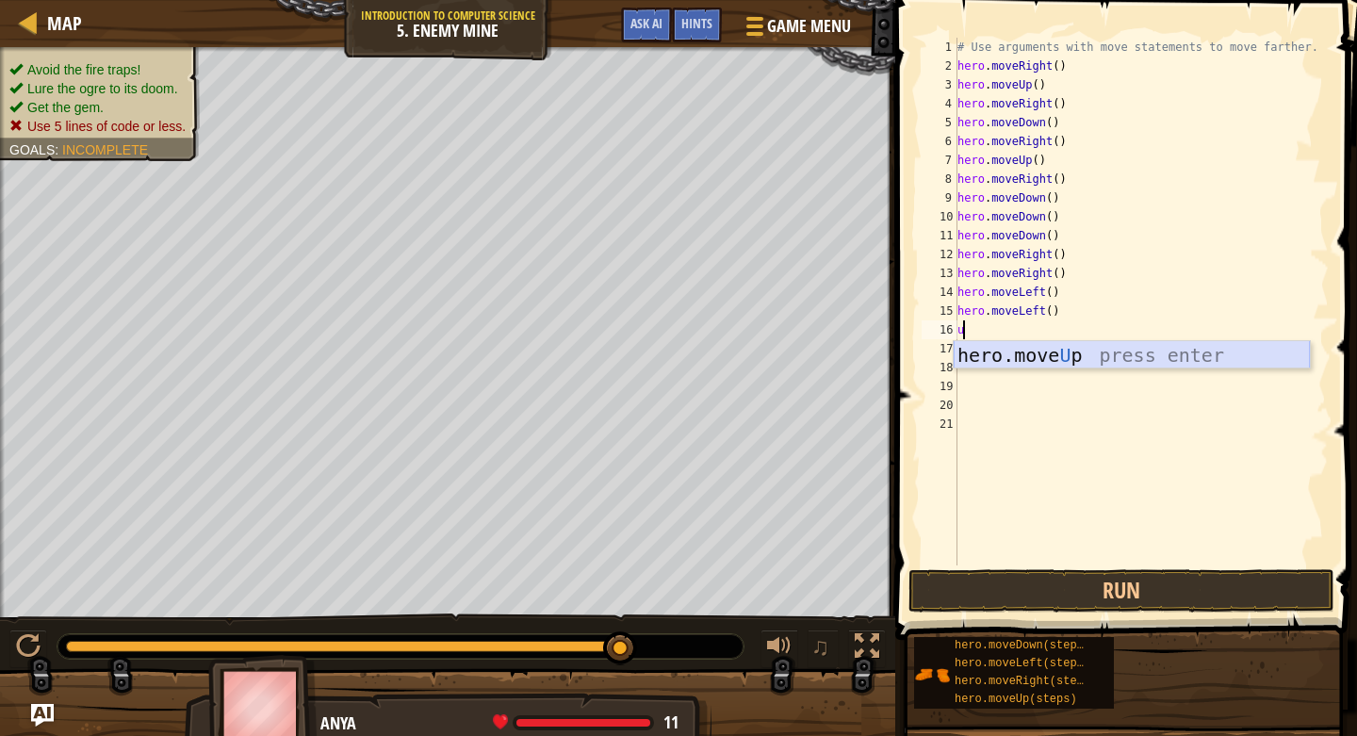
click at [1006, 357] on div "hero.move U p press enter" at bounding box center [1132, 383] width 356 height 85
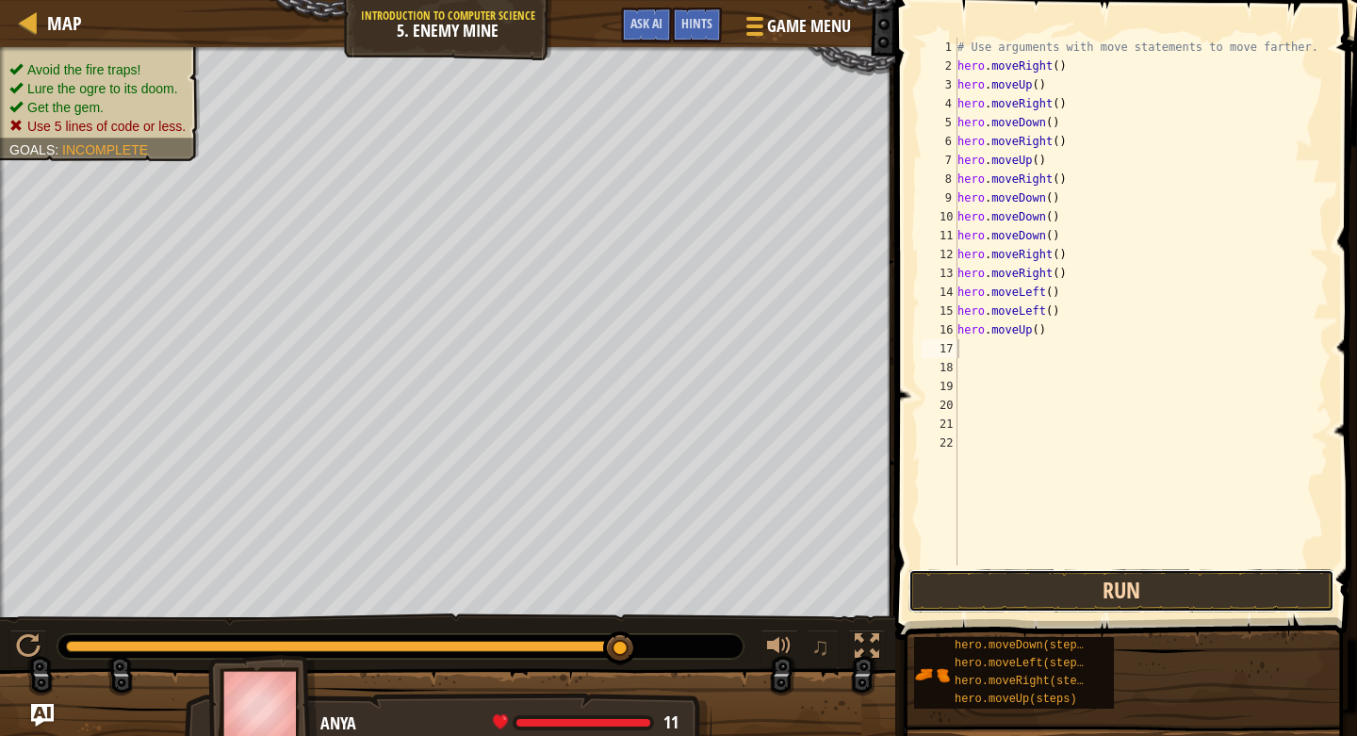
click at [1148, 598] on button "Run" at bounding box center [1122, 590] width 426 height 43
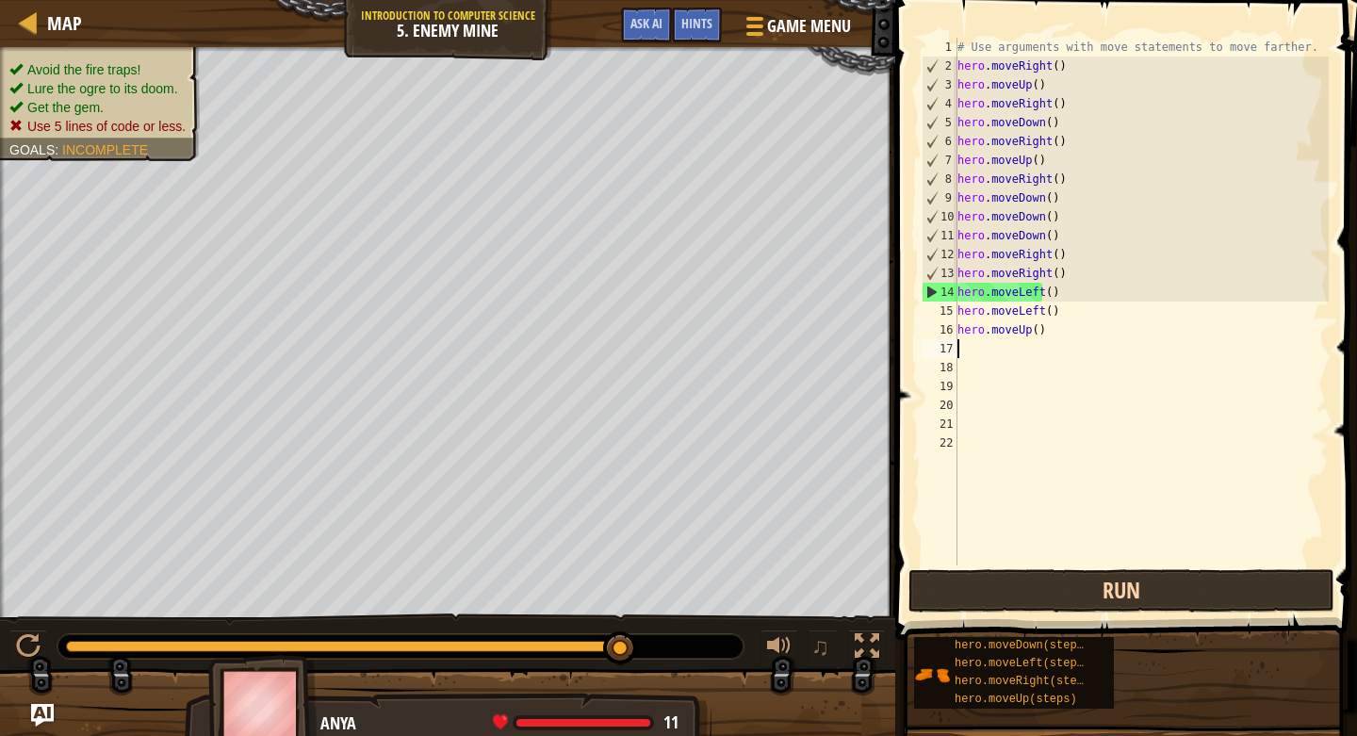
type textarea "u"
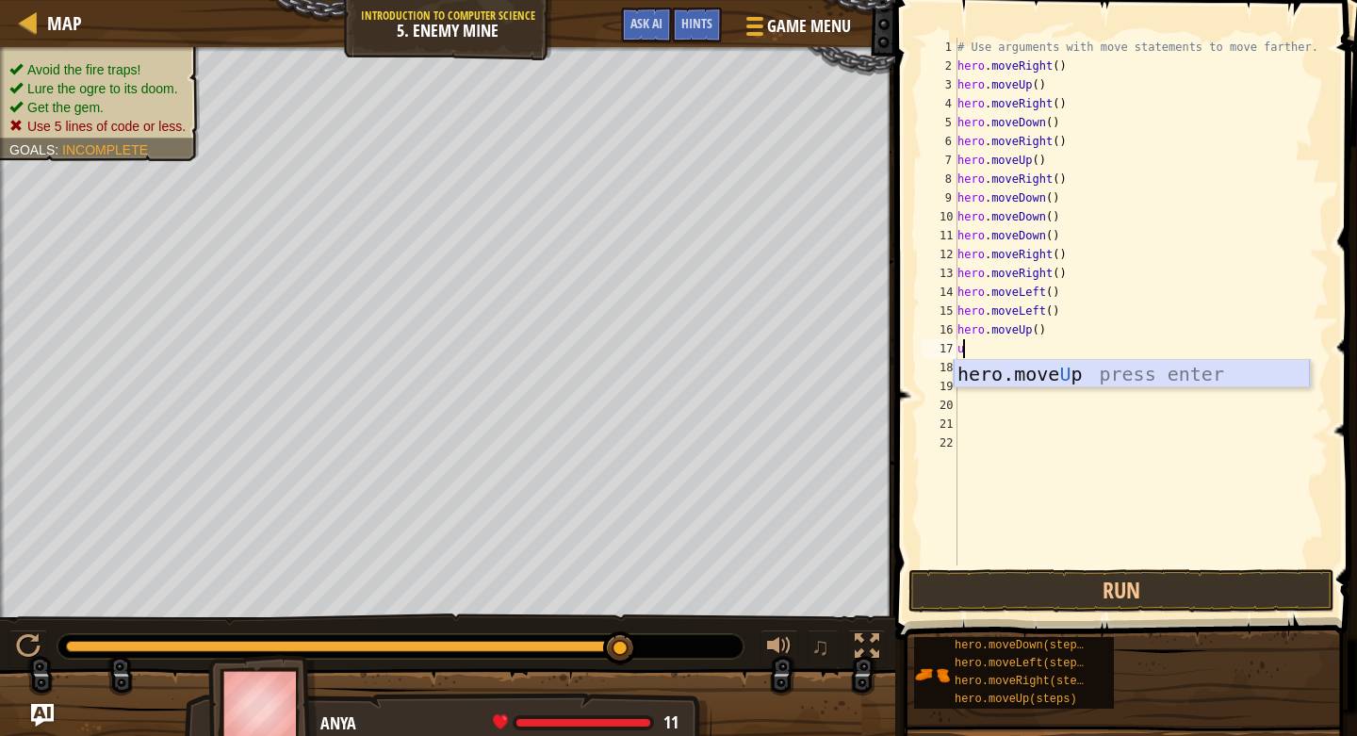
drag, startPoint x: 1120, startPoint y: 374, endPoint x: 1120, endPoint y: 402, distance: 27.3
click at [1118, 379] on div "hero.move U p press enter" at bounding box center [1132, 402] width 356 height 85
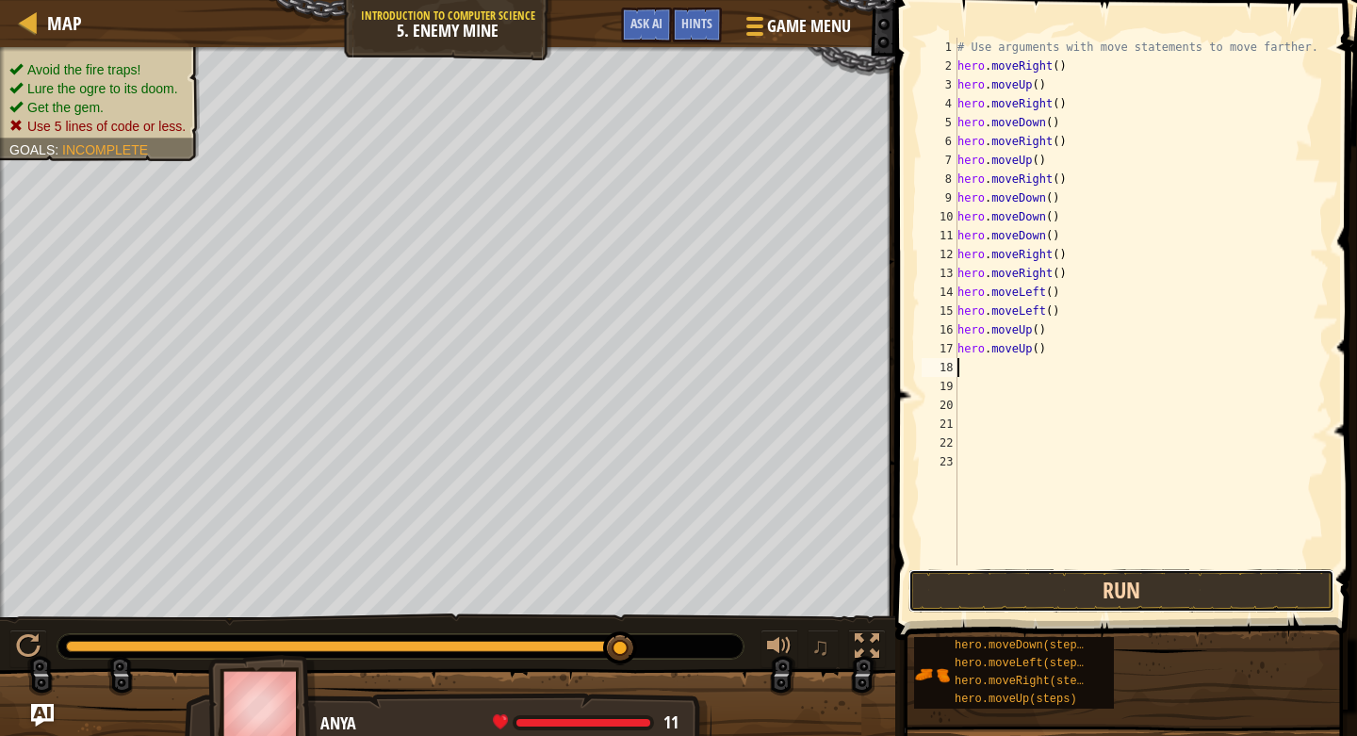
click at [1138, 578] on button "Run" at bounding box center [1122, 590] width 426 height 43
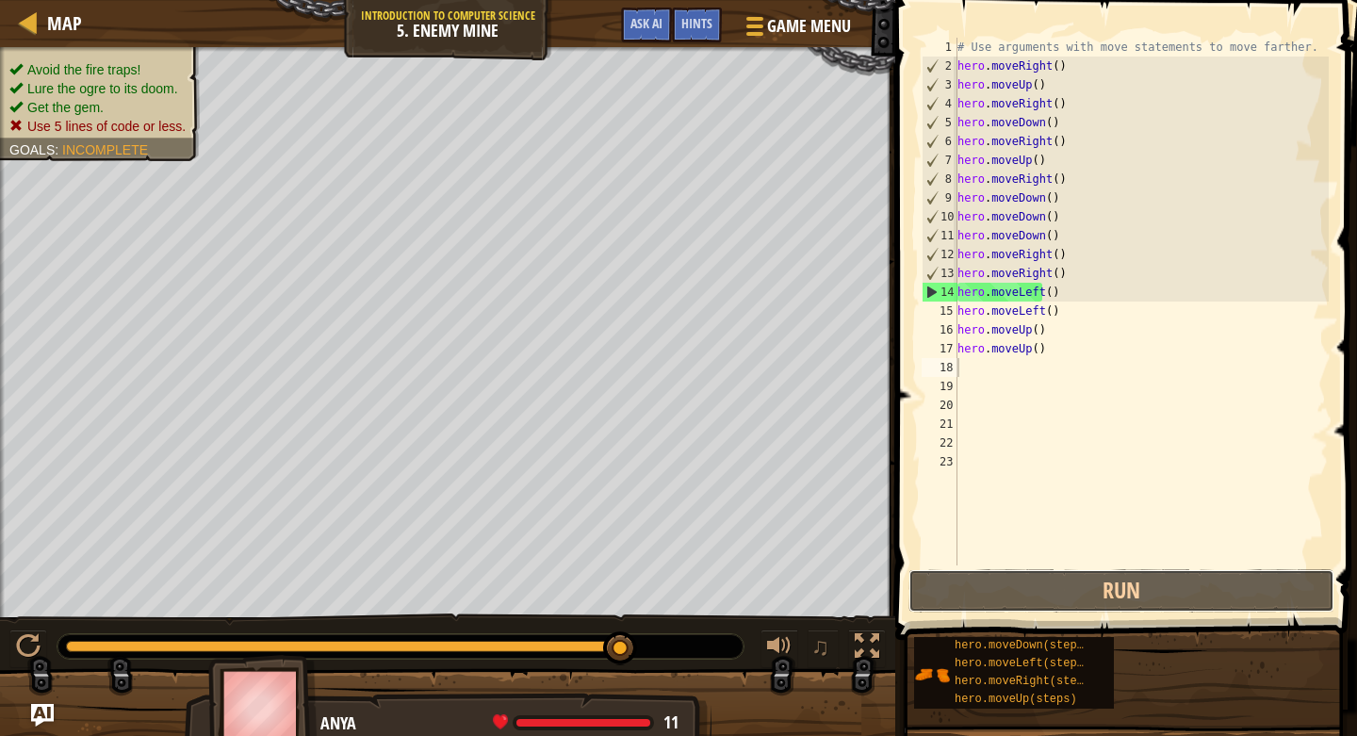
click at [1157, 567] on div "1 2 3 4 5 6 7 8 9 10 11 12 13 14 15 16 17 18 19 20 21 22 23 # Use arguments wit…" at bounding box center [1124, 357] width 468 height 696
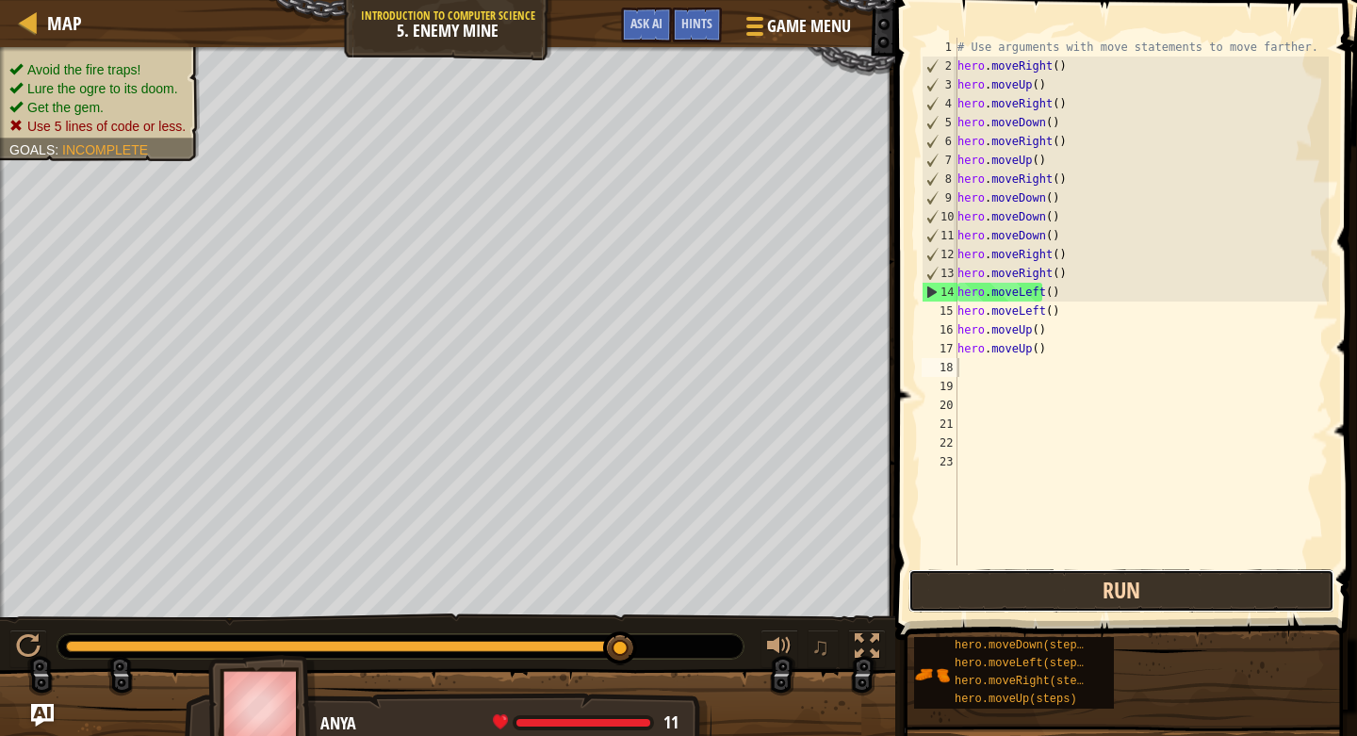
click at [1154, 575] on button "Run" at bounding box center [1122, 590] width 426 height 43
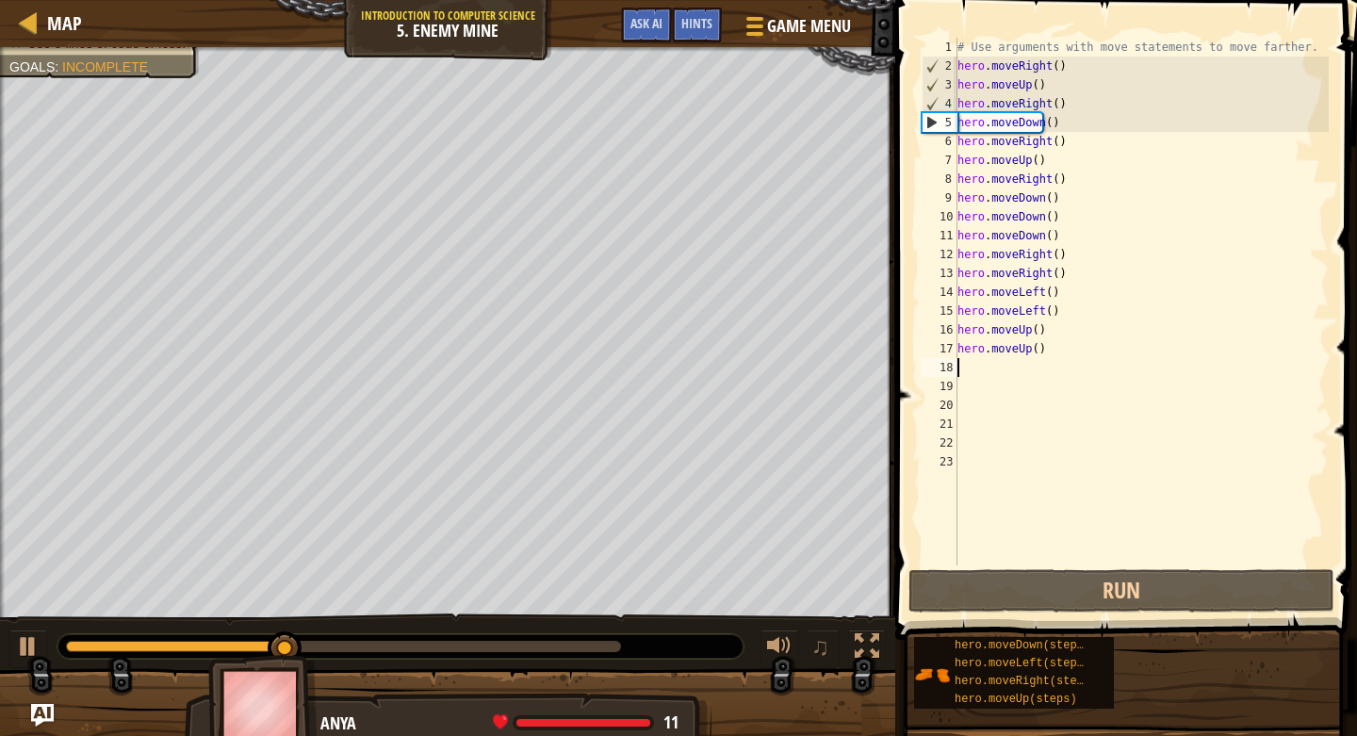
click at [1090, 364] on div "# Use arguments with move statements to move farther. hero . moveRight ( ) hero…" at bounding box center [1141, 321] width 375 height 566
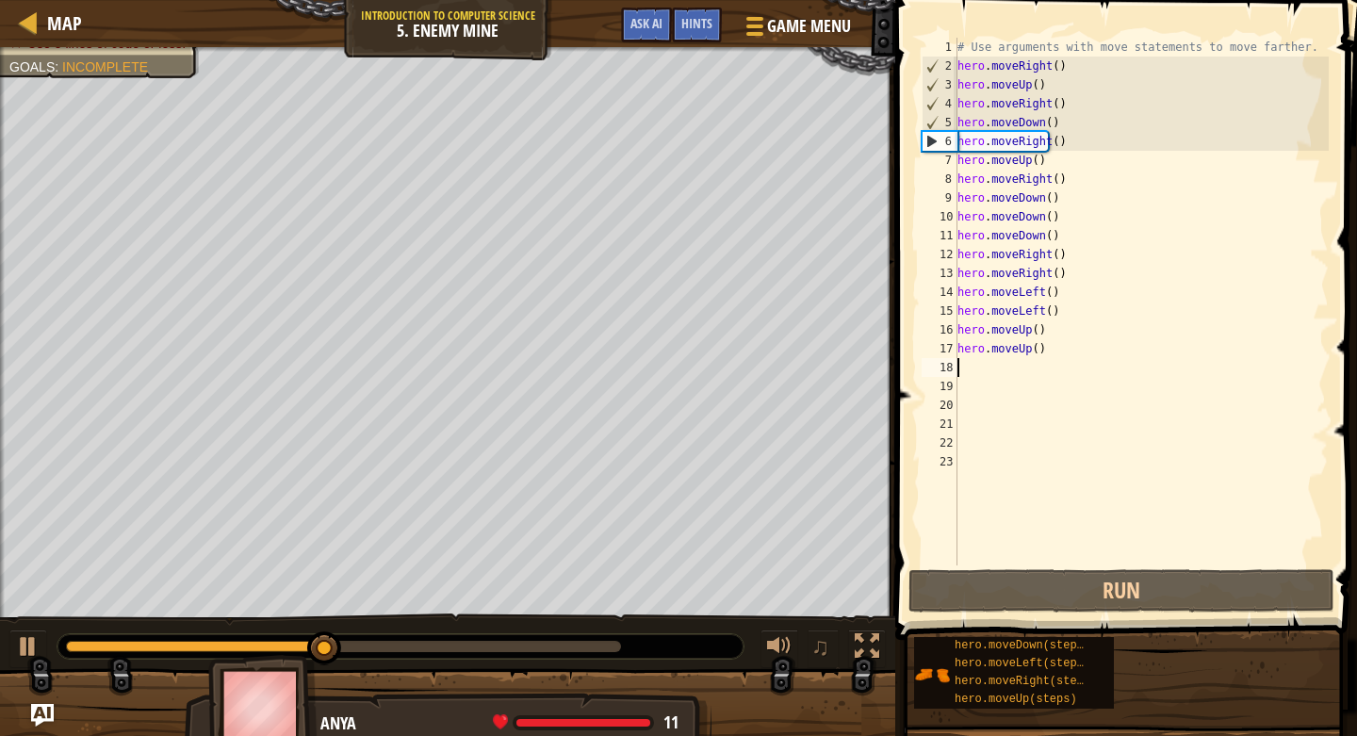
click at [1074, 360] on div "# Use arguments with move statements to move farther. hero . moveRight ( ) hero…" at bounding box center [1141, 321] width 375 height 566
click at [1071, 359] on div "# Use arguments with move statements to move farther. hero . moveRight ( ) hero…" at bounding box center [1141, 321] width 375 height 566
click at [1070, 359] on div "# Use arguments with move statements to move farther. hero . moveRight ( ) hero…" at bounding box center [1141, 321] width 375 height 566
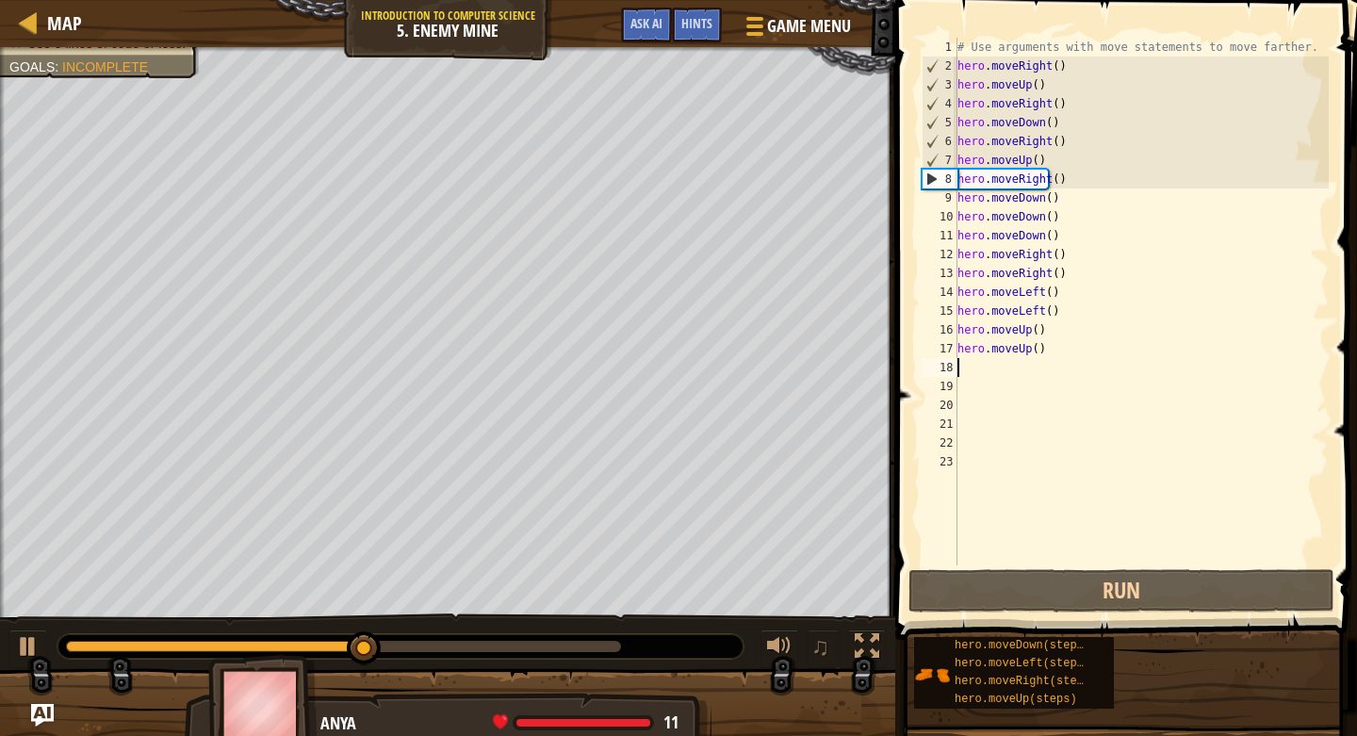
click at [1070, 360] on div "# Use arguments with move statements to move farther. hero . moveRight ( ) hero…" at bounding box center [1141, 321] width 375 height 566
click at [1070, 360] on div "# Use arguments with move statements to move farther. hero . moveRight ( ) hero…" at bounding box center [1141, 302] width 375 height 528
click at [1070, 360] on div "# Use arguments with move statements to move farther. hero . moveRight ( ) hero…" at bounding box center [1141, 321] width 375 height 566
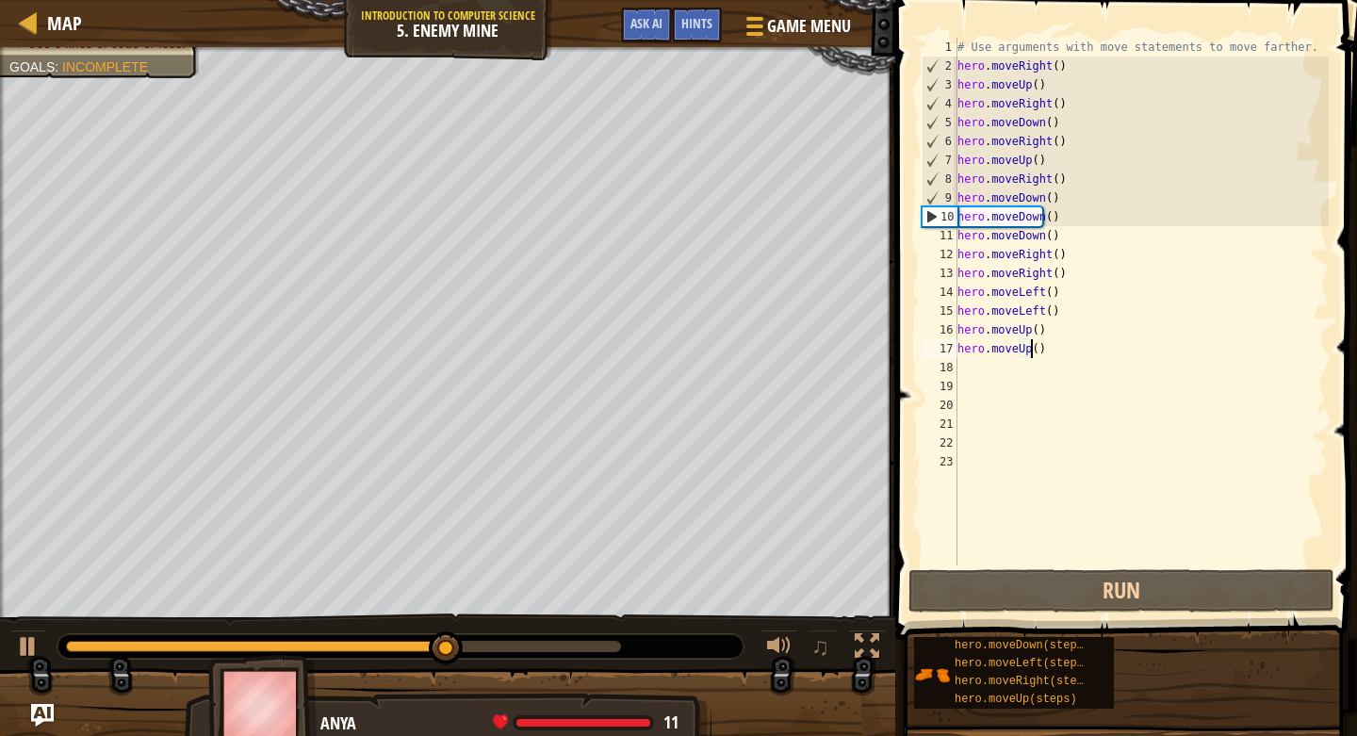
click at [1075, 356] on div "# Use arguments with move statements to move farther. hero . moveRight ( ) hero…" at bounding box center [1141, 321] width 375 height 566
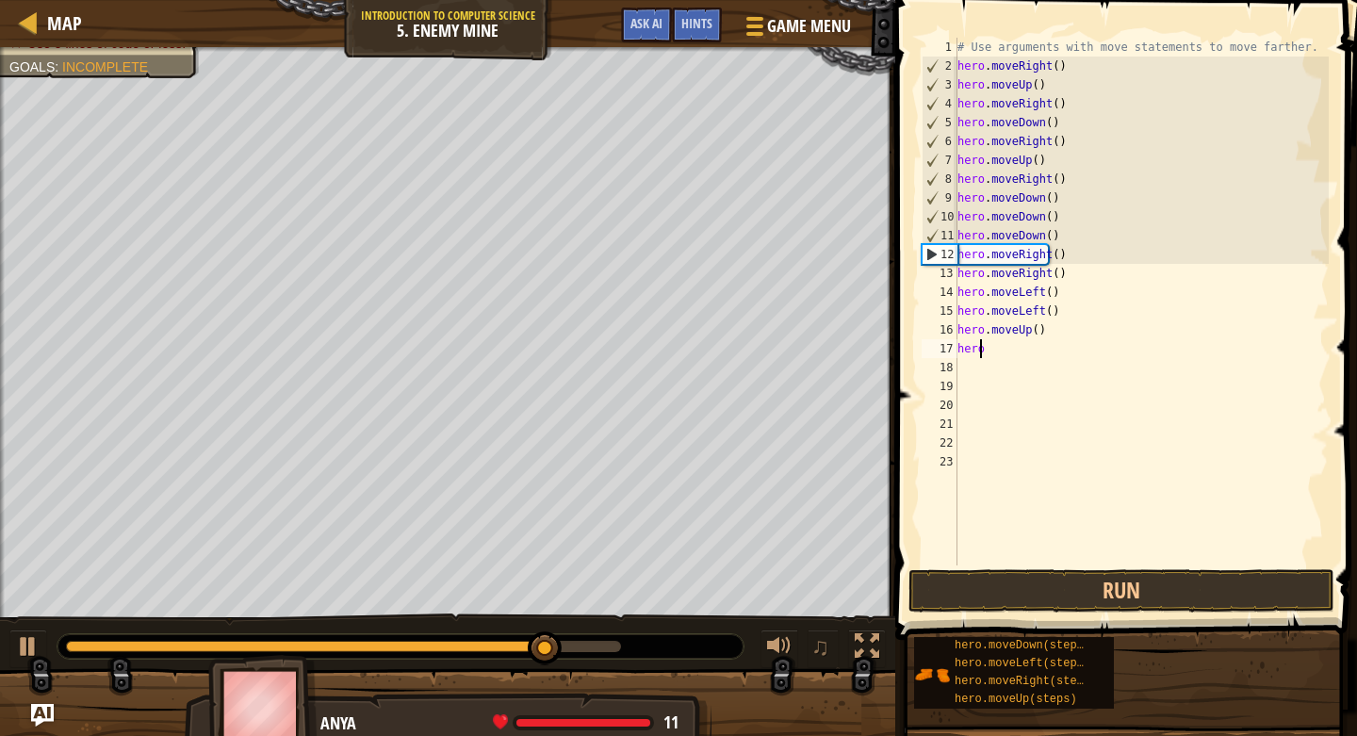
type textarea "h"
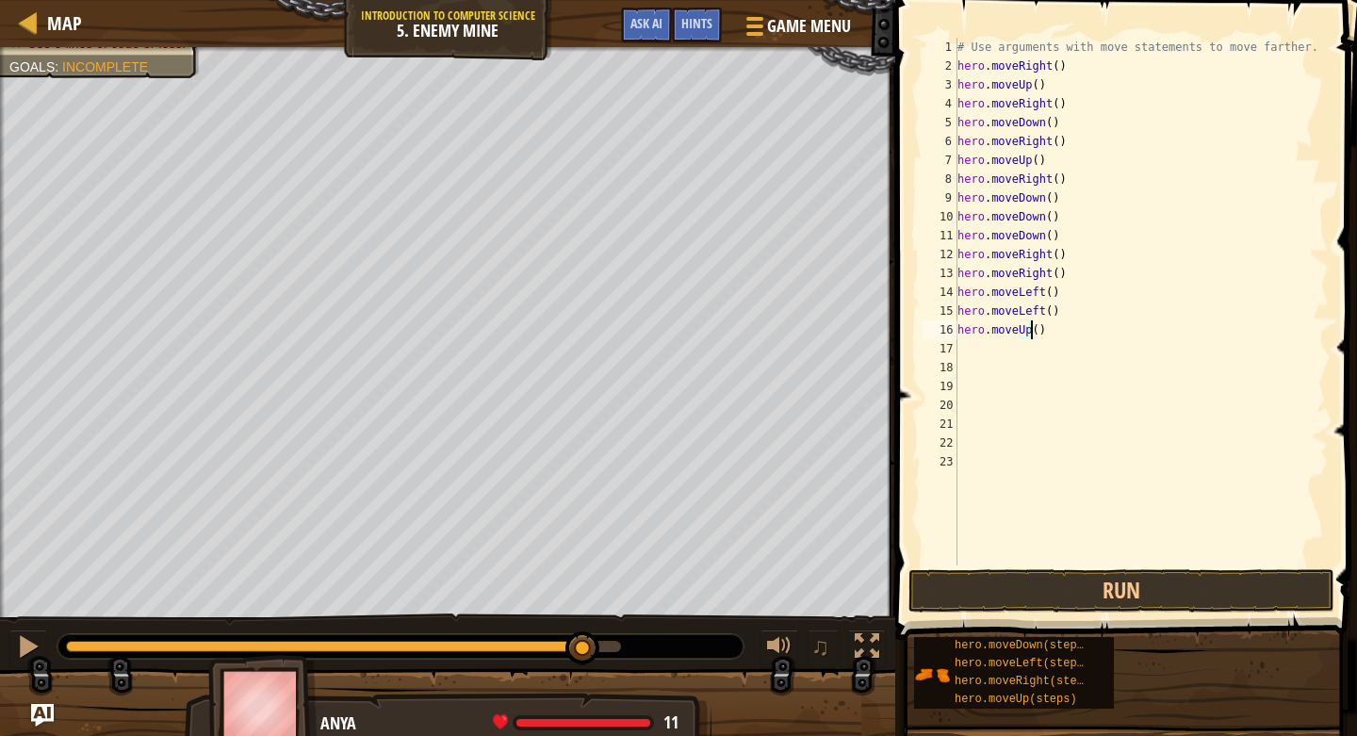
click at [1075, 334] on div "# Use arguments with move statements to move farther. hero . moveRight ( ) hero…" at bounding box center [1141, 321] width 375 height 566
type textarea "h"
